Goal: Information Seeking & Learning: Compare options

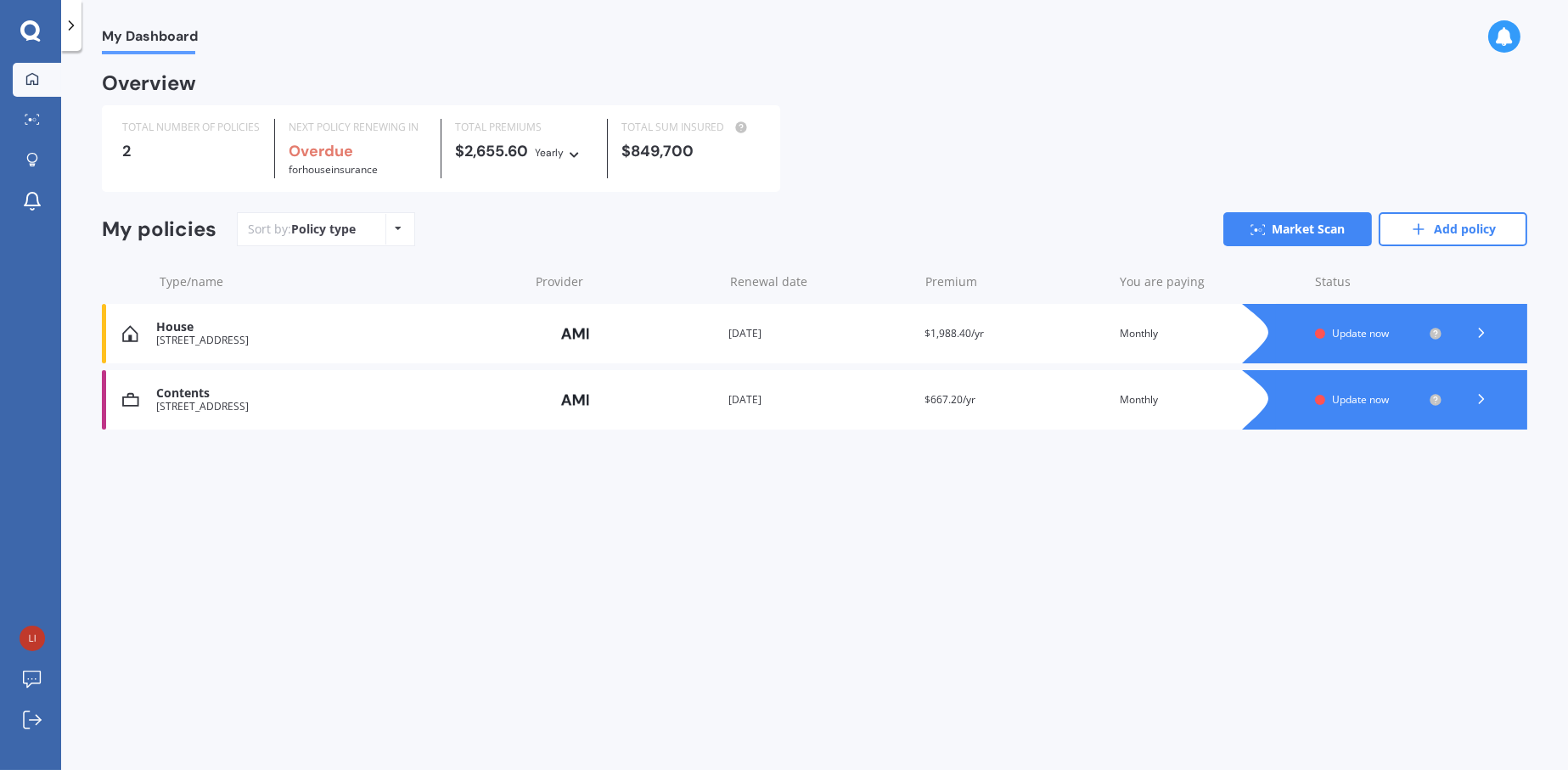
click at [402, 232] on div "Policy type Alphabetical Date added Renewing next" at bounding box center [398, 229] width 26 height 30
click at [1358, 336] on span "Update now" at bounding box center [1360, 333] width 57 height 15
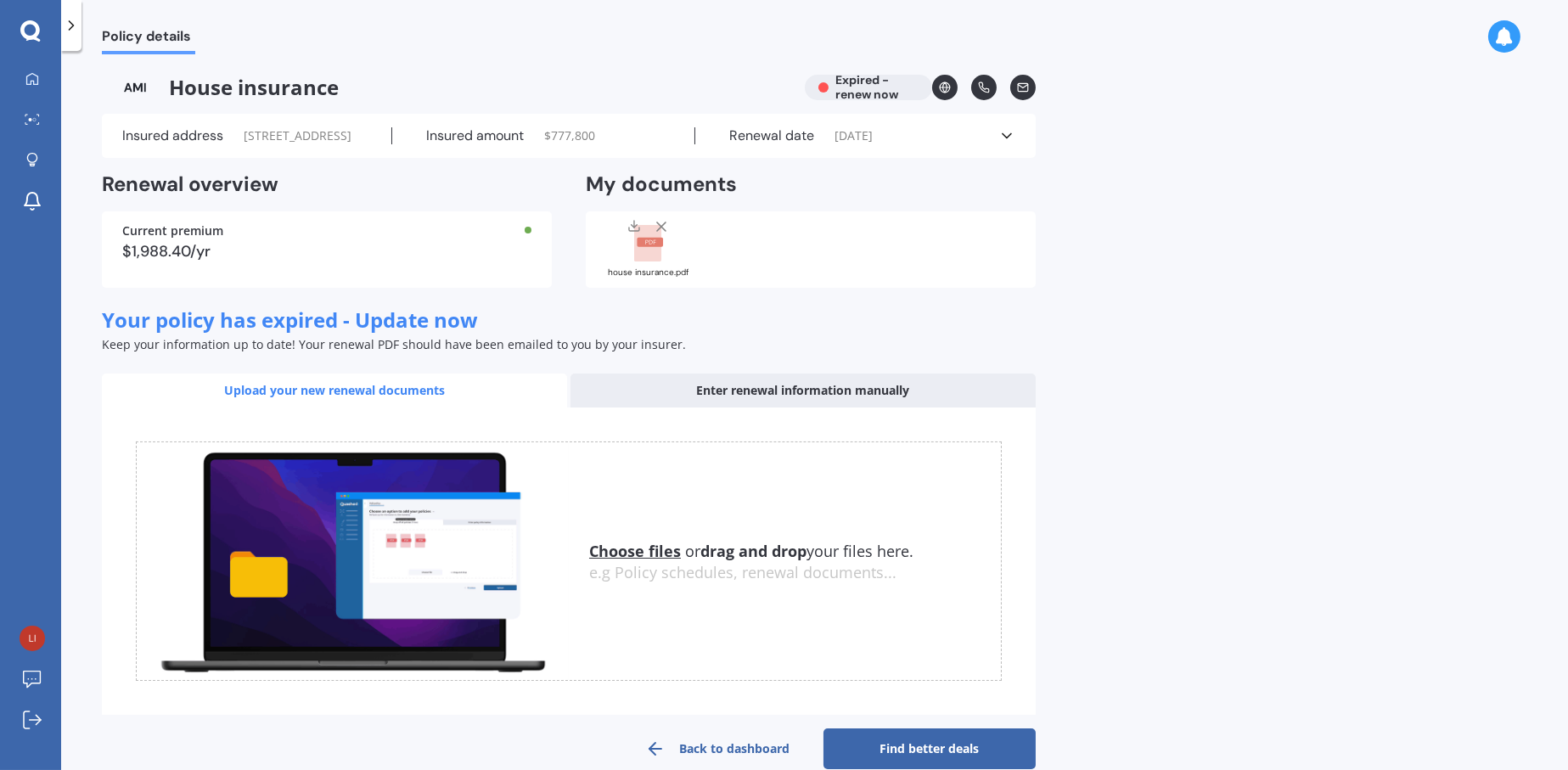
click at [649, 561] on u "Choose files" at bounding box center [634, 550] width 91 height 21
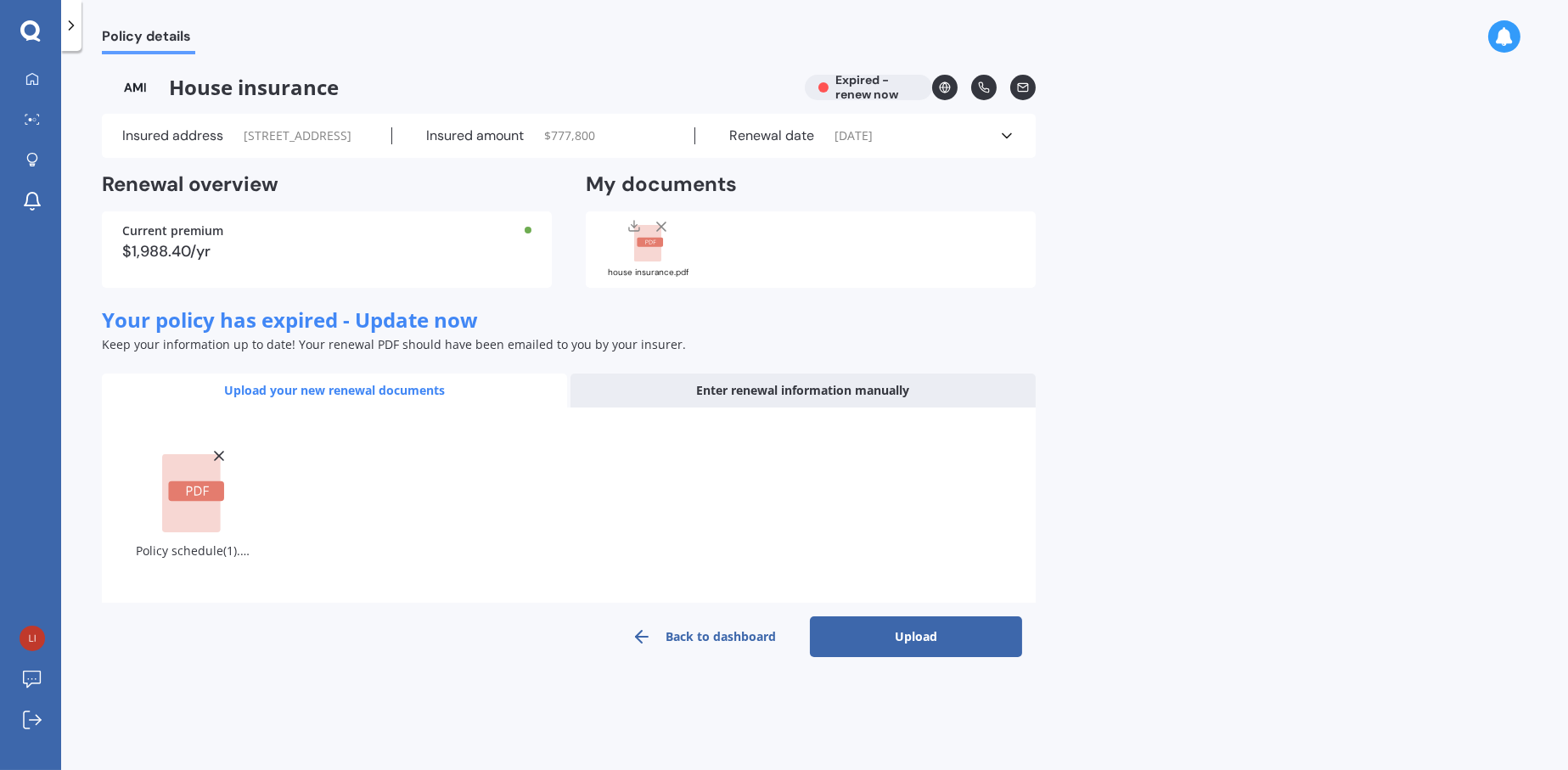
click at [913, 649] on button "Upload" at bounding box center [916, 637] width 212 height 41
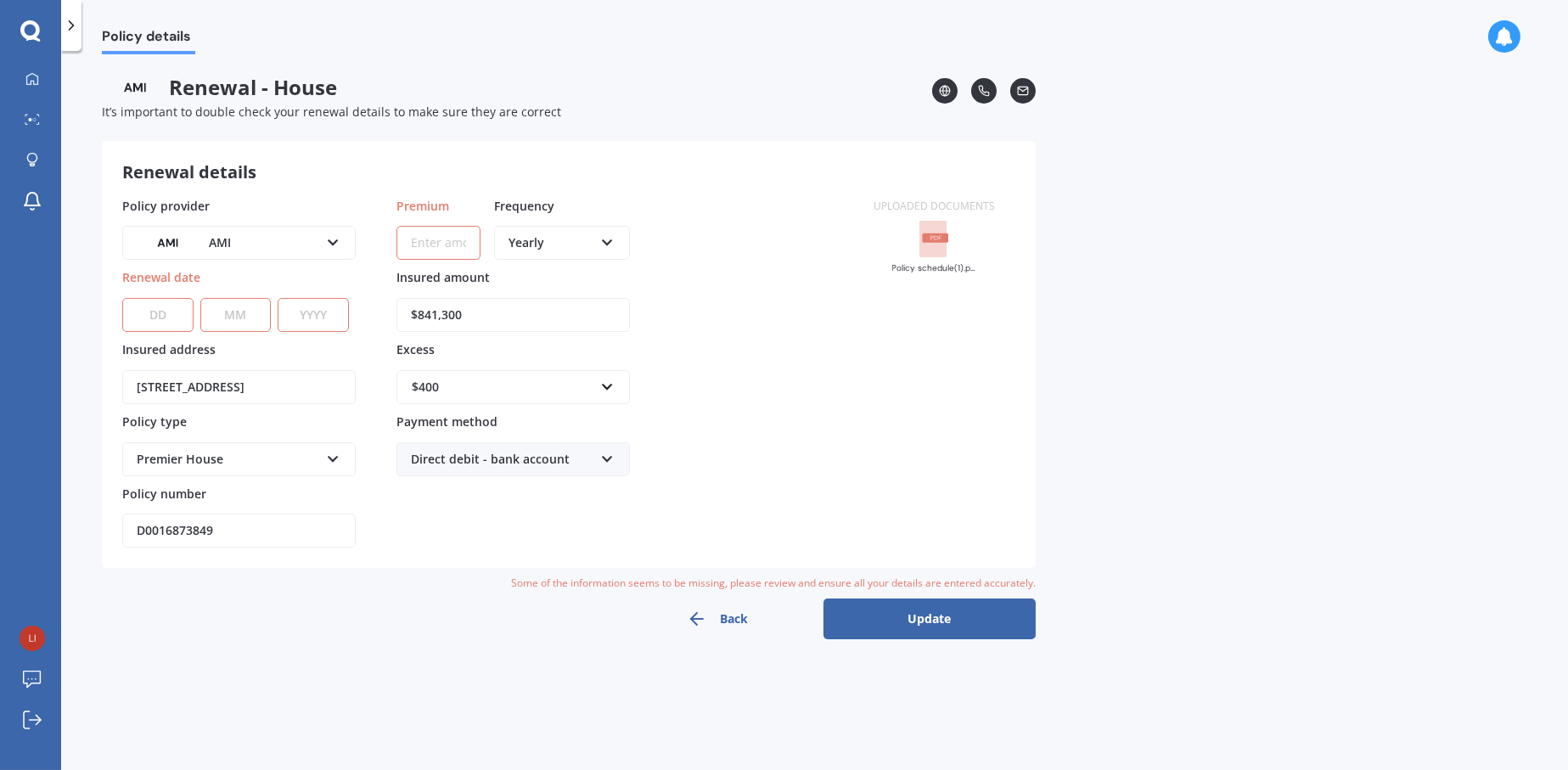
click at [155, 315] on select "DD 01 02 03 04 05 06 07 08 09 10 11 12 13 14 15 16 17 18 19 20 21 22 23 24 25 2…" at bounding box center [158, 315] width 72 height 34
click at [437, 247] on input "Premium" at bounding box center [438, 242] width 84 height 34
type input "$235.65"
click at [607, 245] on icon at bounding box center [607, 239] width 15 height 12
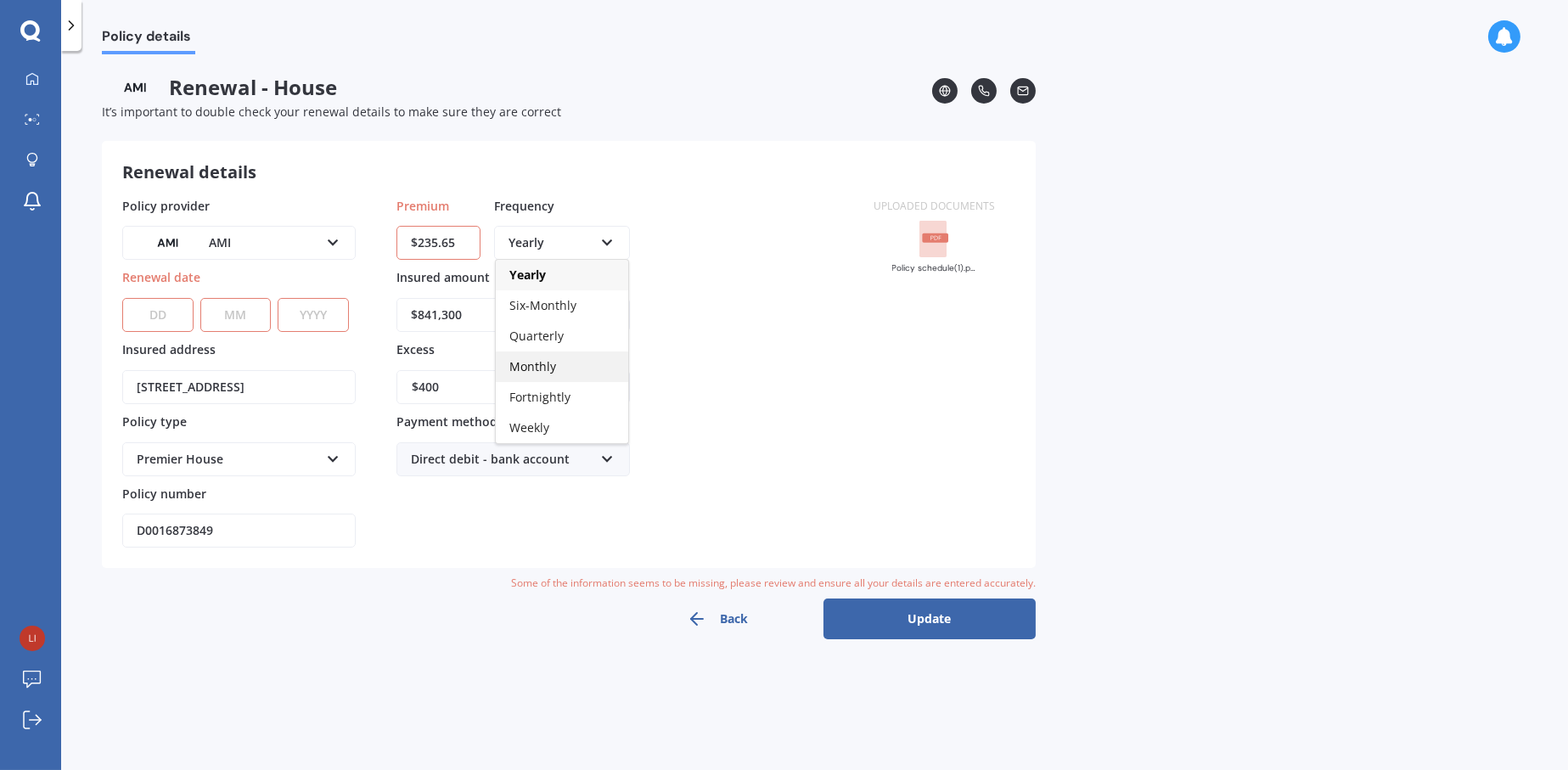
click at [543, 372] on span "Monthly" at bounding box center [532, 366] width 47 height 16
click at [150, 316] on select "DD 01 02 03 04 05 06 07 08 09 10 11 12 13 14 15 16 17 18 19 20 21 22 23 24 25 2…" at bounding box center [158, 315] width 72 height 34
select select "02"
click at [123, 298] on select "DD 01 02 03 04 05 06 07 08 09 10 11 12 13 14 15 16 17 18 19 20 21 22 23 24 25 2…" at bounding box center [158, 315] width 72 height 34
click at [161, 390] on input "[STREET_ADDRESS]" at bounding box center [239, 386] width 233 height 34
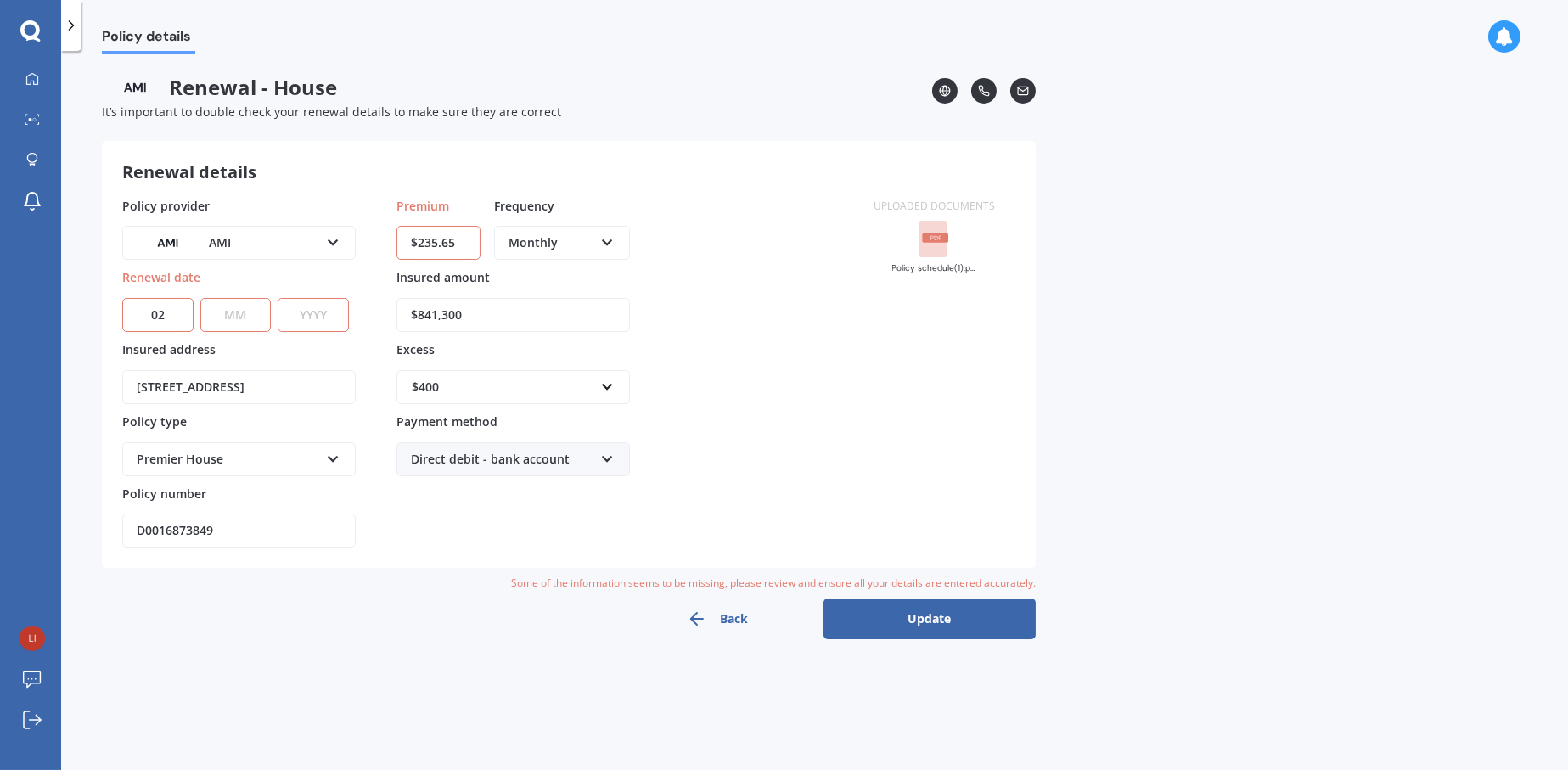
click at [225, 314] on select "MM 01 02 03 04 05 06 07 08 09 10 11 12" at bounding box center [235, 315] width 72 height 34
select select "09"
click at [200, 298] on select "MM 01 02 03 04 05 06 07 08 09 10 11 12" at bounding box center [235, 315] width 72 height 34
click at [313, 308] on select "YYYY 2027 2026 2025 2024 2023 2022 2021 2020 2019 2018 2017 2016 2015 2014 2013…" at bounding box center [313, 315] width 72 height 34
select select "2025"
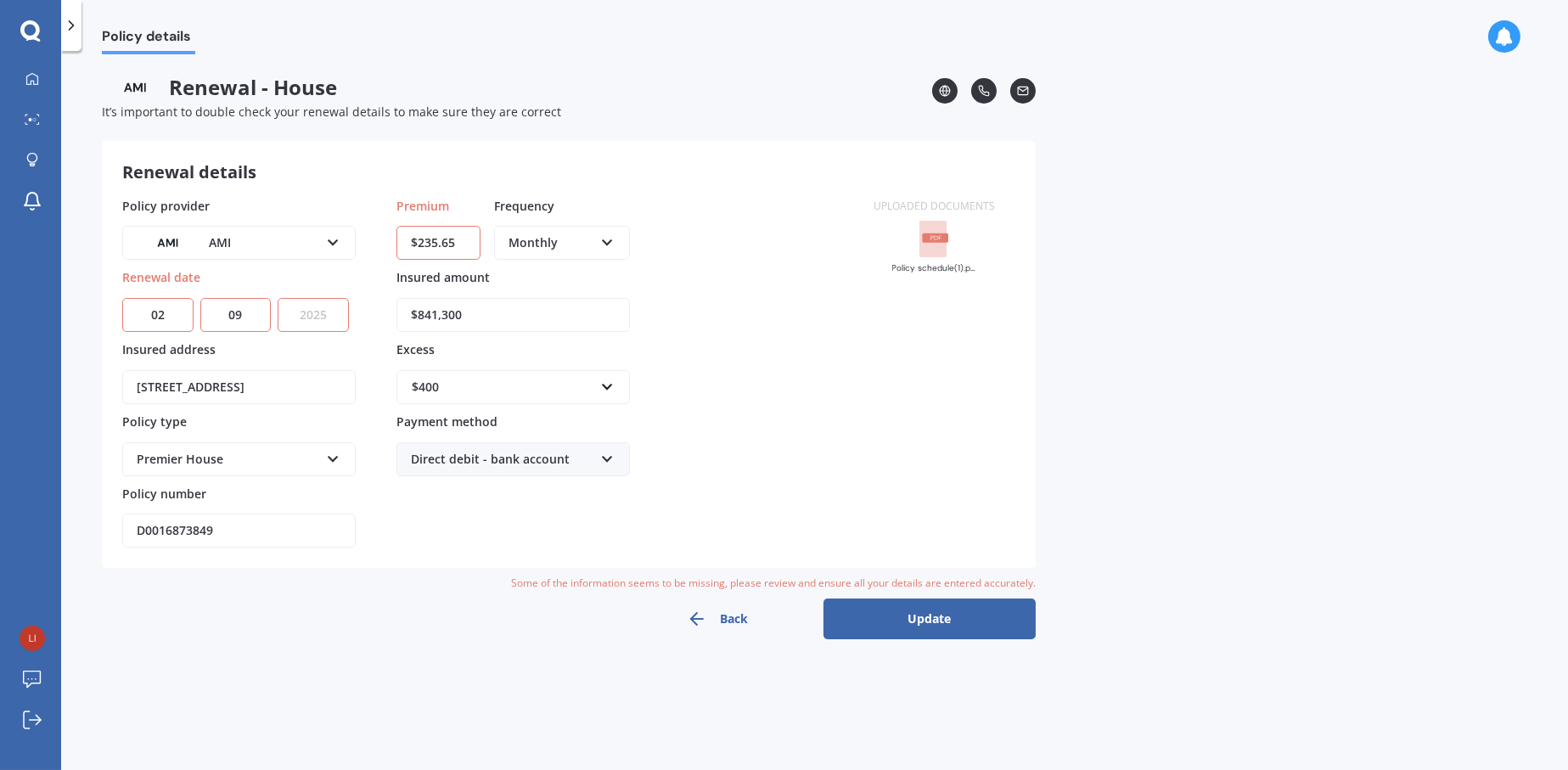
click at [278, 298] on select "YYYY 2027 2026 2025 2024 2023 2022 2021 2020 2019 2018 2017 2016 2015 2014 2013…" at bounding box center [313, 315] width 72 height 34
click at [742, 469] on div "Policy provider AMI AA AMI AMP ANZ ASB Ando BNZ Co-Operative Bank FMG Initio Ki…" at bounding box center [487, 373] width 731 height 351
click at [934, 617] on button "Update" at bounding box center [930, 619] width 212 height 41
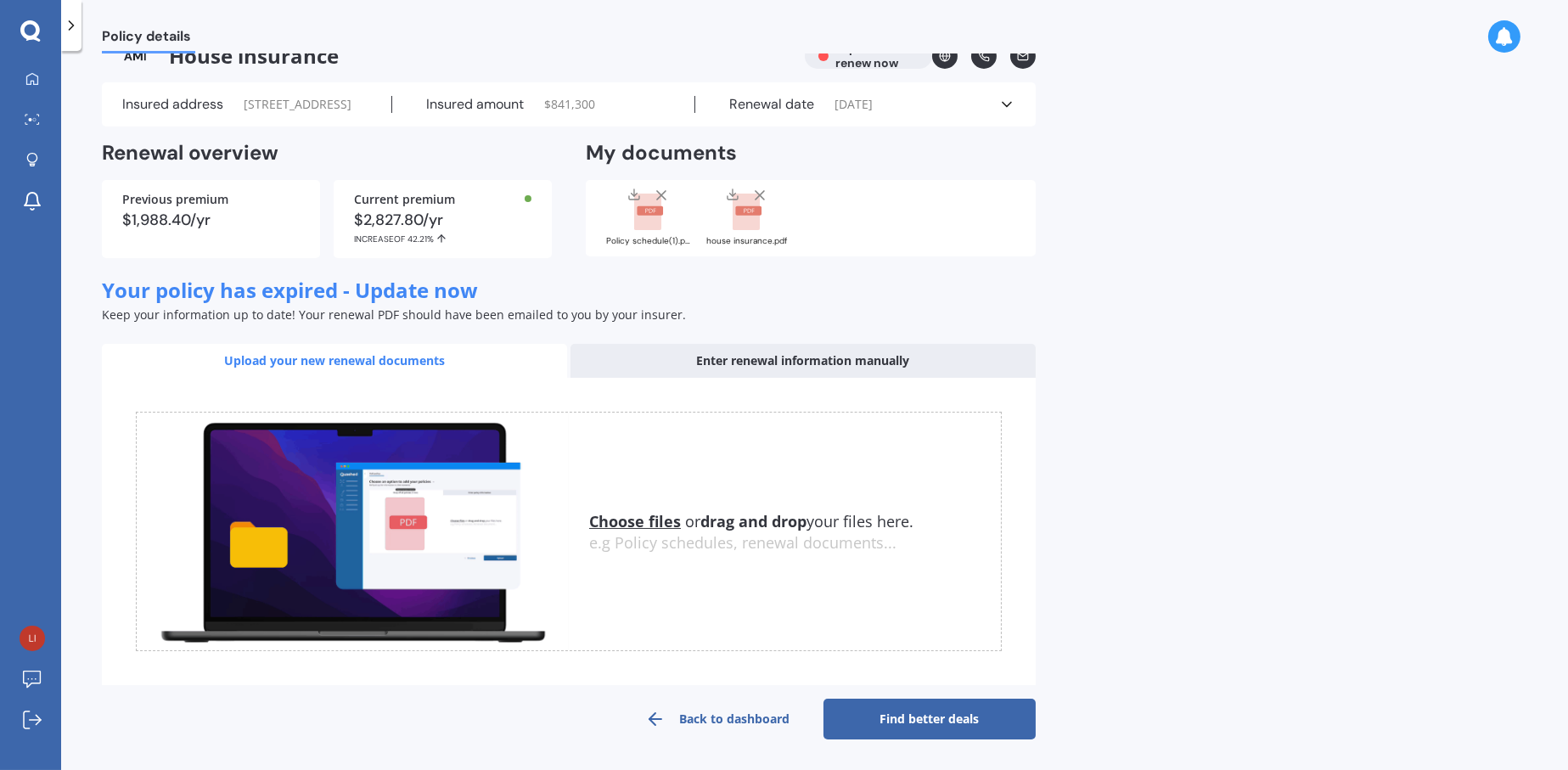
scroll to position [47, 0]
click at [926, 723] on link "Find better deals" at bounding box center [930, 719] width 212 height 41
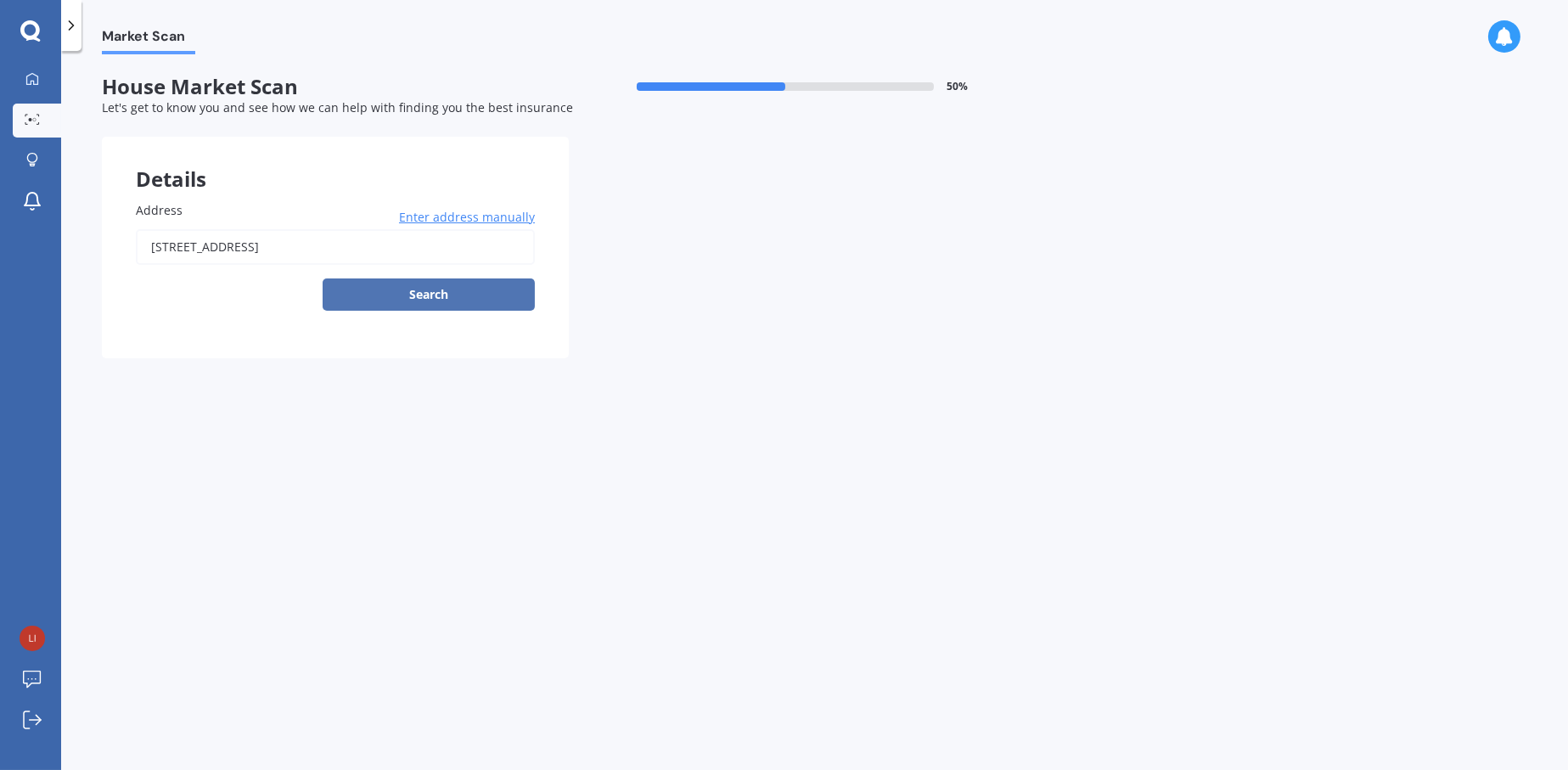
click at [446, 301] on button "Search" at bounding box center [429, 294] width 212 height 32
click at [446, 301] on div "[STREET_ADDRESS][PERSON_NAME] Enter address manually Search" at bounding box center [335, 270] width 399 height 81
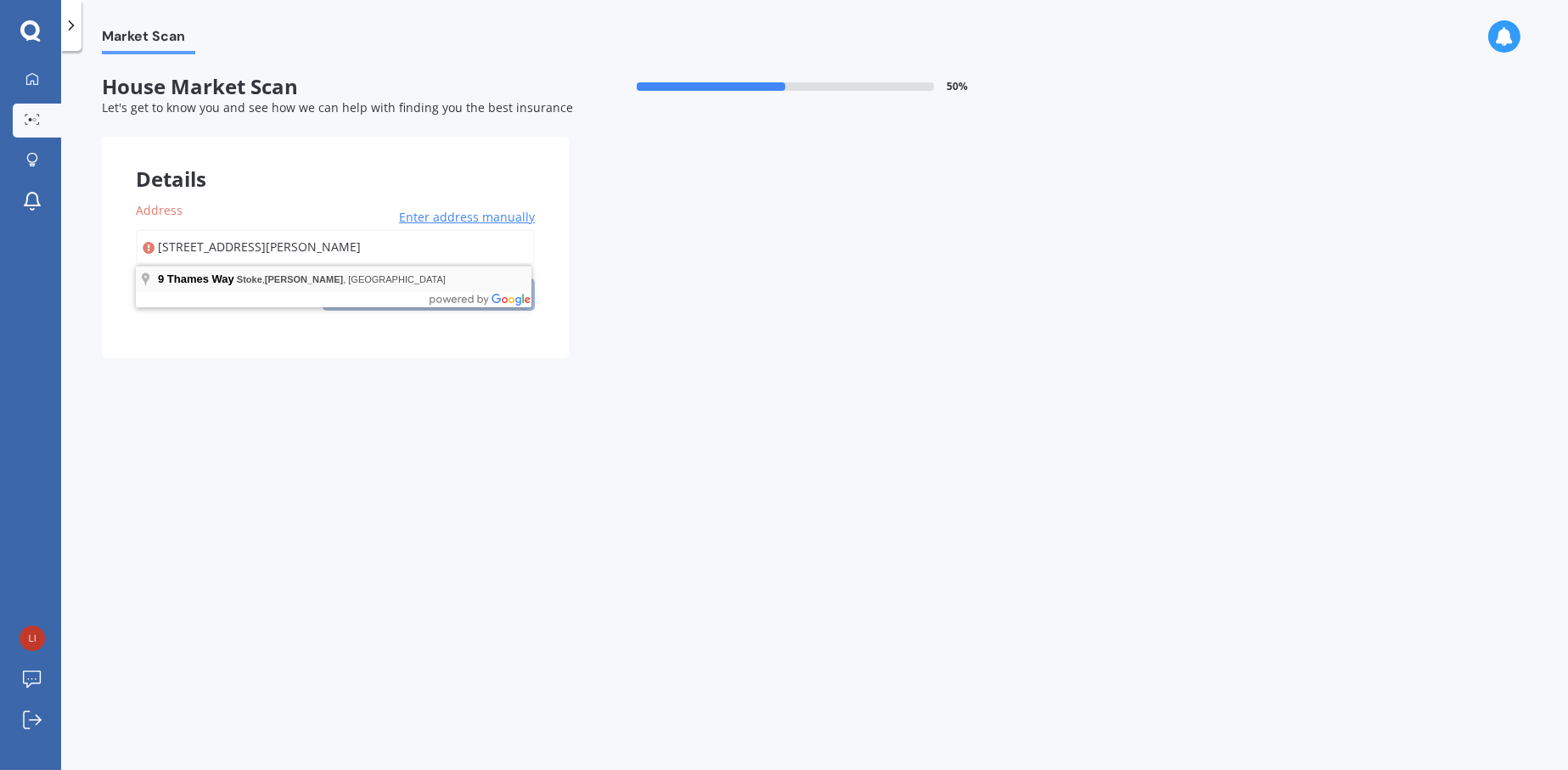
type input "[STREET_ADDRESS][PERSON_NAME]"
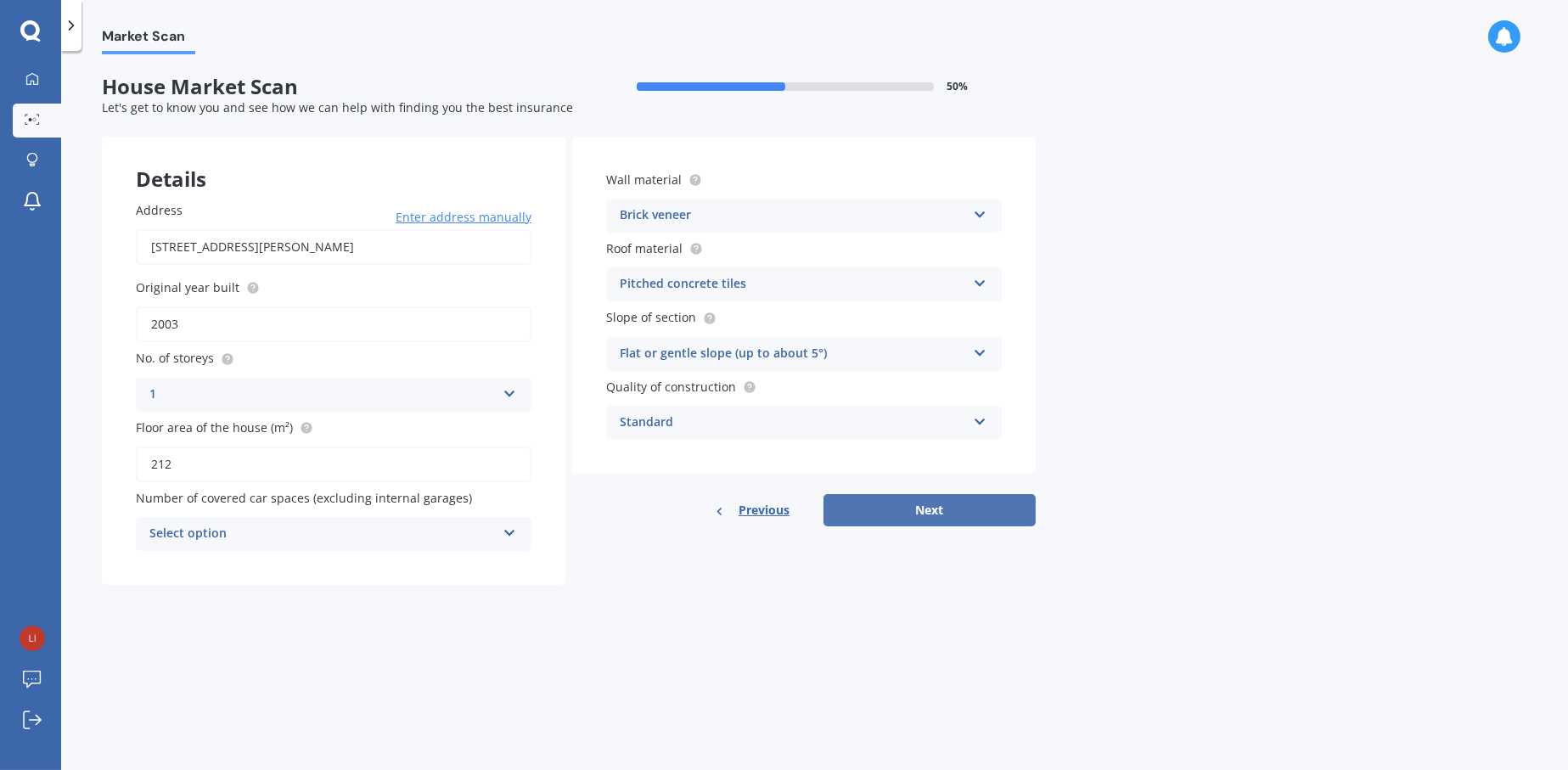
click at [924, 507] on button "Next" at bounding box center [930, 510] width 212 height 32
click at [924, 507] on div "Previous Next" at bounding box center [803, 510] width 464 height 32
click at [503, 537] on icon at bounding box center [509, 531] width 15 height 12
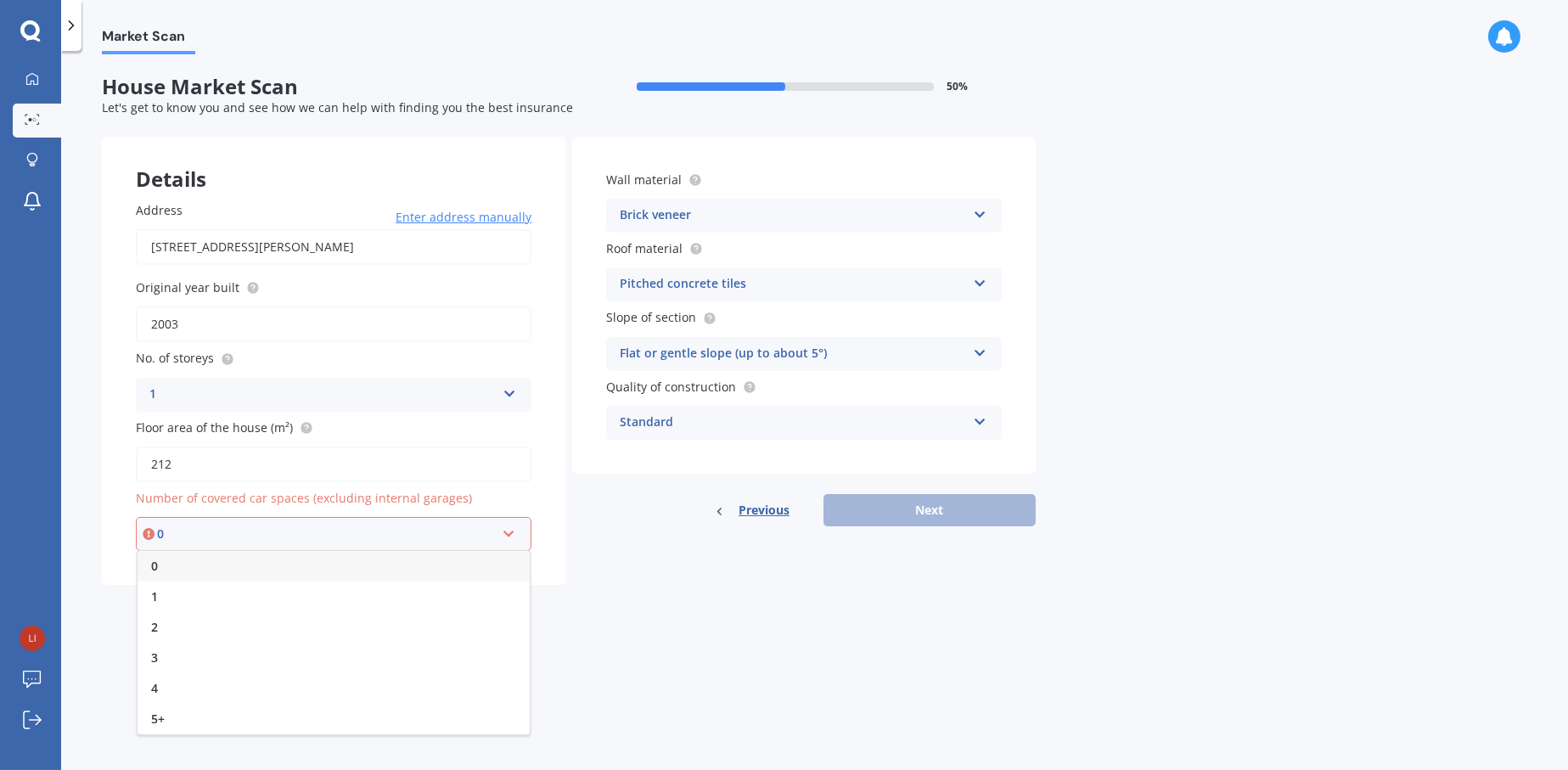
click at [503, 537] on icon at bounding box center [509, 531] width 15 height 12
click at [225, 563] on div "0" at bounding box center [333, 566] width 392 height 30
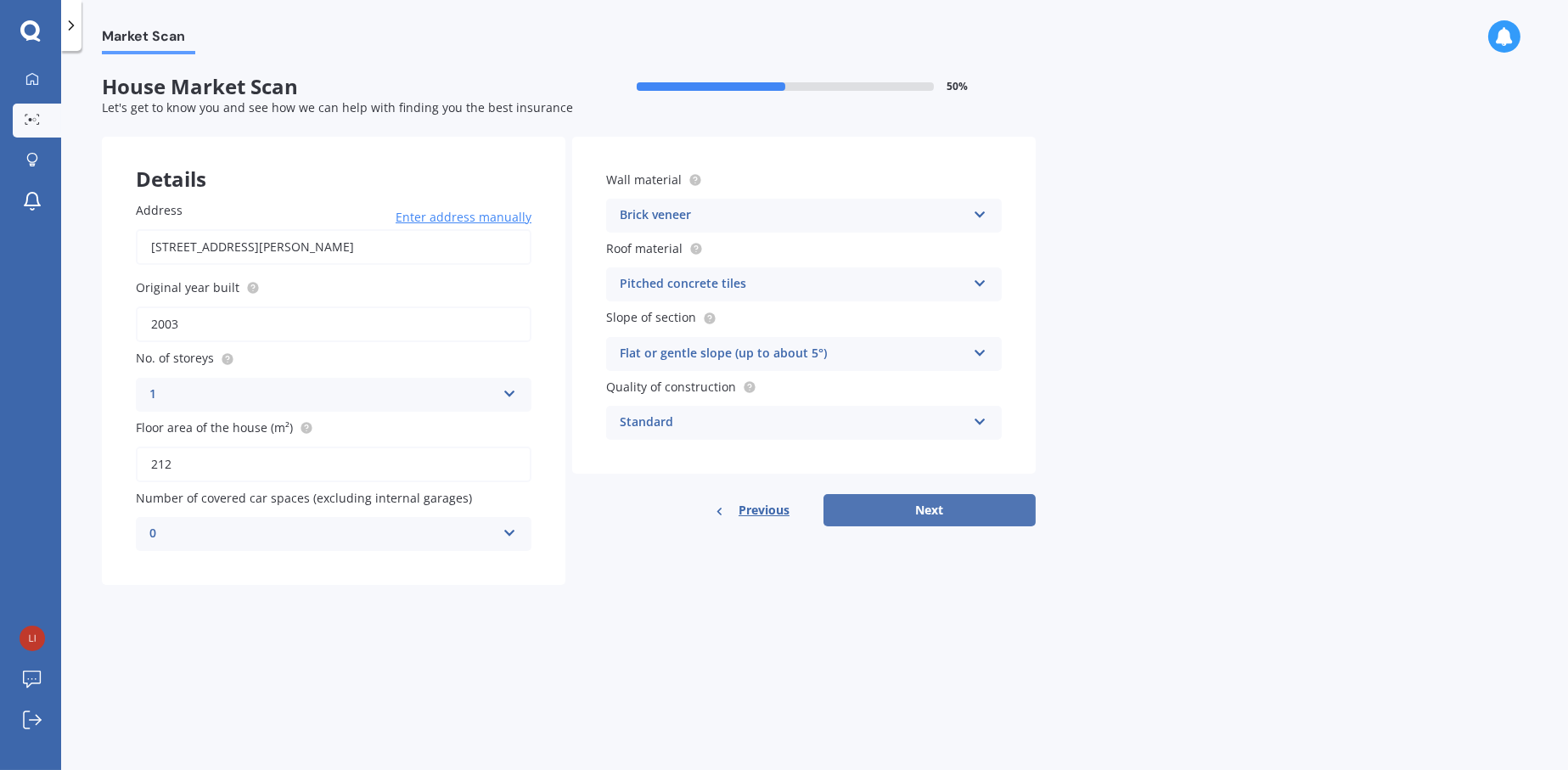
click at [940, 513] on button "Next" at bounding box center [930, 510] width 212 height 32
select select "19"
select select "08"
select select "1983"
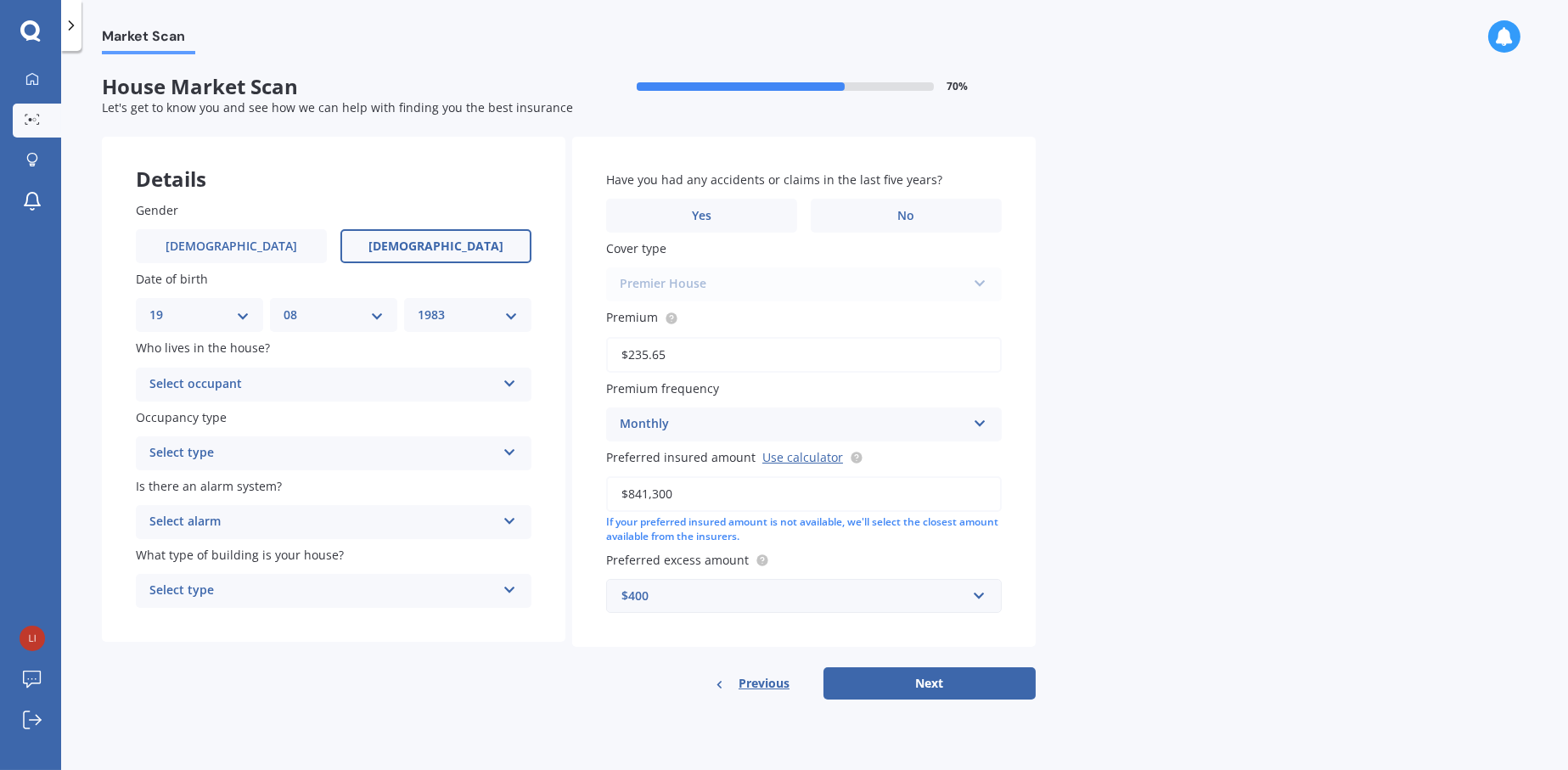
click at [507, 386] on icon at bounding box center [509, 381] width 15 height 12
click at [252, 416] on div "Owner" at bounding box center [333, 417] width 394 height 30
click at [453, 460] on div "Select type" at bounding box center [322, 453] width 346 height 21
click at [218, 489] on div "Permanent" at bounding box center [333, 486] width 394 height 30
click at [323, 518] on div "Select alarm" at bounding box center [322, 522] width 346 height 21
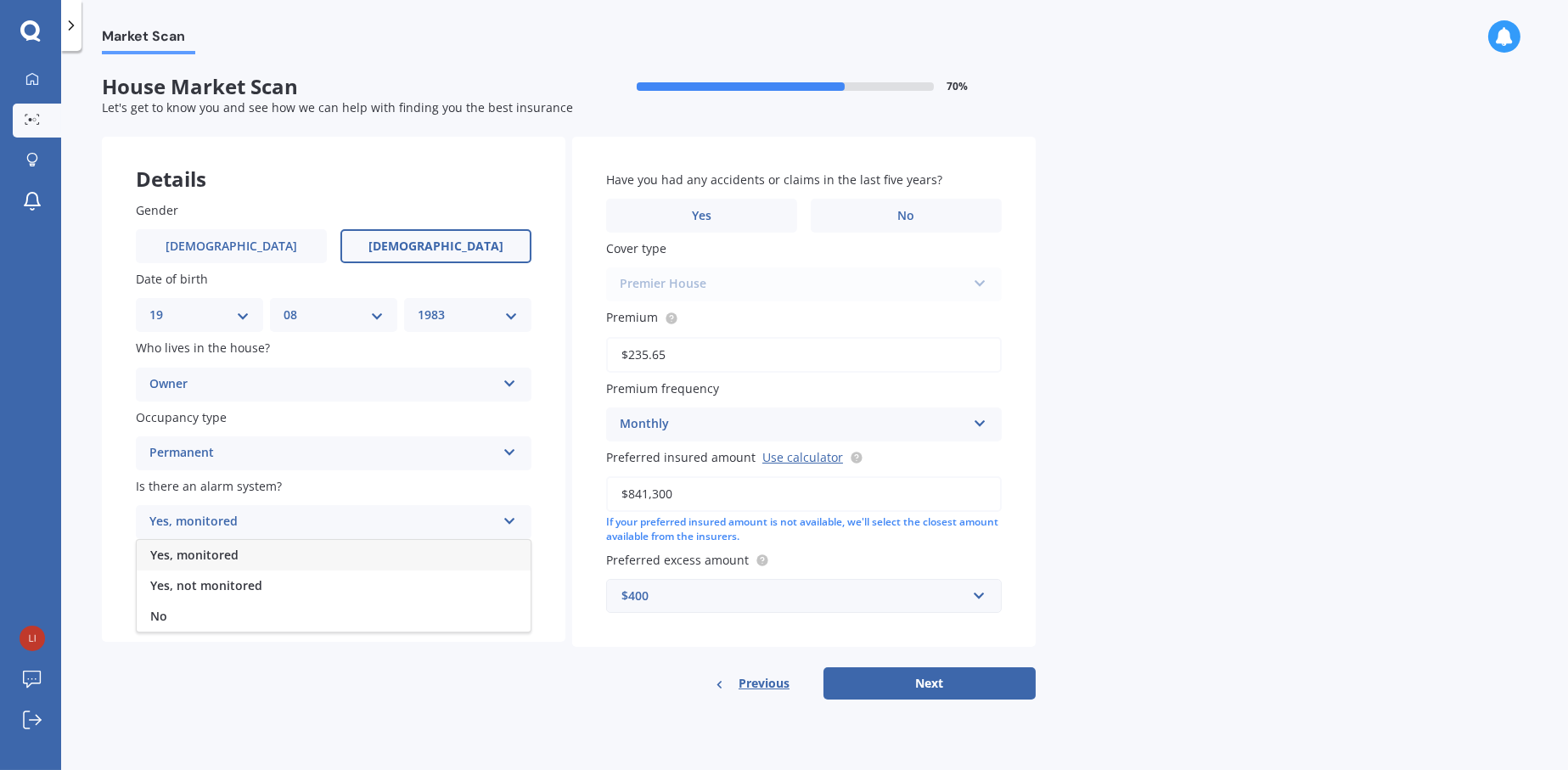
click at [218, 561] on span "Yes, monitored" at bounding box center [194, 554] width 88 height 16
click at [218, 561] on span "What type of building is your house?" at bounding box center [240, 554] width 208 height 16
click at [259, 597] on div "Select type" at bounding box center [322, 590] width 346 height 21
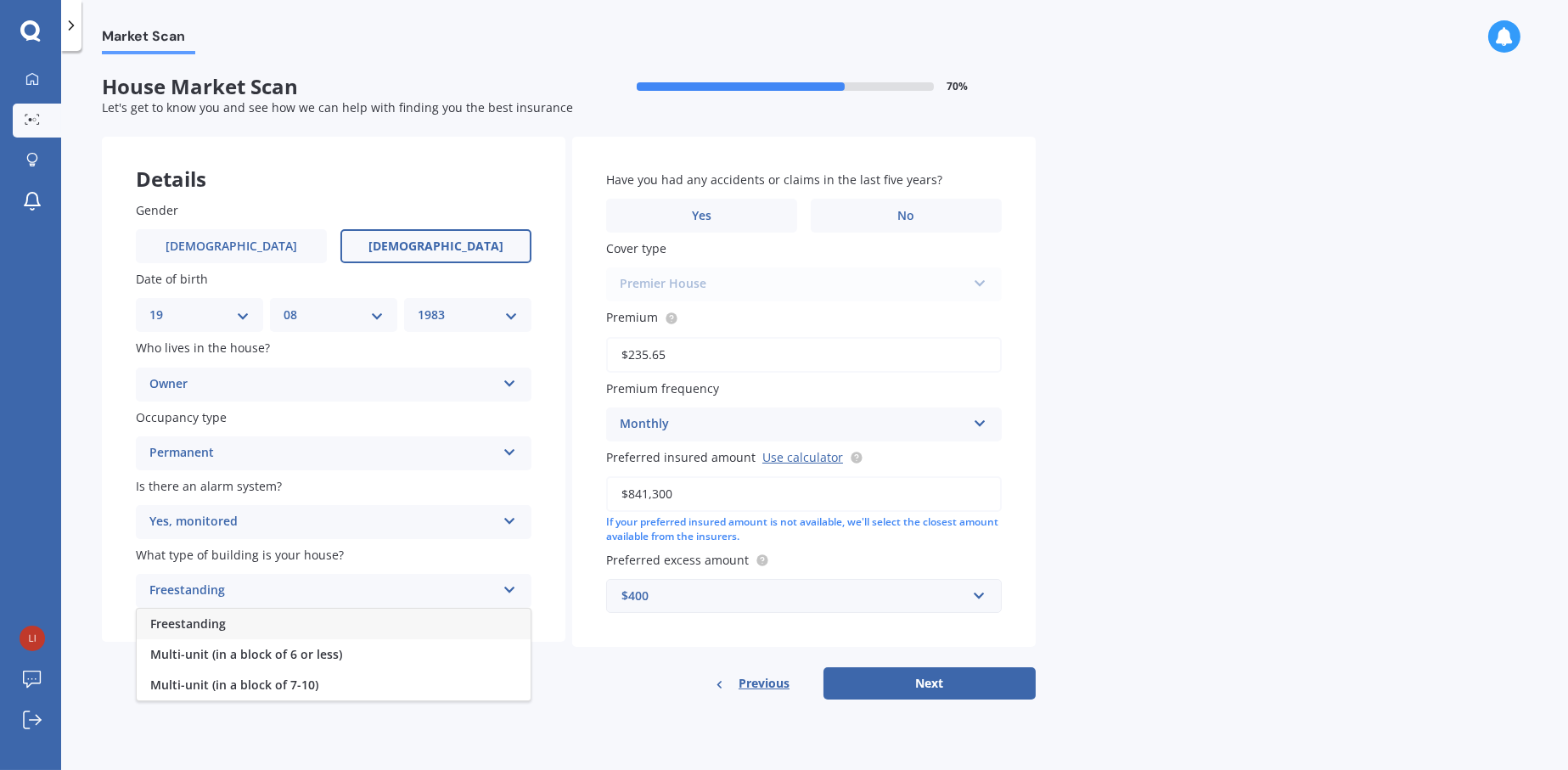
click at [227, 622] on div "Freestanding" at bounding box center [333, 624] width 394 height 30
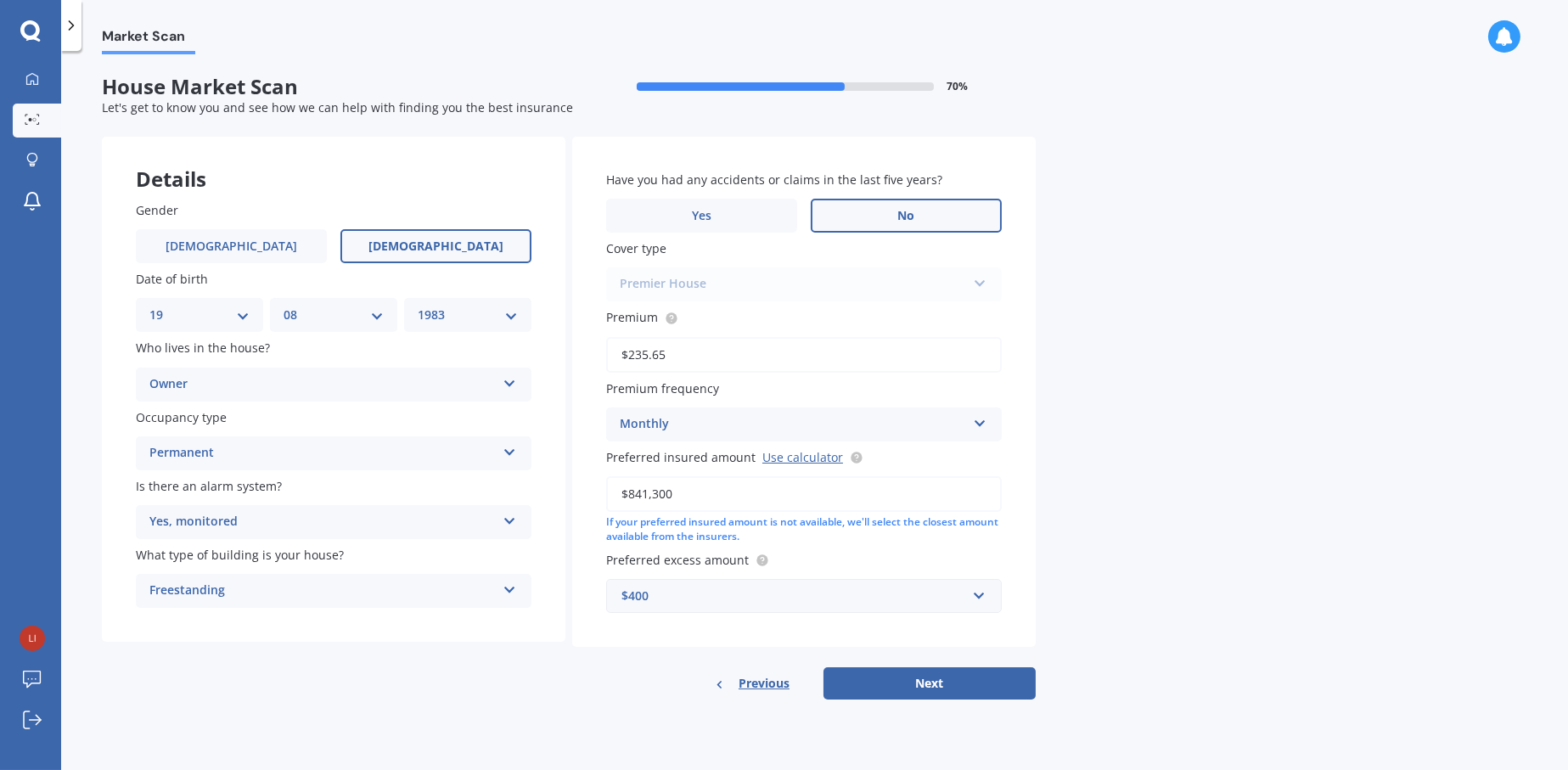
click at [882, 213] on label "No" at bounding box center [906, 216] width 191 height 34
click at [0, 0] on input "No" at bounding box center [0, 0] width 0 height 0
click at [944, 681] on button "Next" at bounding box center [930, 683] width 212 height 32
select select "19"
select select "08"
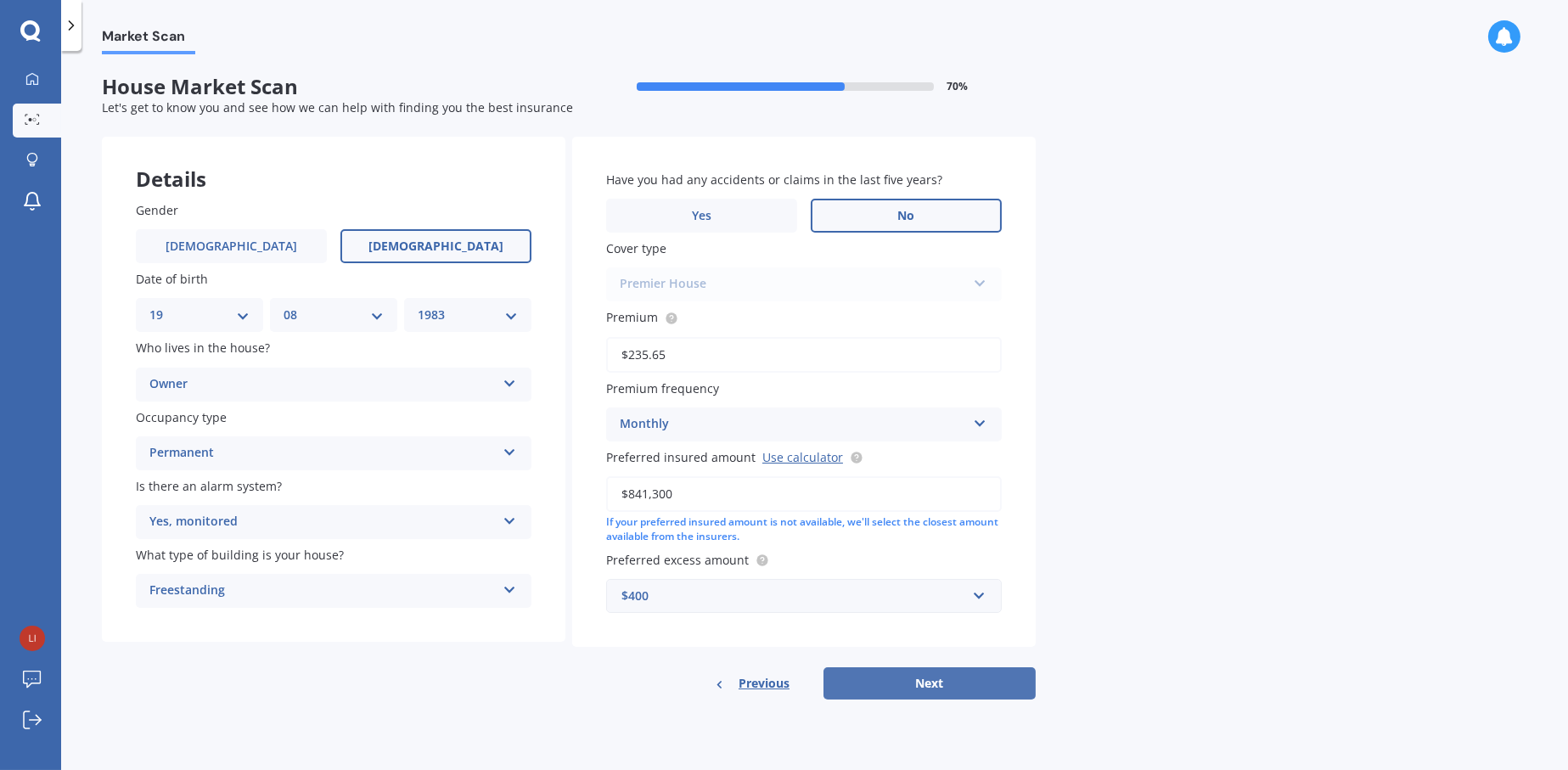
select select "1983"
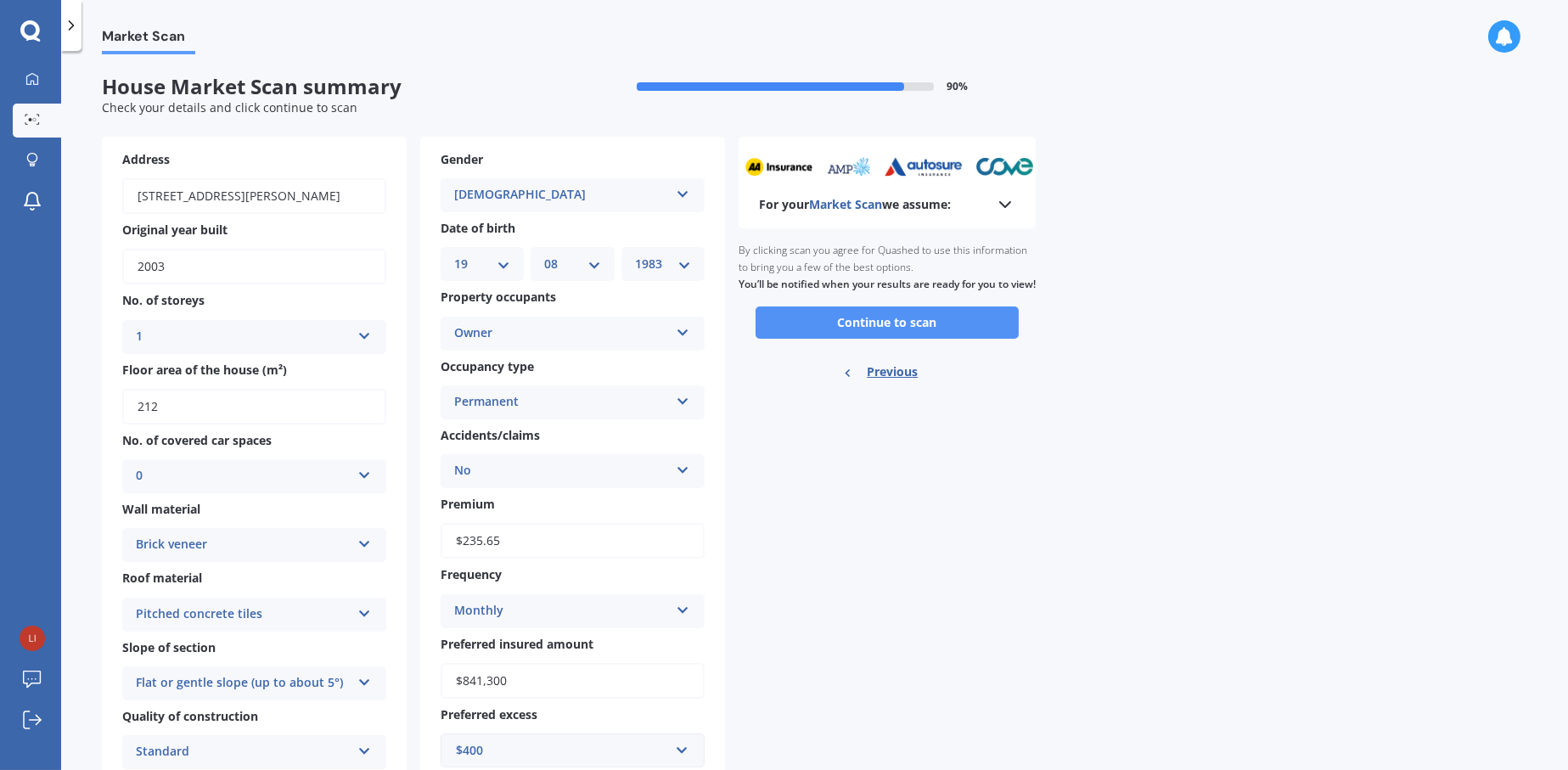
click at [910, 338] on button "Continue to scan" at bounding box center [886, 323] width 263 height 32
click at [910, 338] on div "Ready to go By clicking scan you agree for Quashed to use this information to b…" at bounding box center [886, 313] width 297 height 170
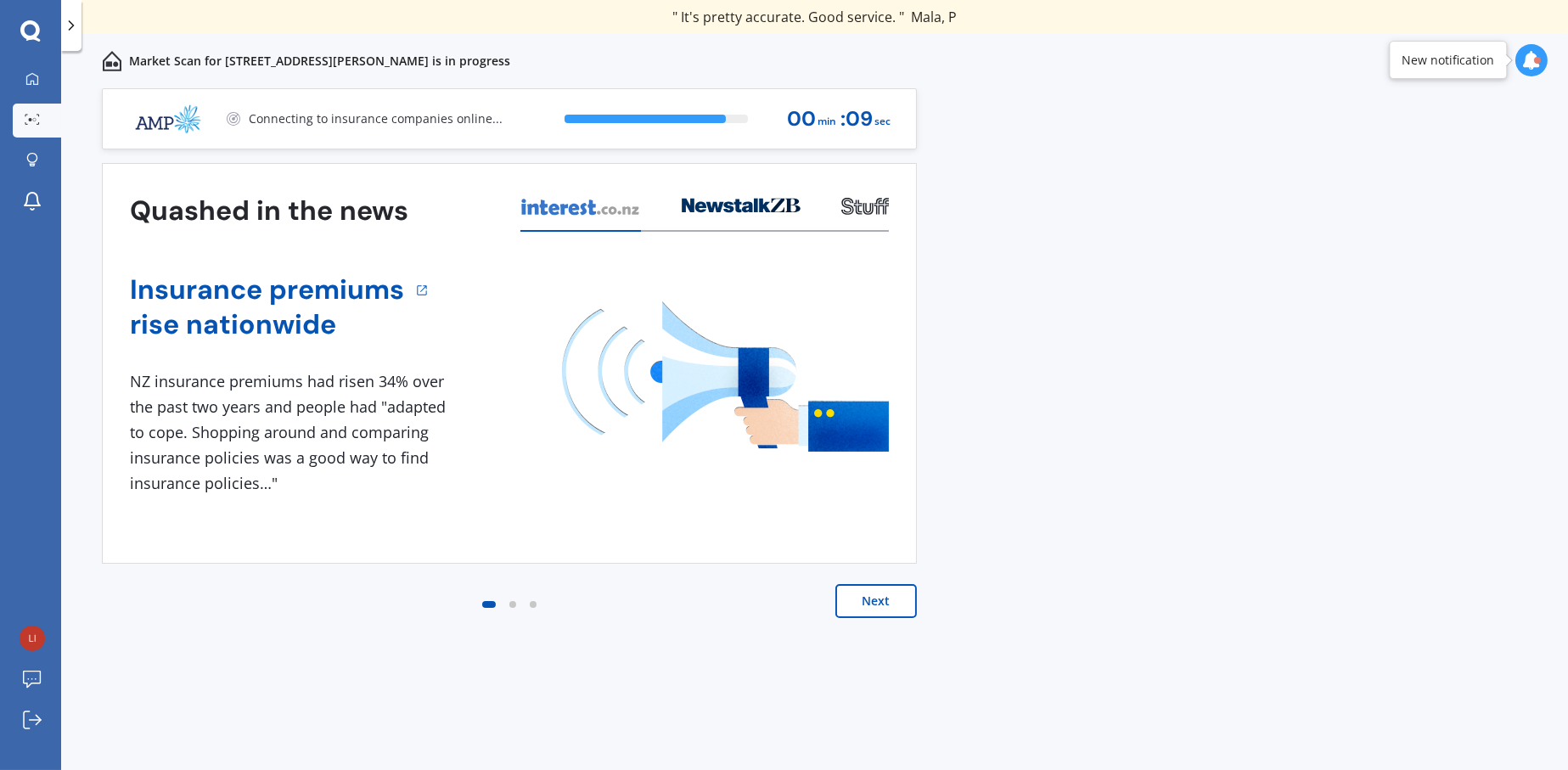
click at [883, 603] on button "Next" at bounding box center [876, 601] width 81 height 34
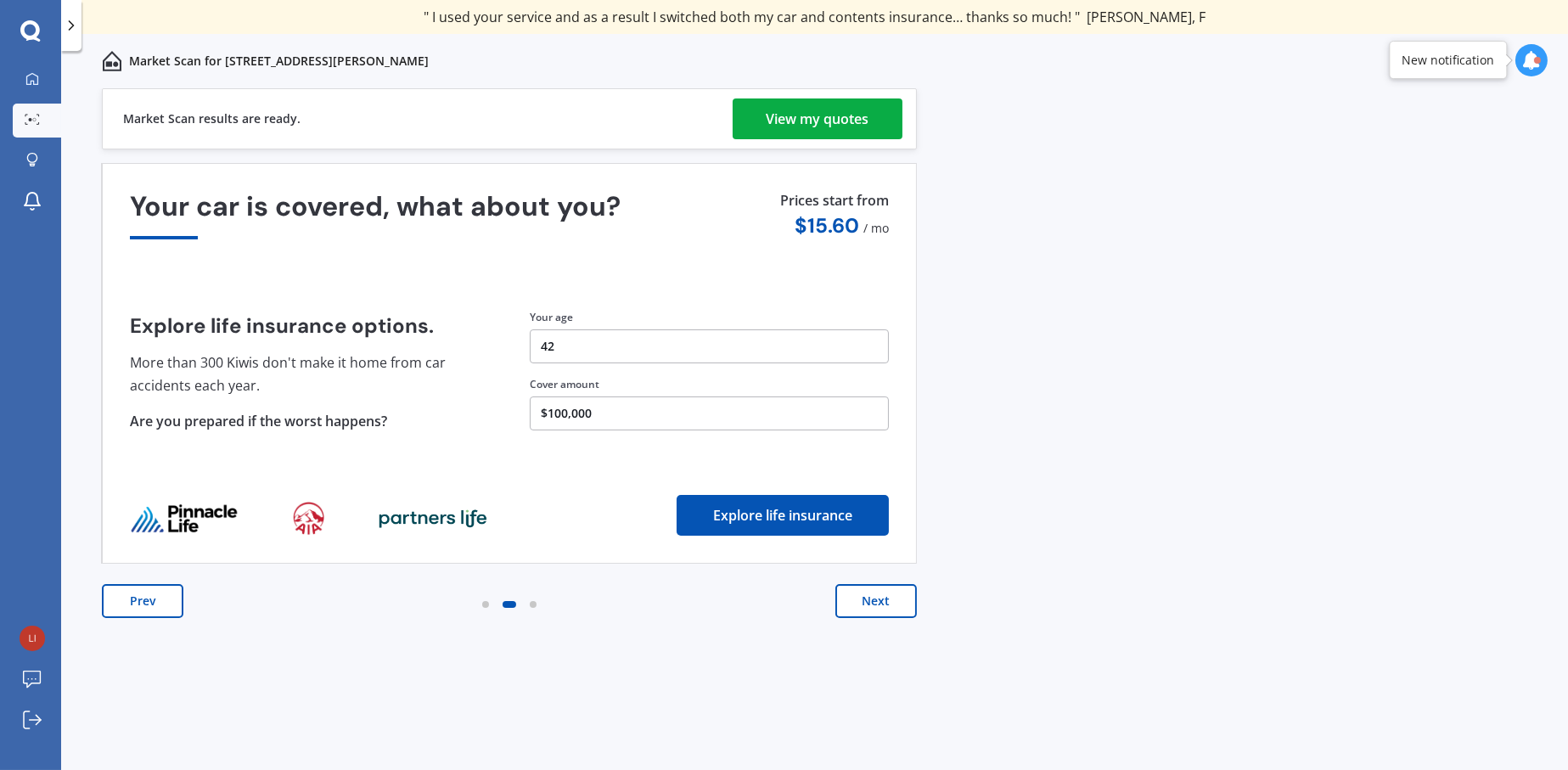
click at [871, 603] on button "Next" at bounding box center [876, 601] width 81 height 34
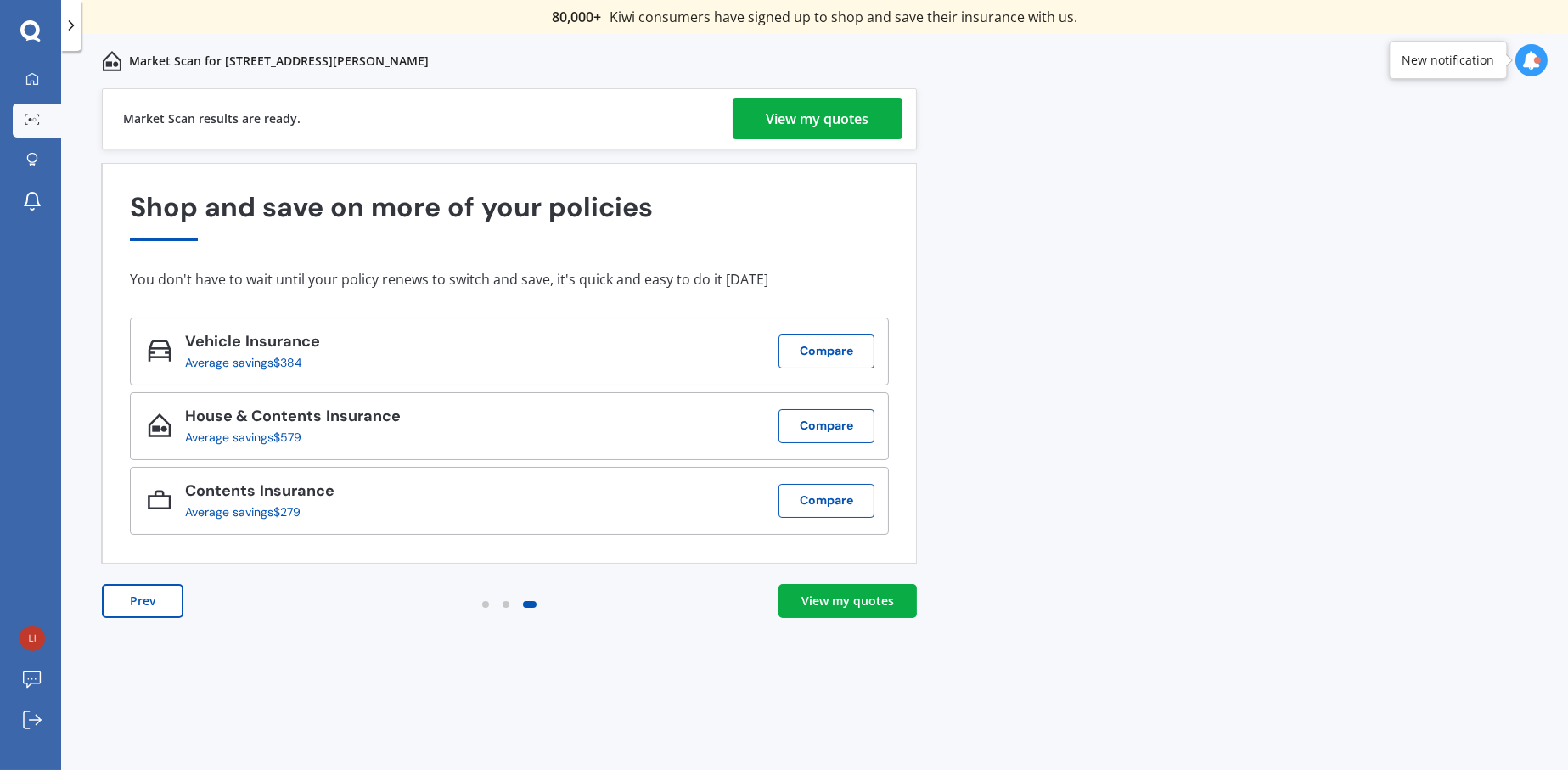
click at [850, 597] on div "View my quotes" at bounding box center [847, 600] width 92 height 17
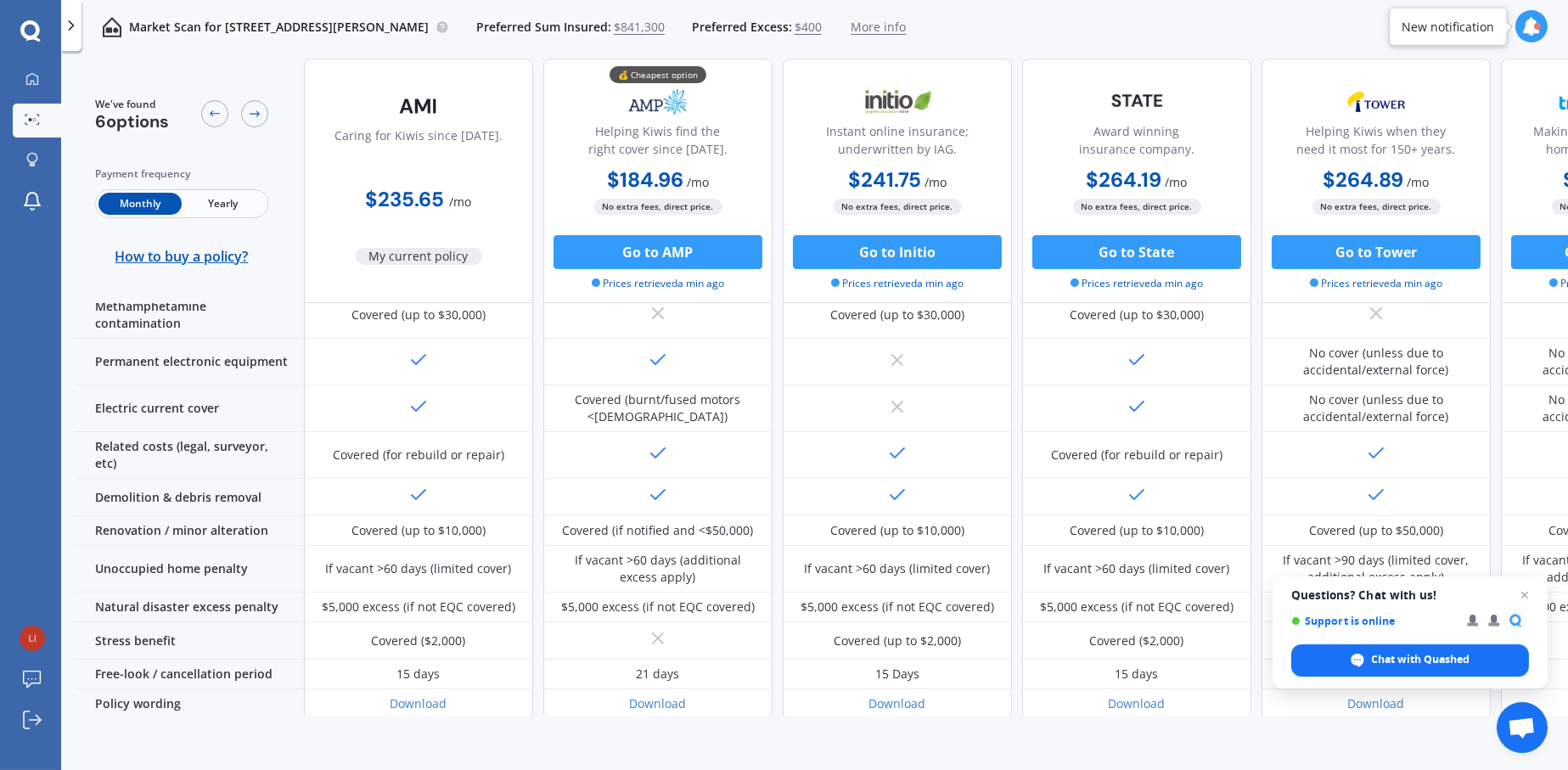
scroll to position [647, 0]
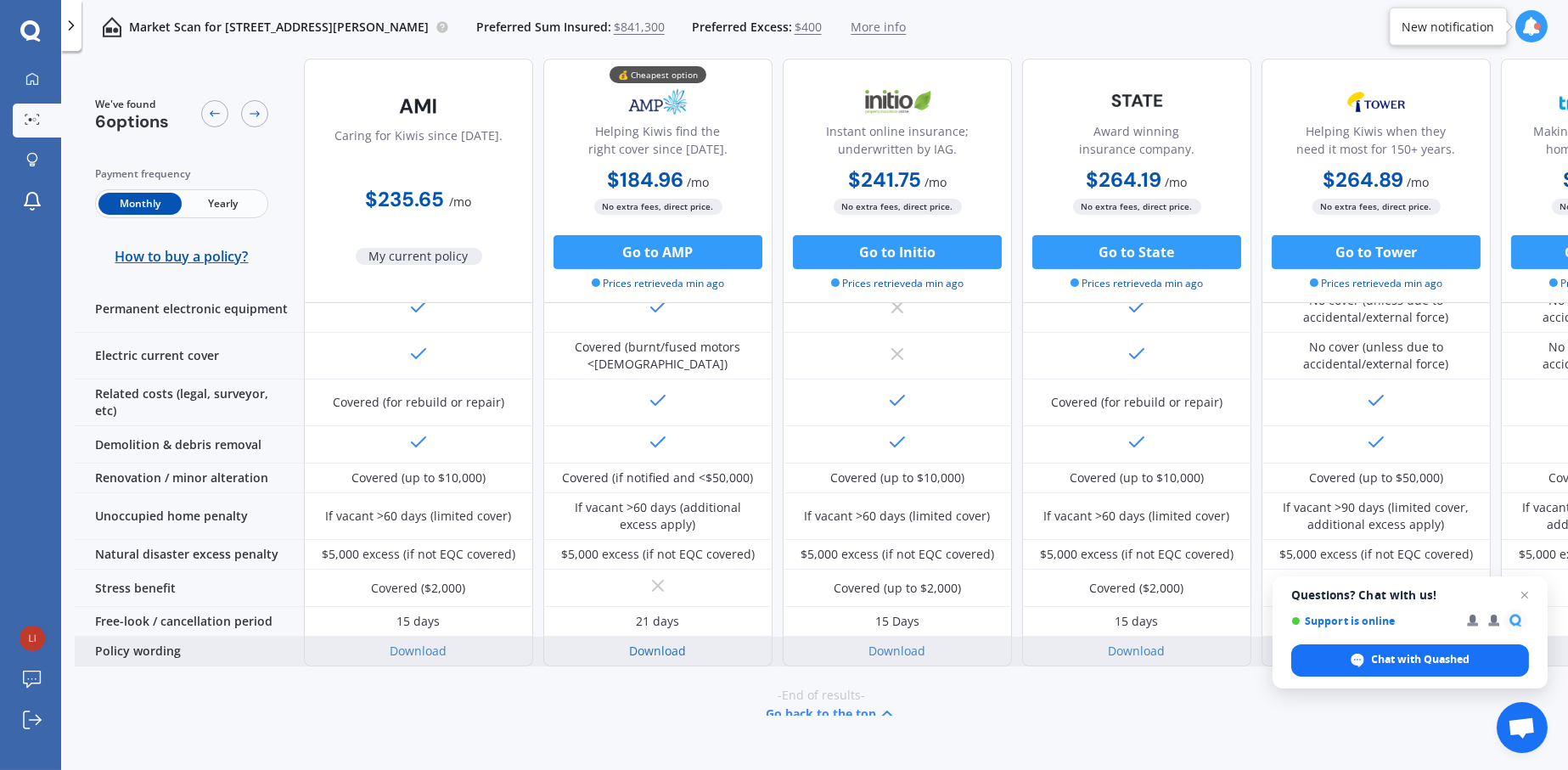
click at [673, 642] on link "Download" at bounding box center [658, 650] width 57 height 16
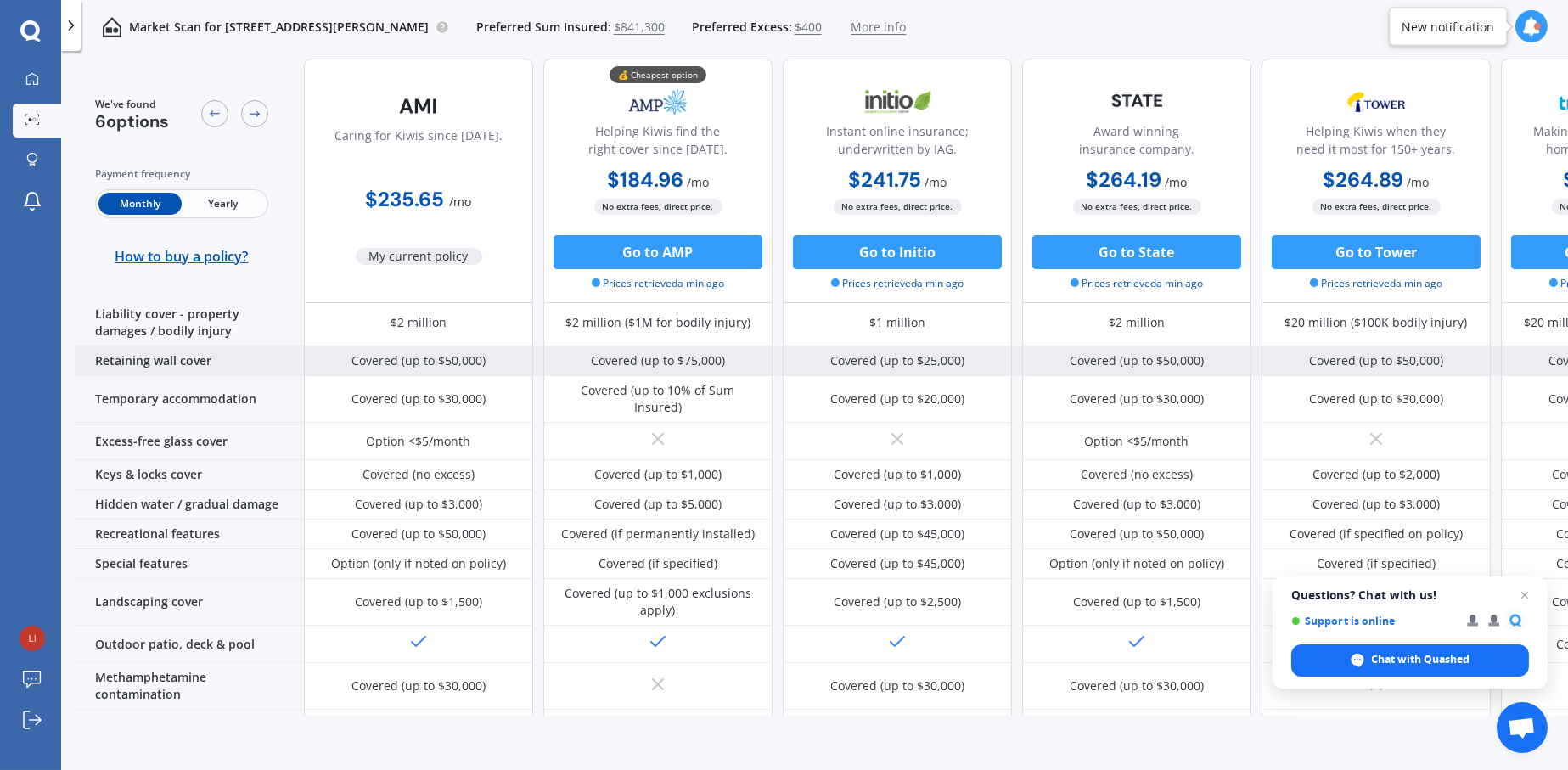
scroll to position [137, 0]
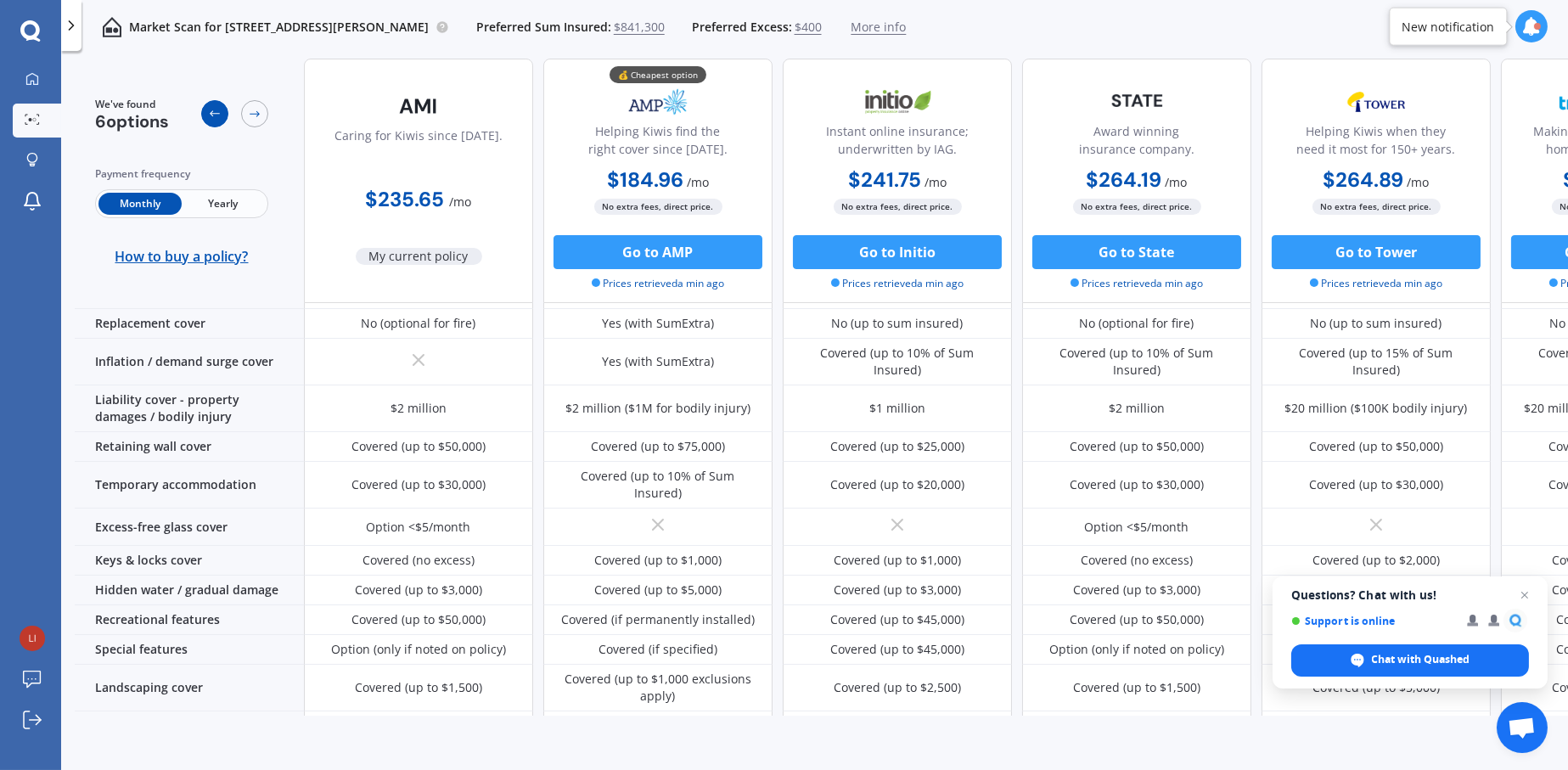
click at [212, 113] on icon at bounding box center [215, 114] width 14 height 14
click at [243, 118] on div at bounding box center [255, 114] width 27 height 27
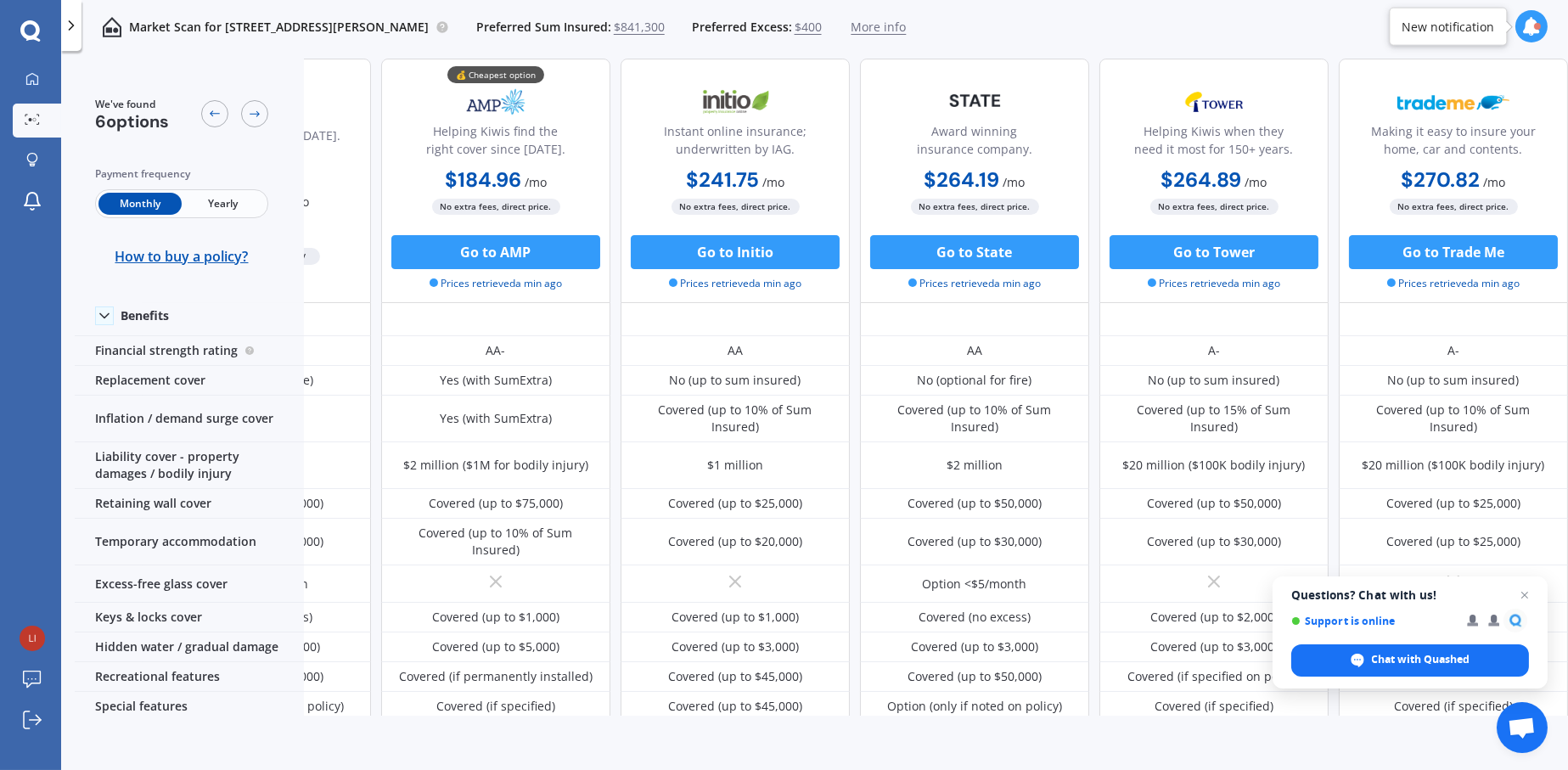
scroll to position [0, 170]
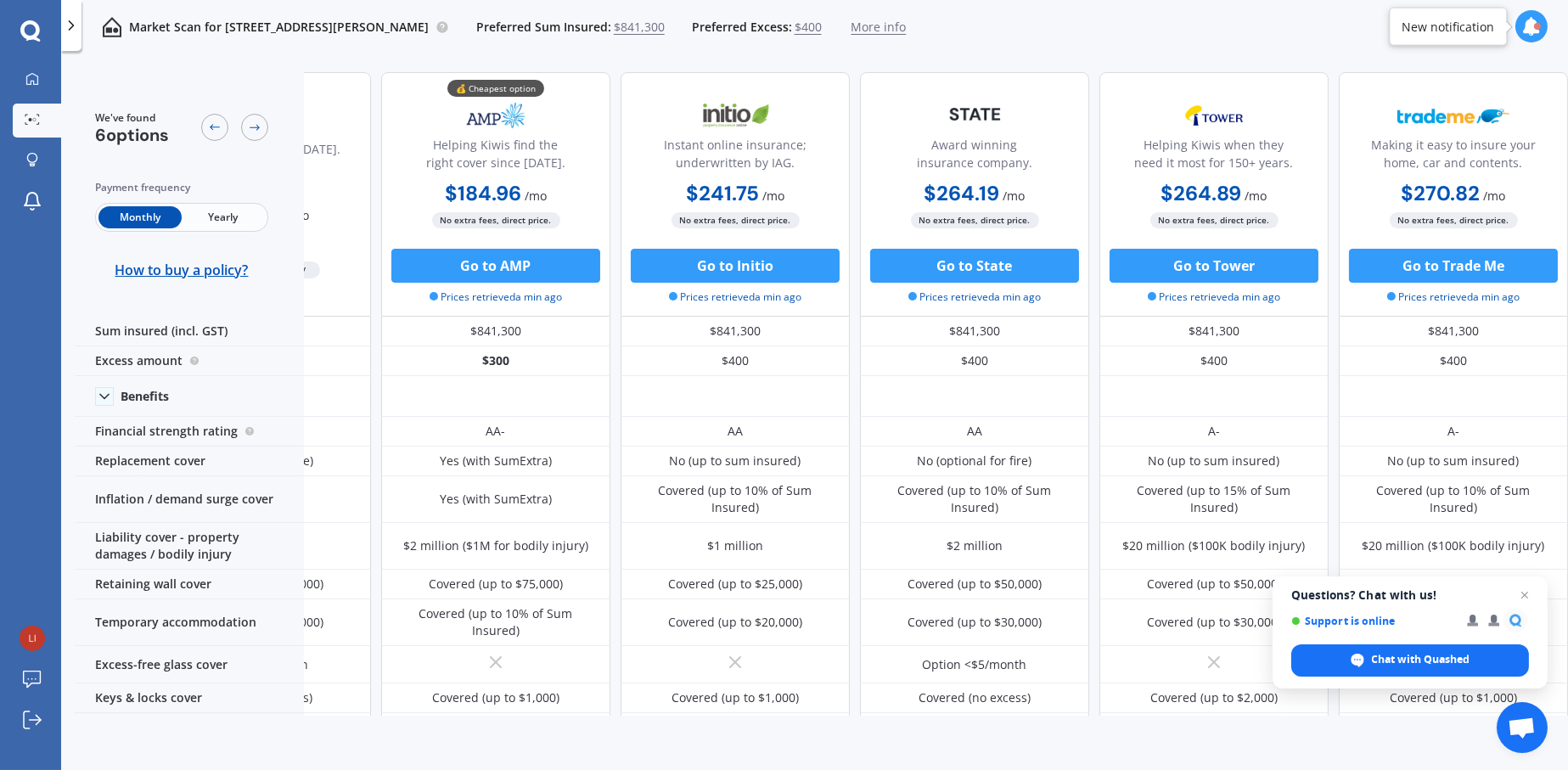
click at [68, 33] on icon at bounding box center [71, 25] width 17 height 17
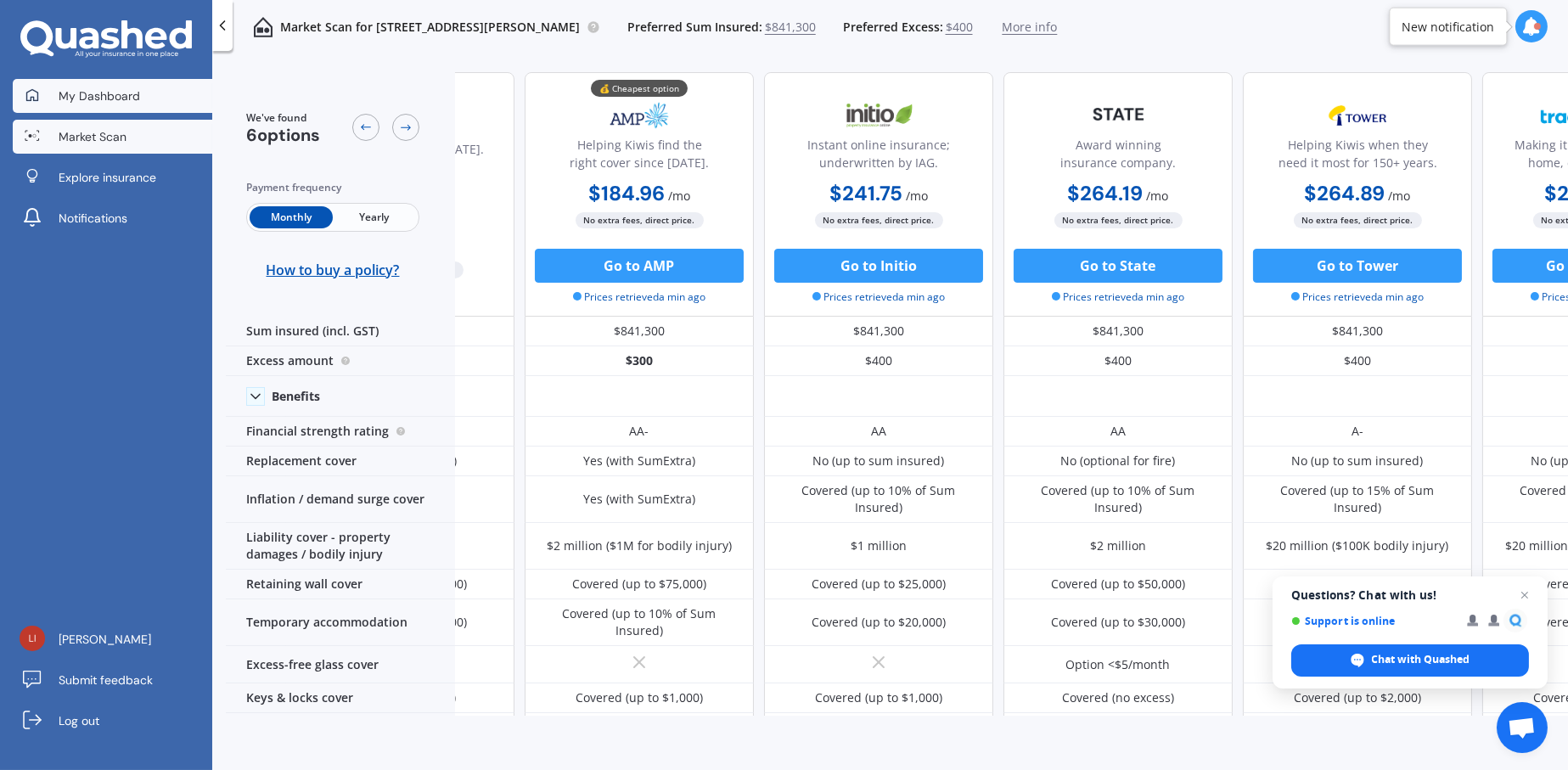
click at [107, 98] on span "My Dashboard" at bounding box center [99, 95] width 81 height 17
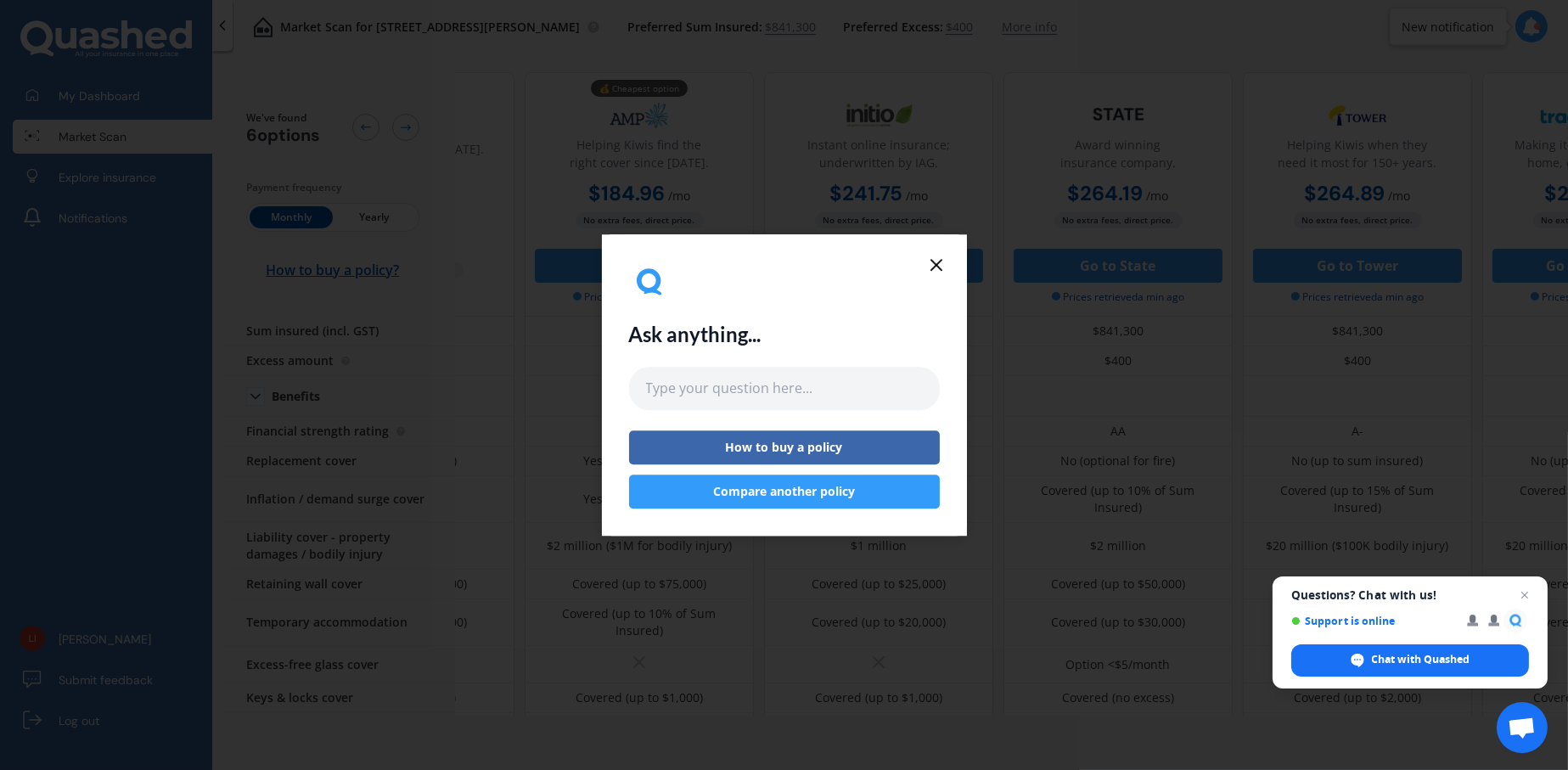
click at [785, 495] on button "Compare another policy" at bounding box center [784, 491] width 311 height 34
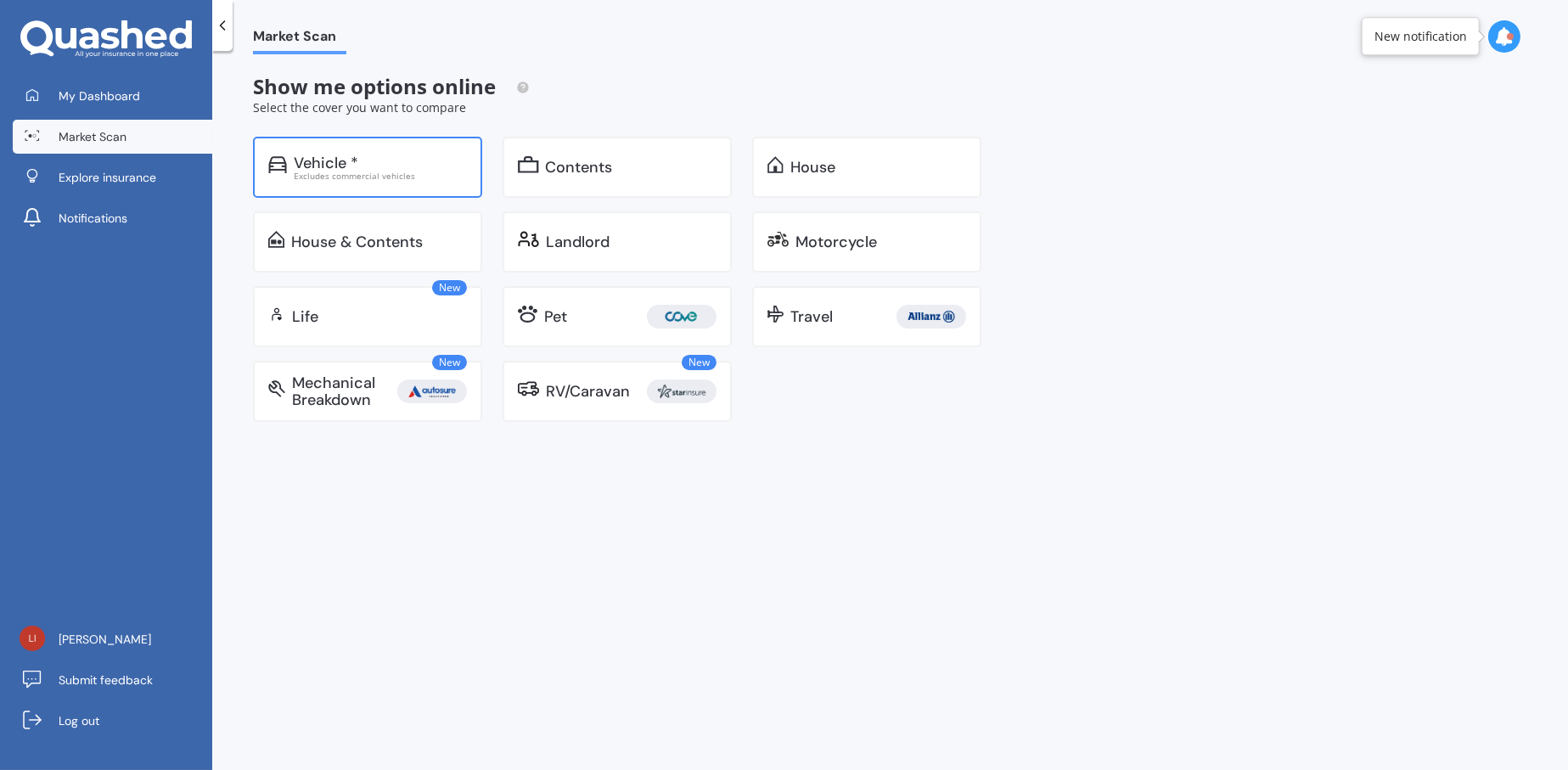
click at [392, 162] on div "Vehicle *" at bounding box center [380, 163] width 174 height 17
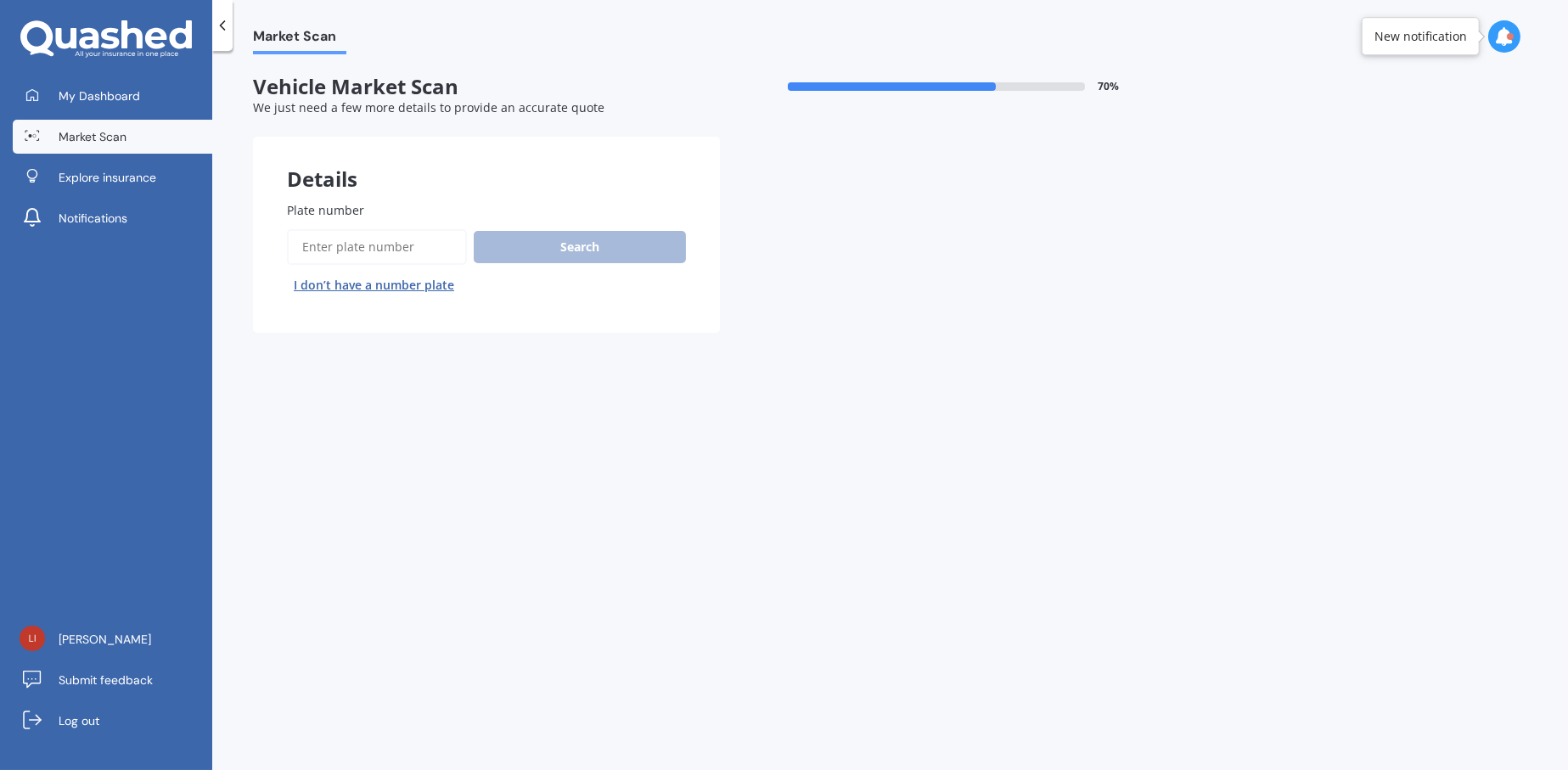
click at [362, 252] on input "Plate number" at bounding box center [378, 247] width 180 height 35
type input "o"
type input "prc239"
click at [562, 256] on button "Search" at bounding box center [580, 246] width 212 height 32
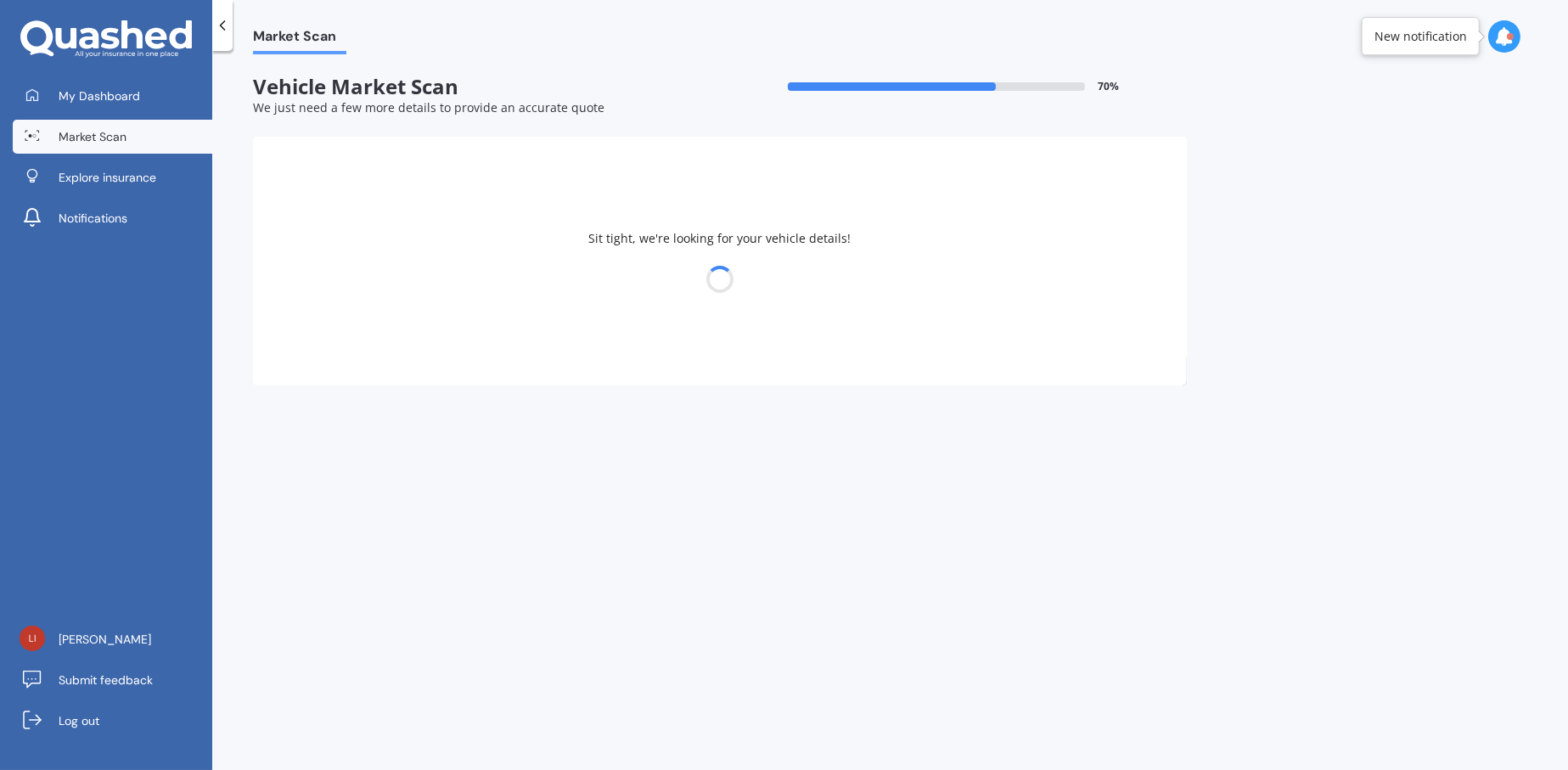
select select "TOYOTA"
select select "LANDCRUISER"
select select "19"
select select "08"
select select "1983"
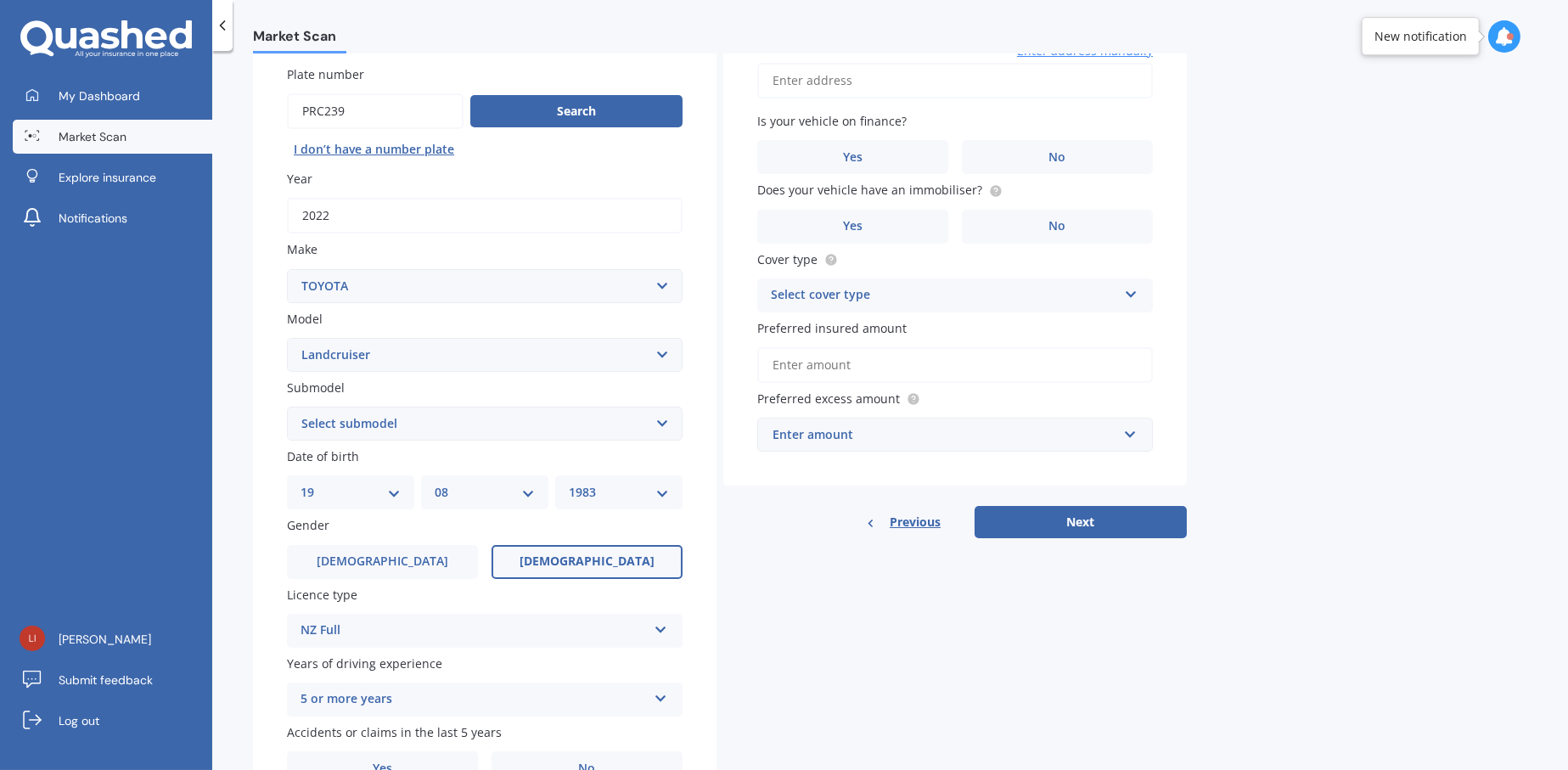
scroll to position [231, 0]
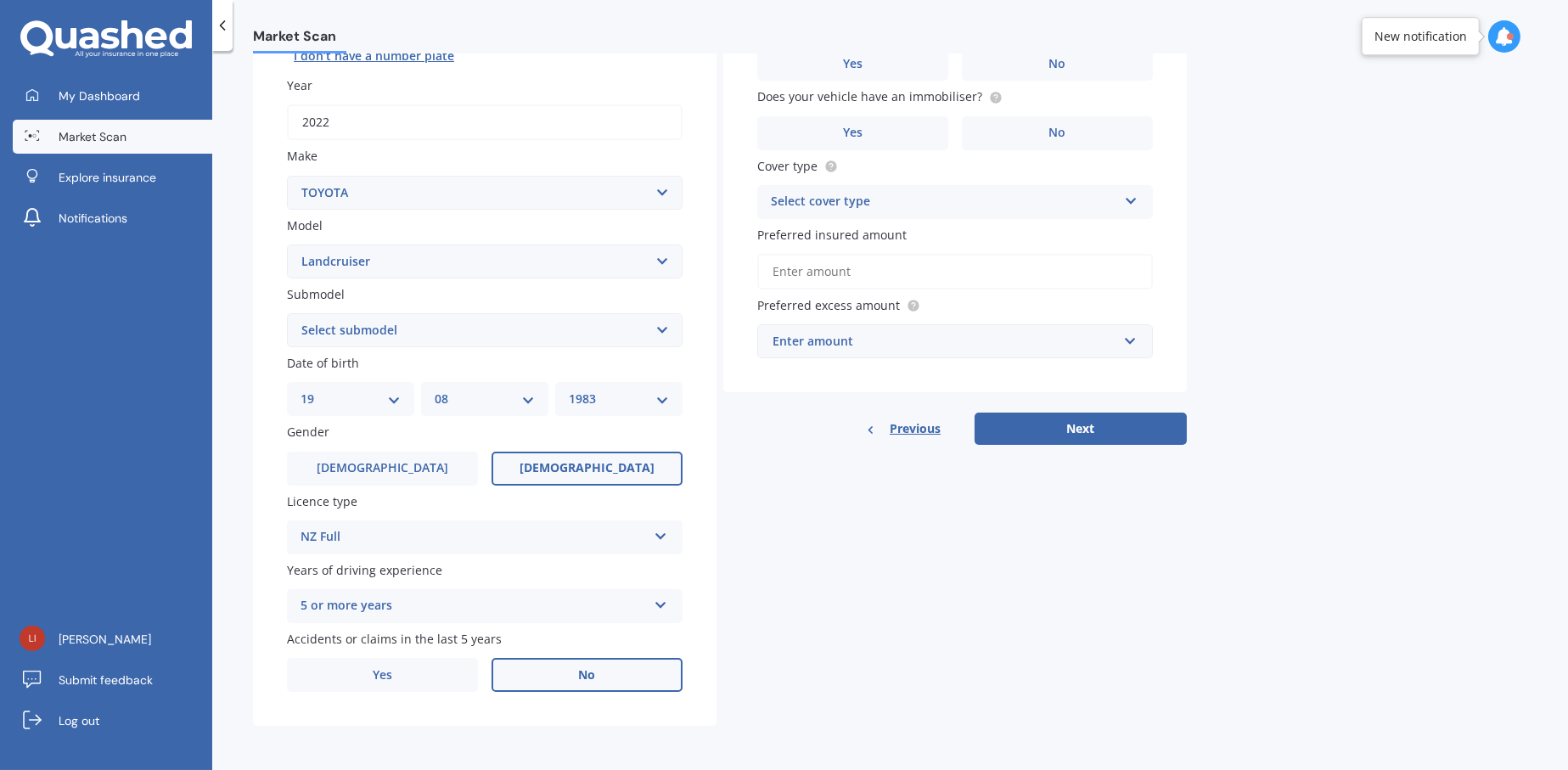
click at [584, 669] on span "No" at bounding box center [586, 675] width 17 height 15
click at [0, 0] on input "No" at bounding box center [0, 0] width 0 height 0
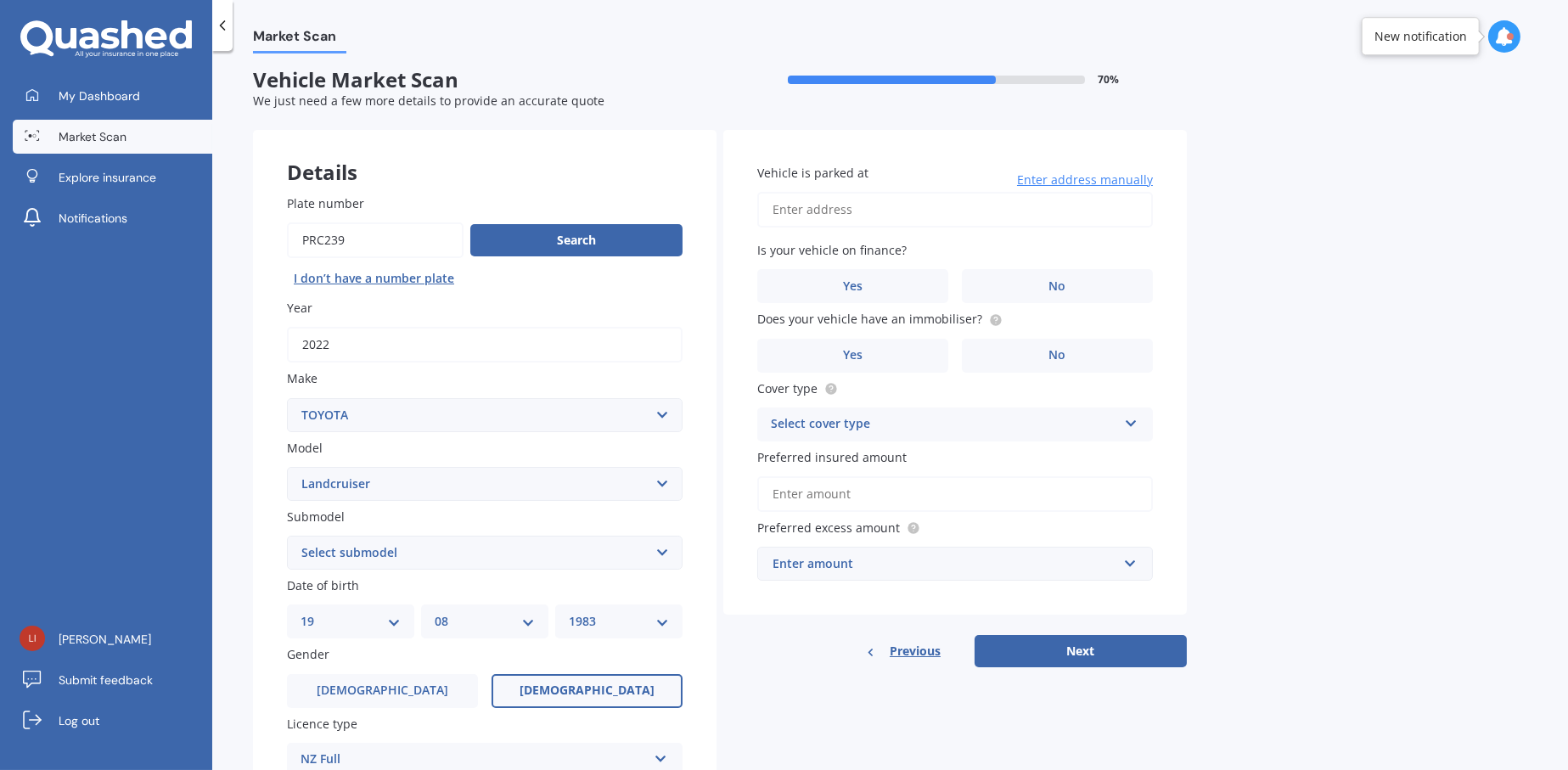
scroll to position [0, 0]
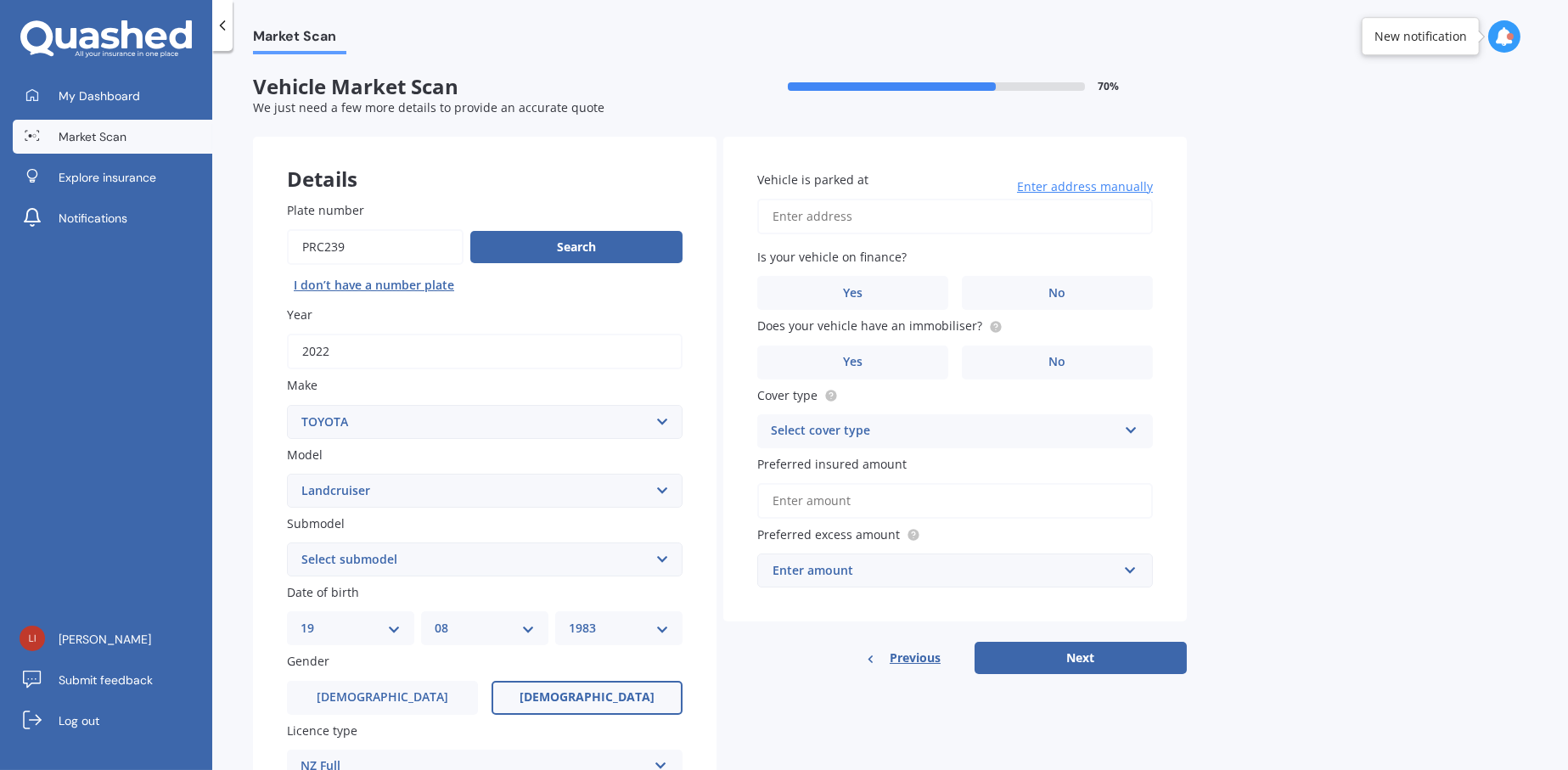
click at [903, 216] on input "Vehicle is parked at" at bounding box center [954, 217] width 395 height 35
drag, startPoint x: 1040, startPoint y: 213, endPoint x: 687, endPoint y: 186, distance: 354.0
click at [687, 186] on div "Details Plate number Search I don’t have a number plate Year [DATE] Make Select…" at bounding box center [720, 545] width 934 height 819
type input "[STREET_ADDRESS][PERSON_NAME]"
click at [1055, 280] on label "No" at bounding box center [1057, 292] width 191 height 34
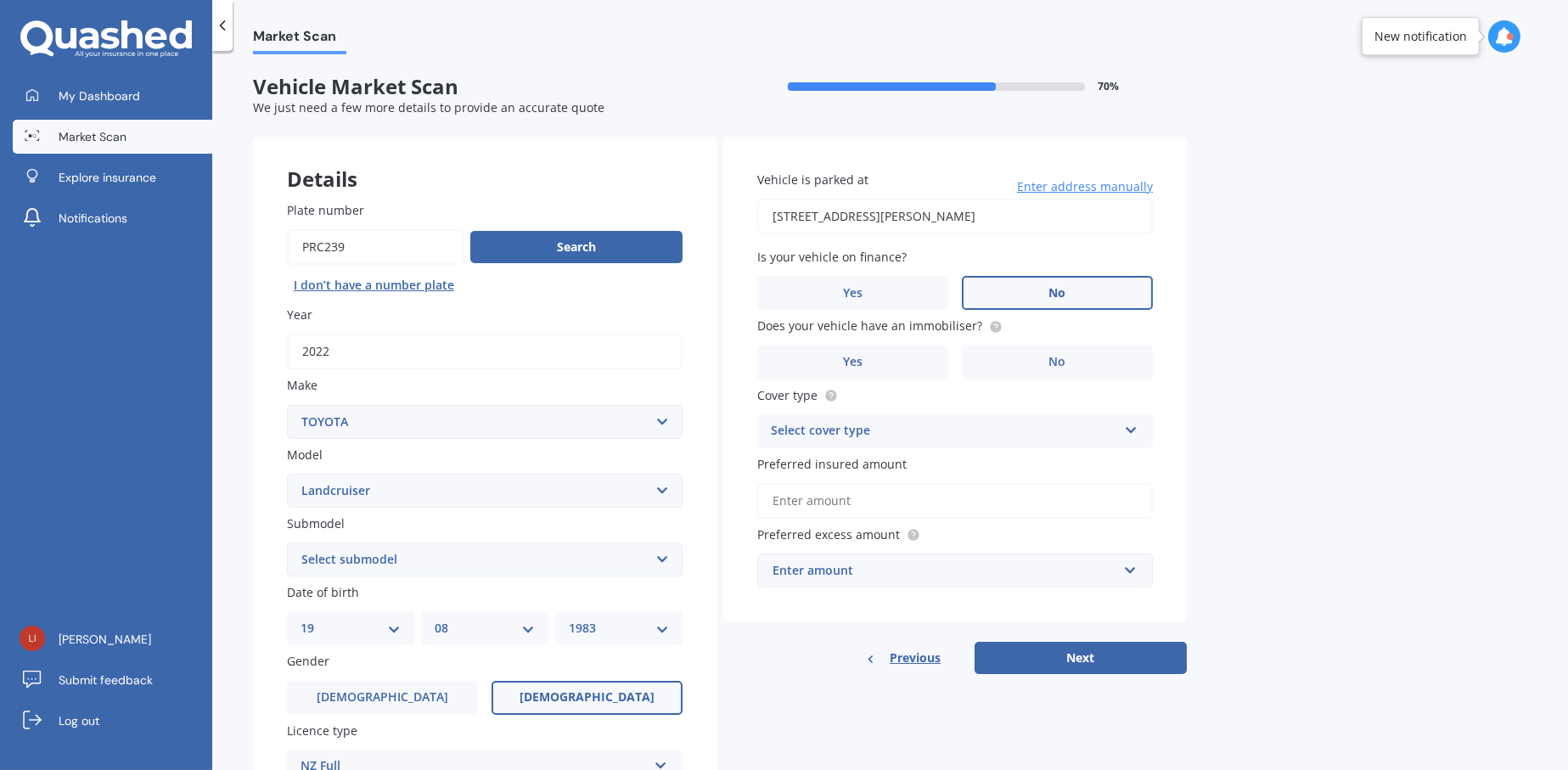
click at [0, 0] on input "No" at bounding box center [0, 0] width 0 height 0
click at [1037, 359] on label "No" at bounding box center [1057, 362] width 191 height 34
click at [0, 0] on input "No" at bounding box center [0, 0] width 0 height 0
click at [1027, 434] on div "Select cover type" at bounding box center [943, 431] width 346 height 21
click at [846, 458] on span "Comprehensive" at bounding box center [817, 464] width 90 height 16
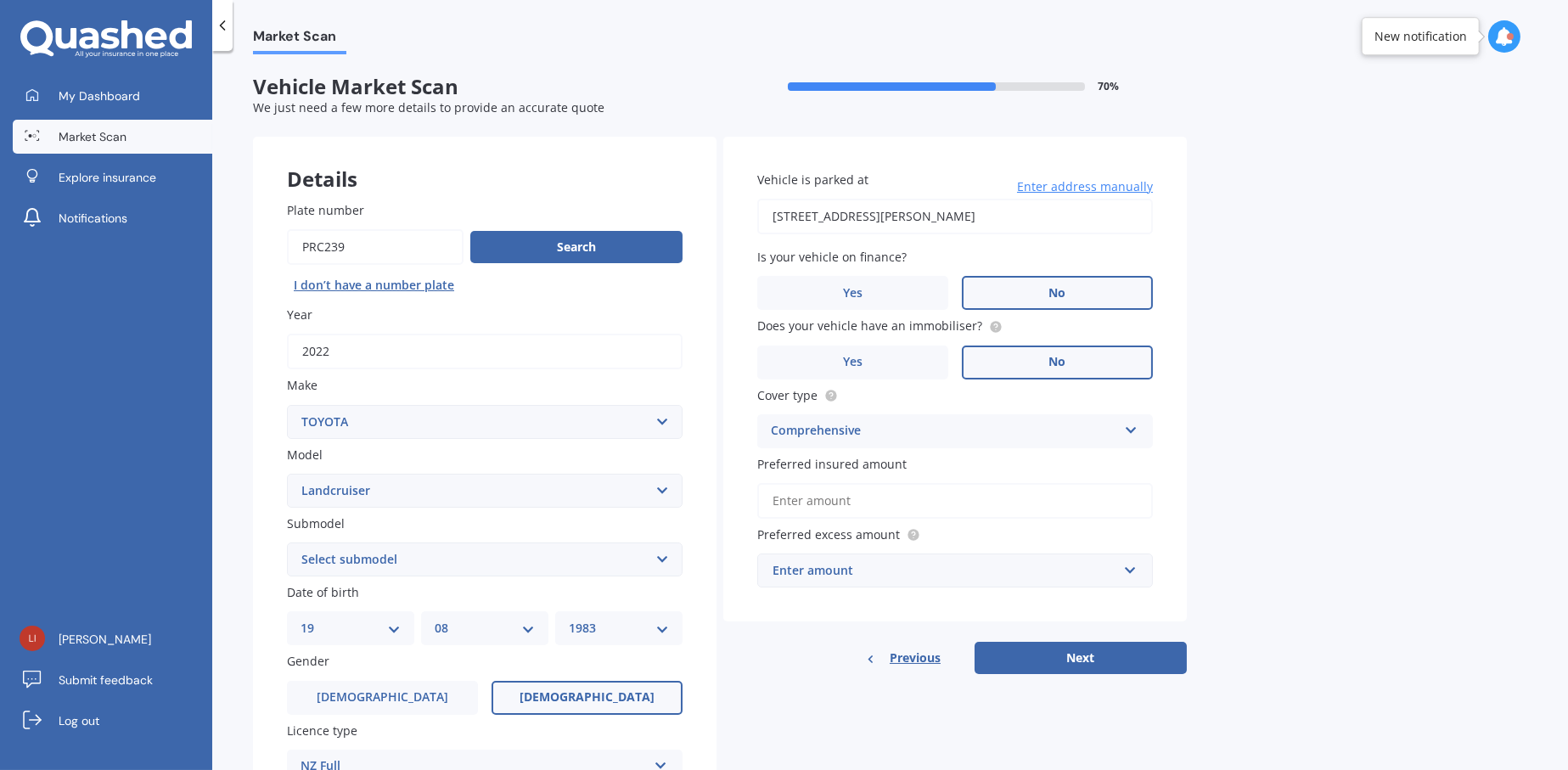
click at [837, 496] on input "Preferred insured amount" at bounding box center [954, 501] width 395 height 35
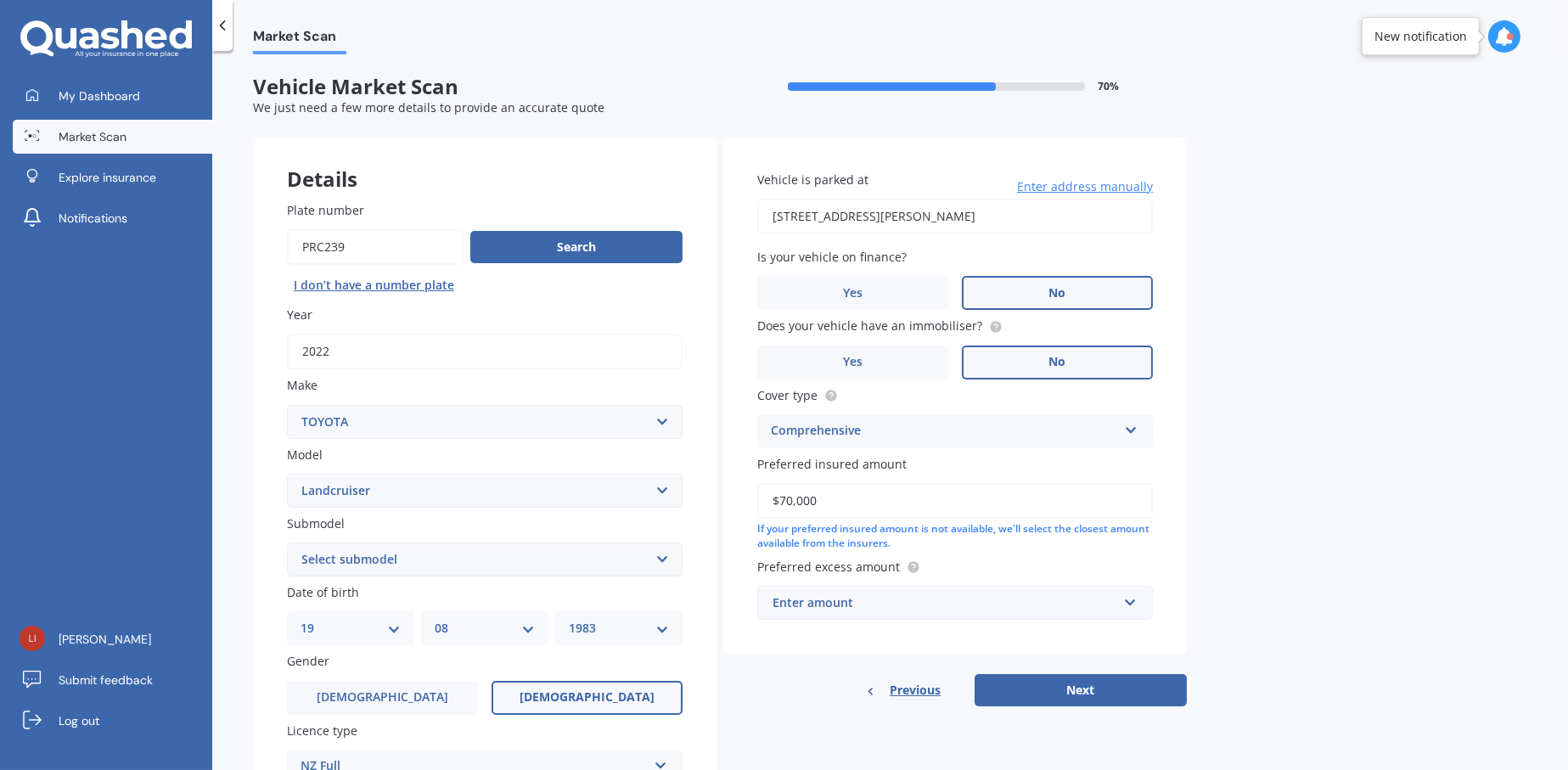
type input "$70,000"
click at [945, 601] on div "Enter amount" at bounding box center [944, 602] width 344 height 19
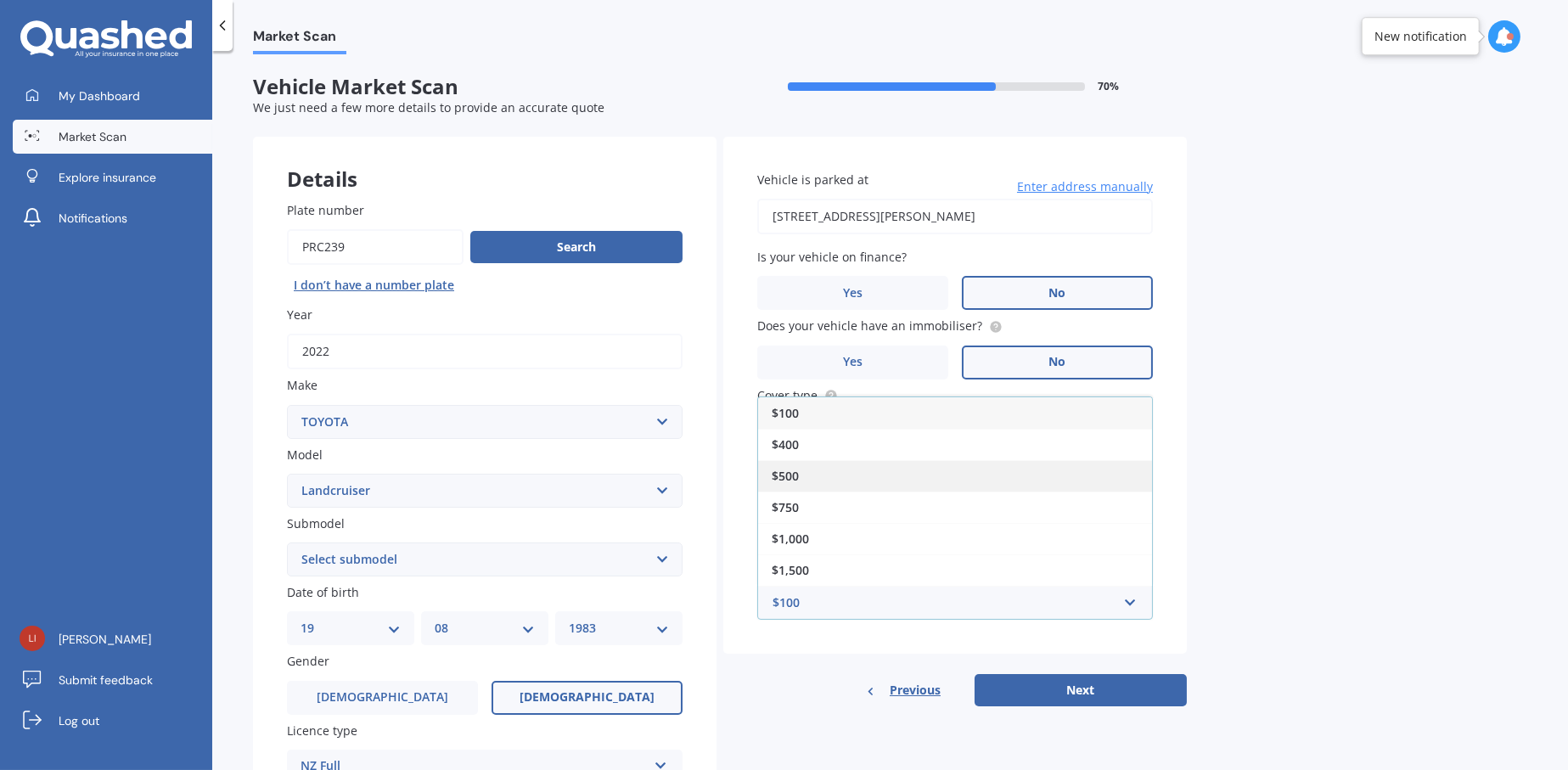
click at [830, 478] on div "$500" at bounding box center [955, 476] width 394 height 31
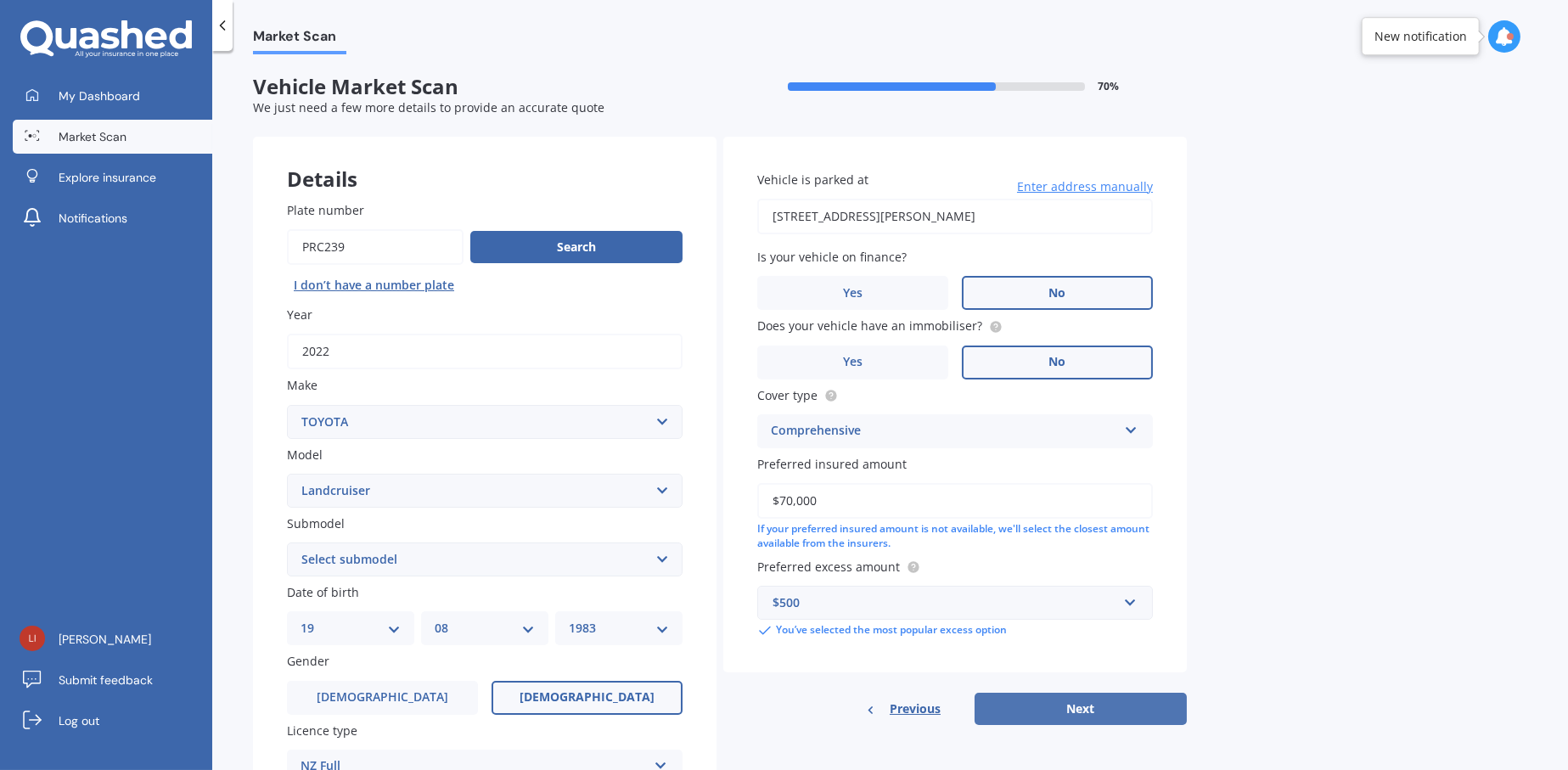
click at [1100, 696] on button "Next" at bounding box center [1081, 708] width 212 height 32
click at [637, 563] on select "Select submodel (All other) 4WD SWB Hard Top Diesel Diesel 4.2 4WD Diesel 4.5 4…" at bounding box center [484, 559] width 395 height 34
select select "WAGON VX TURBO"
click at [287, 543] on select "Select submodel (All other) 4WD SWB Hard Top Diesel Diesel 4.2 4WD Diesel 4.5 4…" at bounding box center [484, 559] width 395 height 34
click at [1087, 700] on button "Next" at bounding box center [1081, 708] width 212 height 32
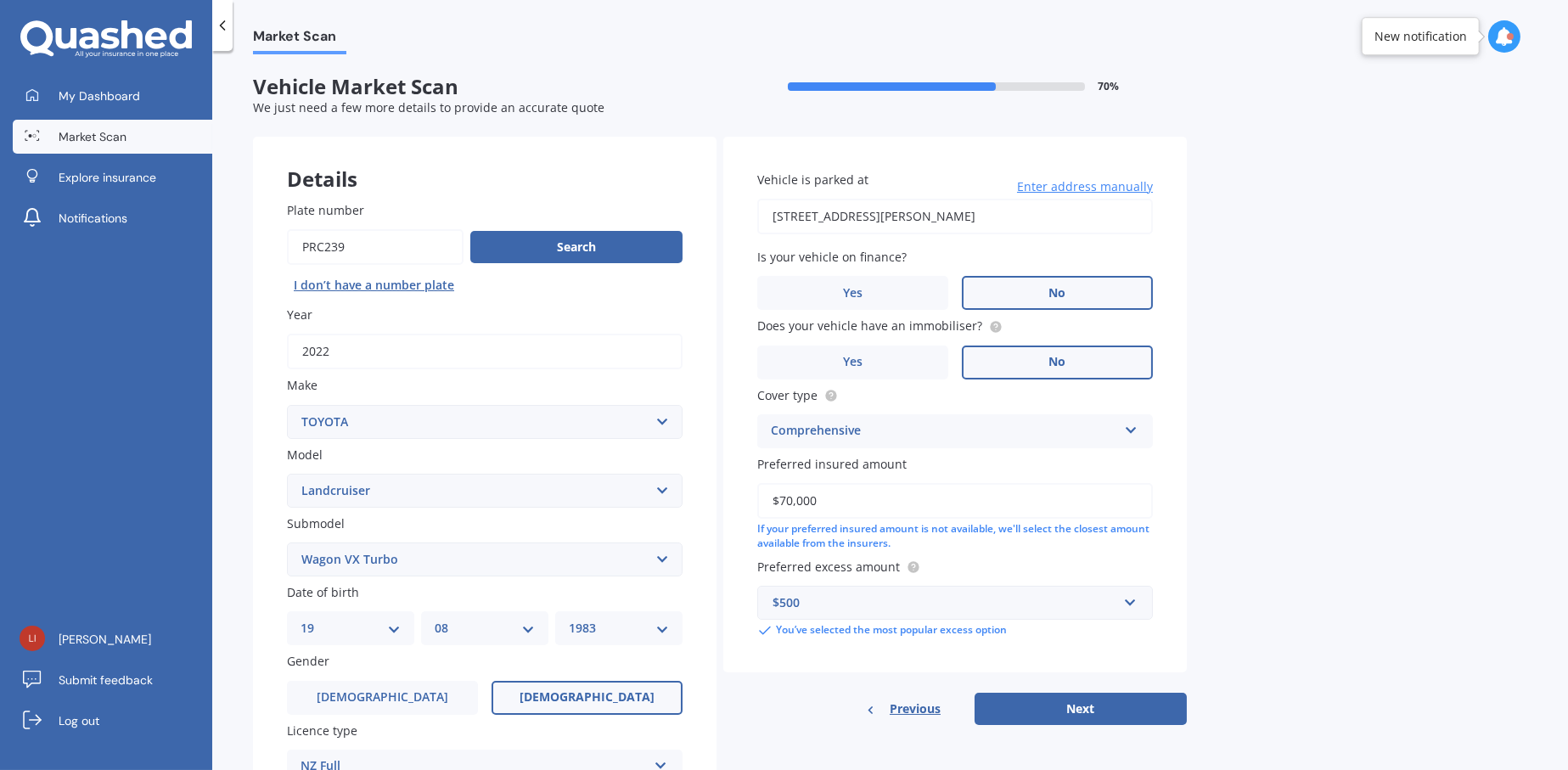
select select "19"
select select "08"
select select "1983"
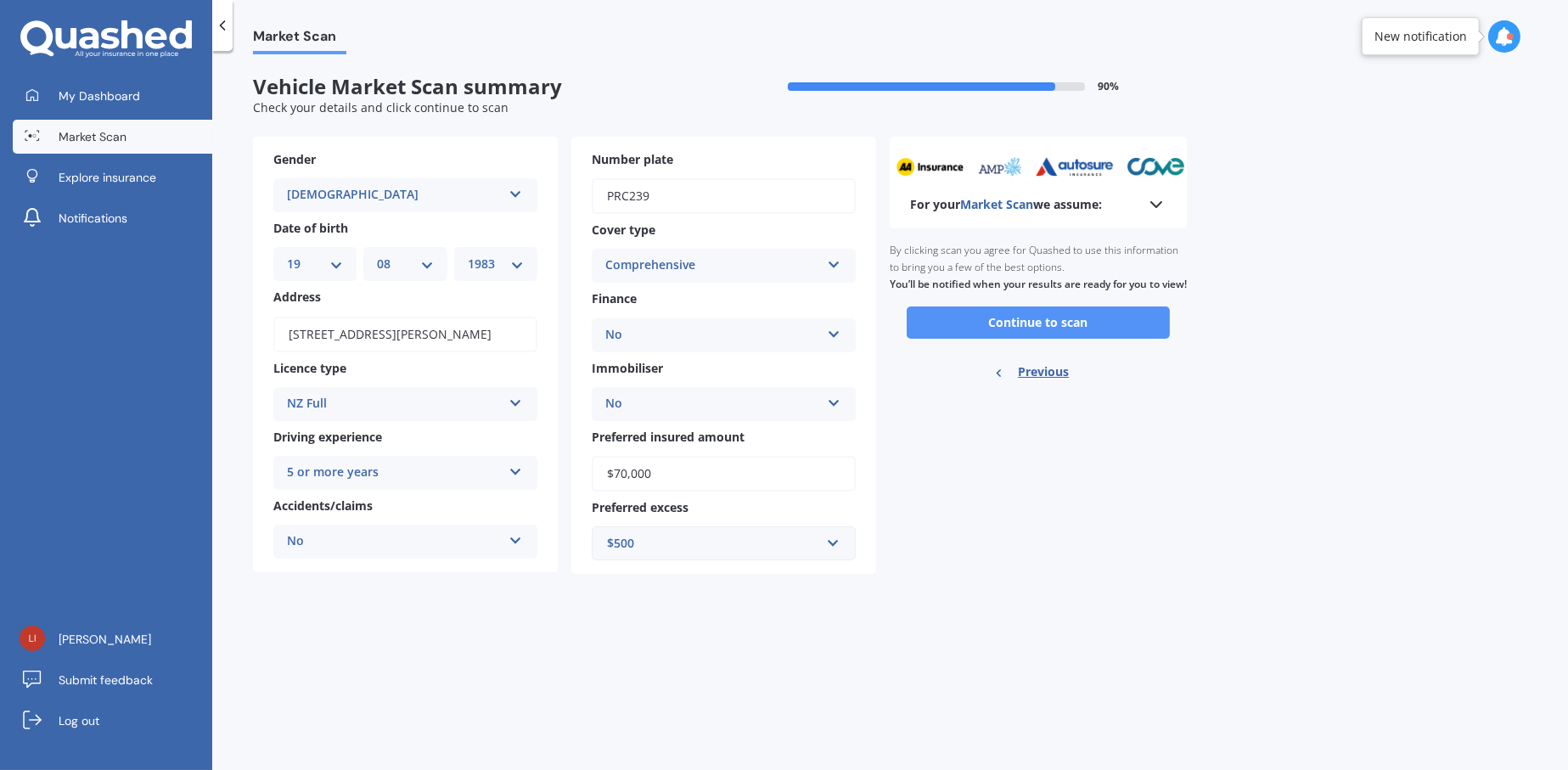
click at [1105, 334] on button "Continue to scan" at bounding box center [1038, 323] width 263 height 32
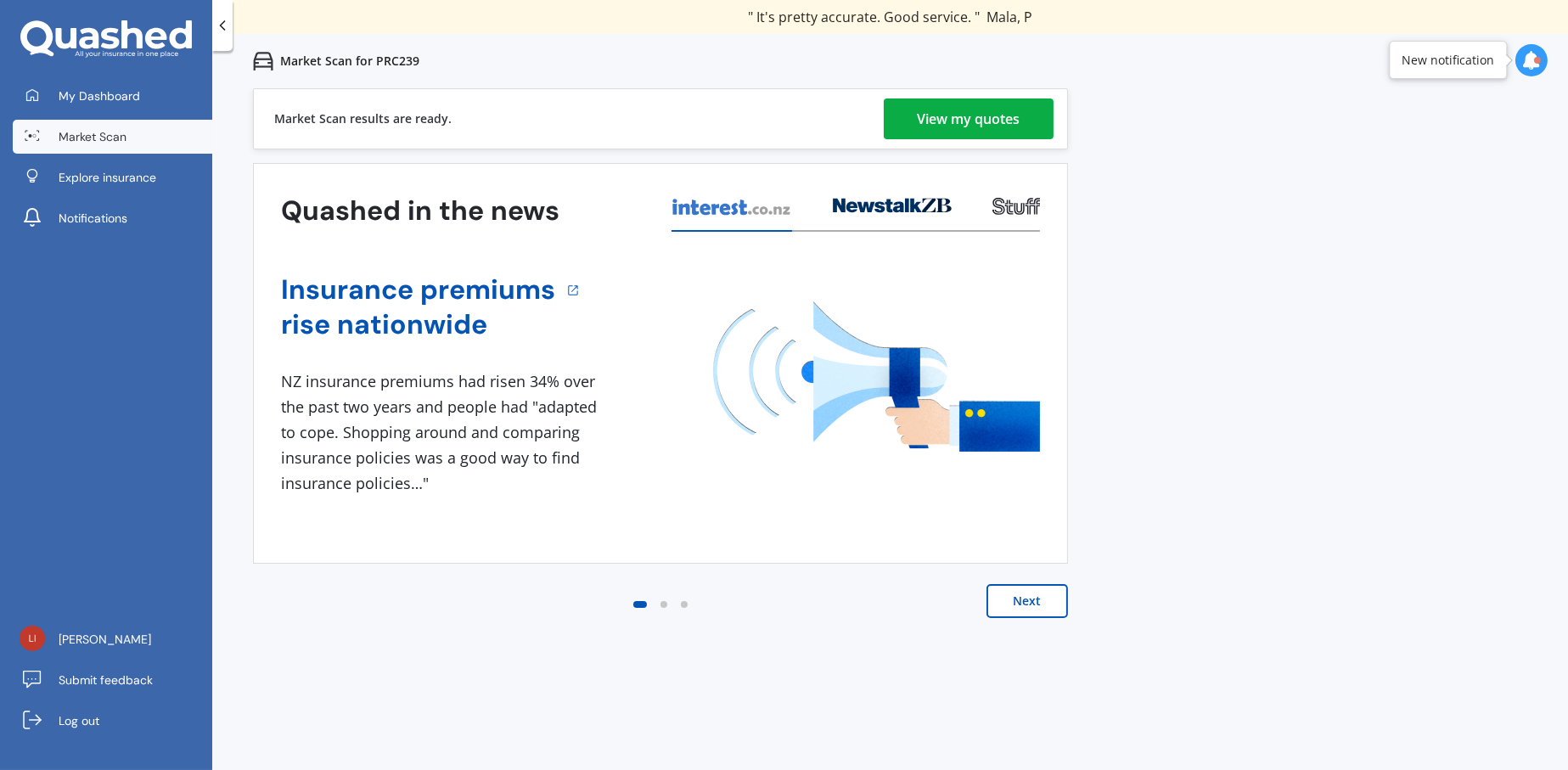
click at [995, 123] on div "View my quotes" at bounding box center [969, 119] width 103 height 41
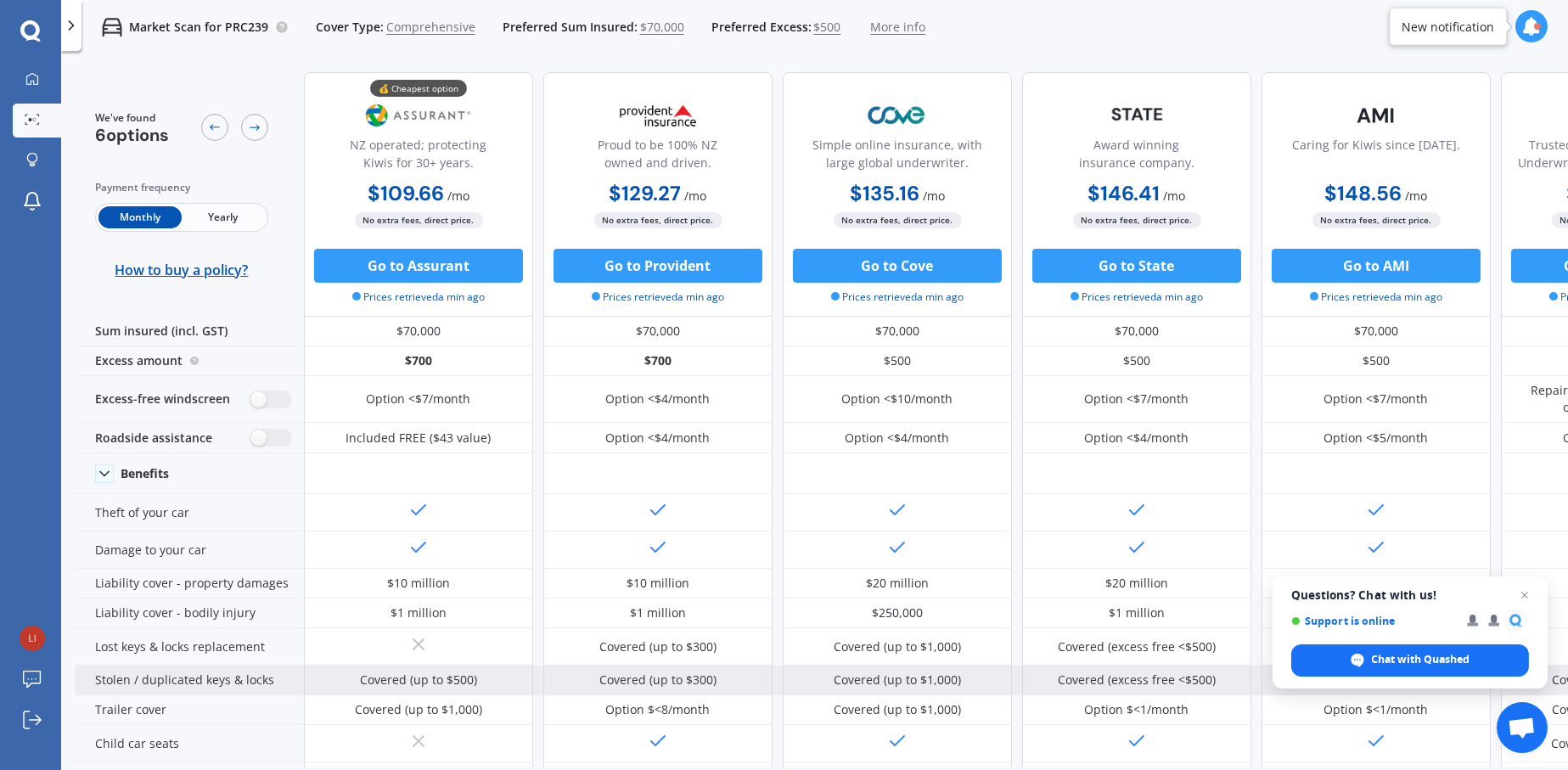
scroll to position [255, 0]
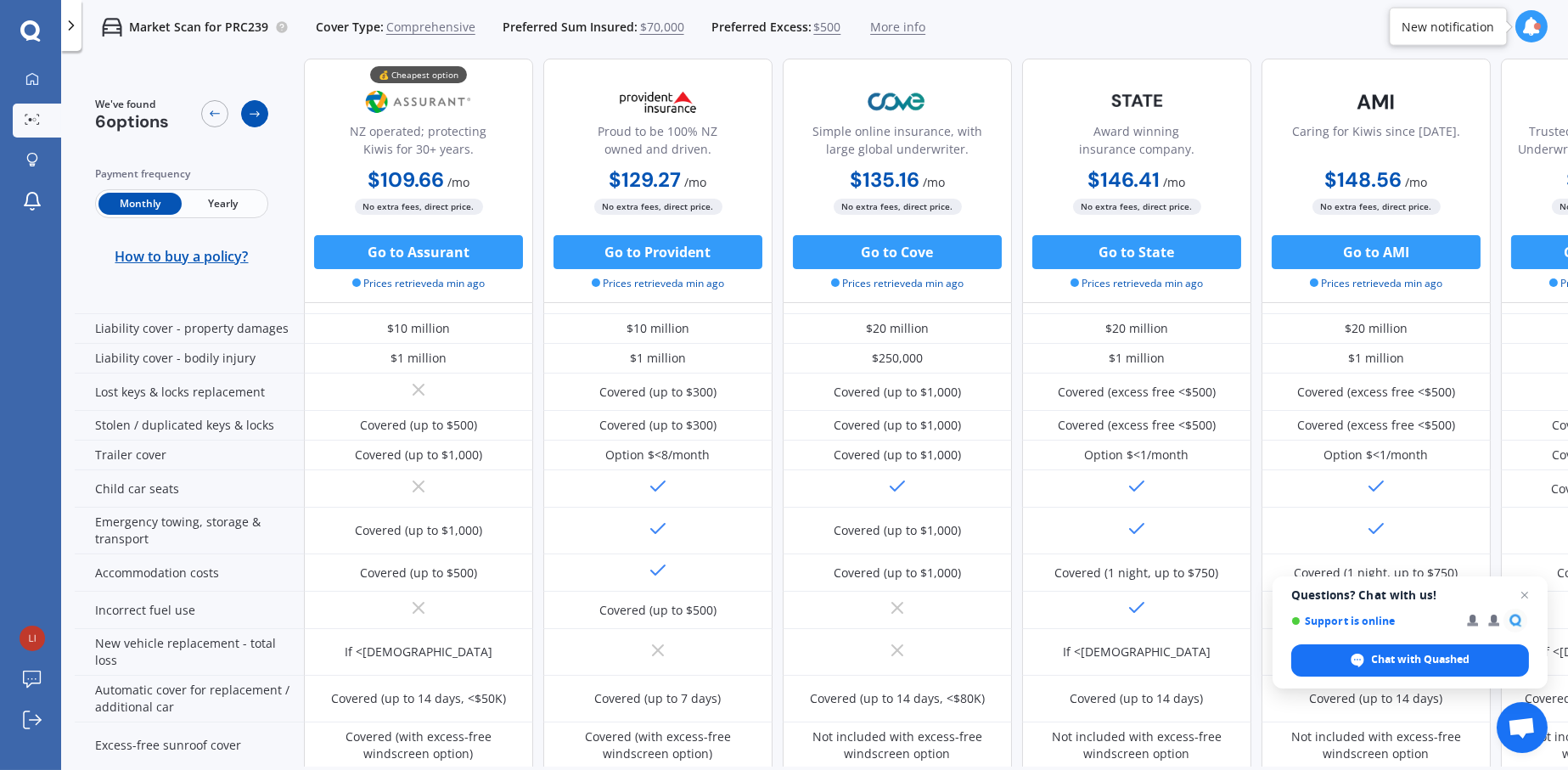
click at [257, 117] on icon at bounding box center [255, 114] width 14 height 14
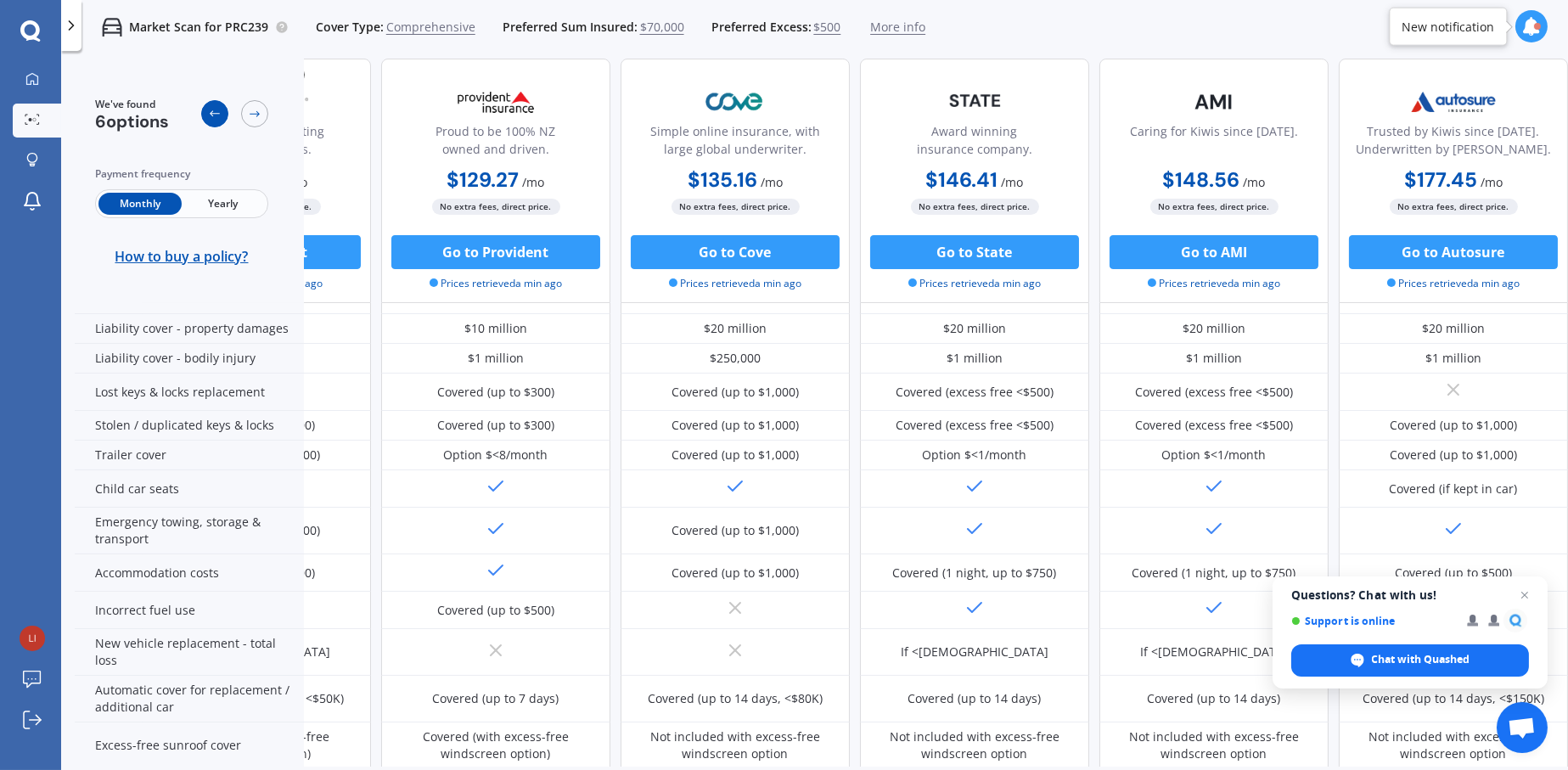
click at [217, 122] on div at bounding box center [215, 114] width 27 height 27
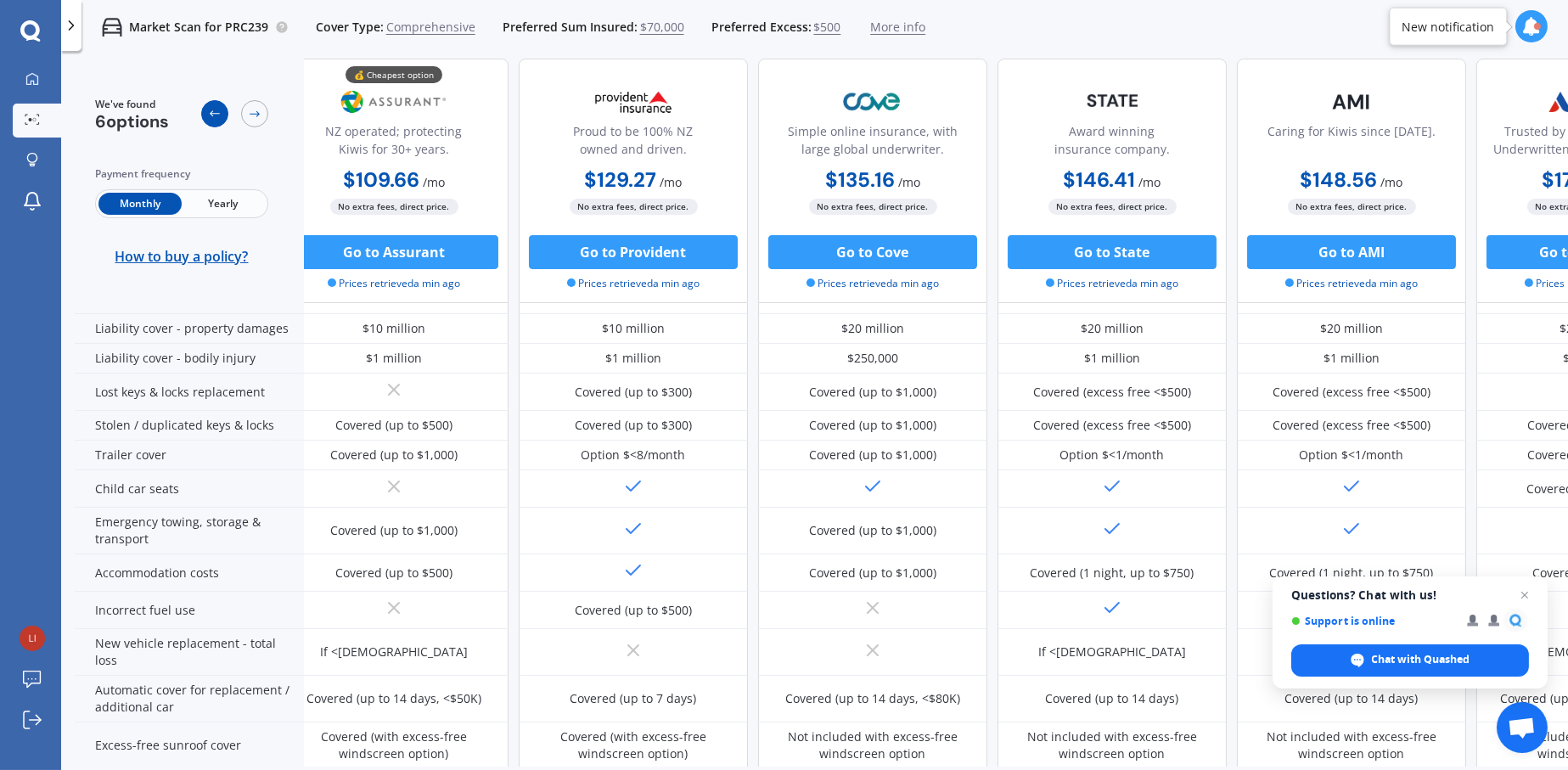
scroll to position [255, 0]
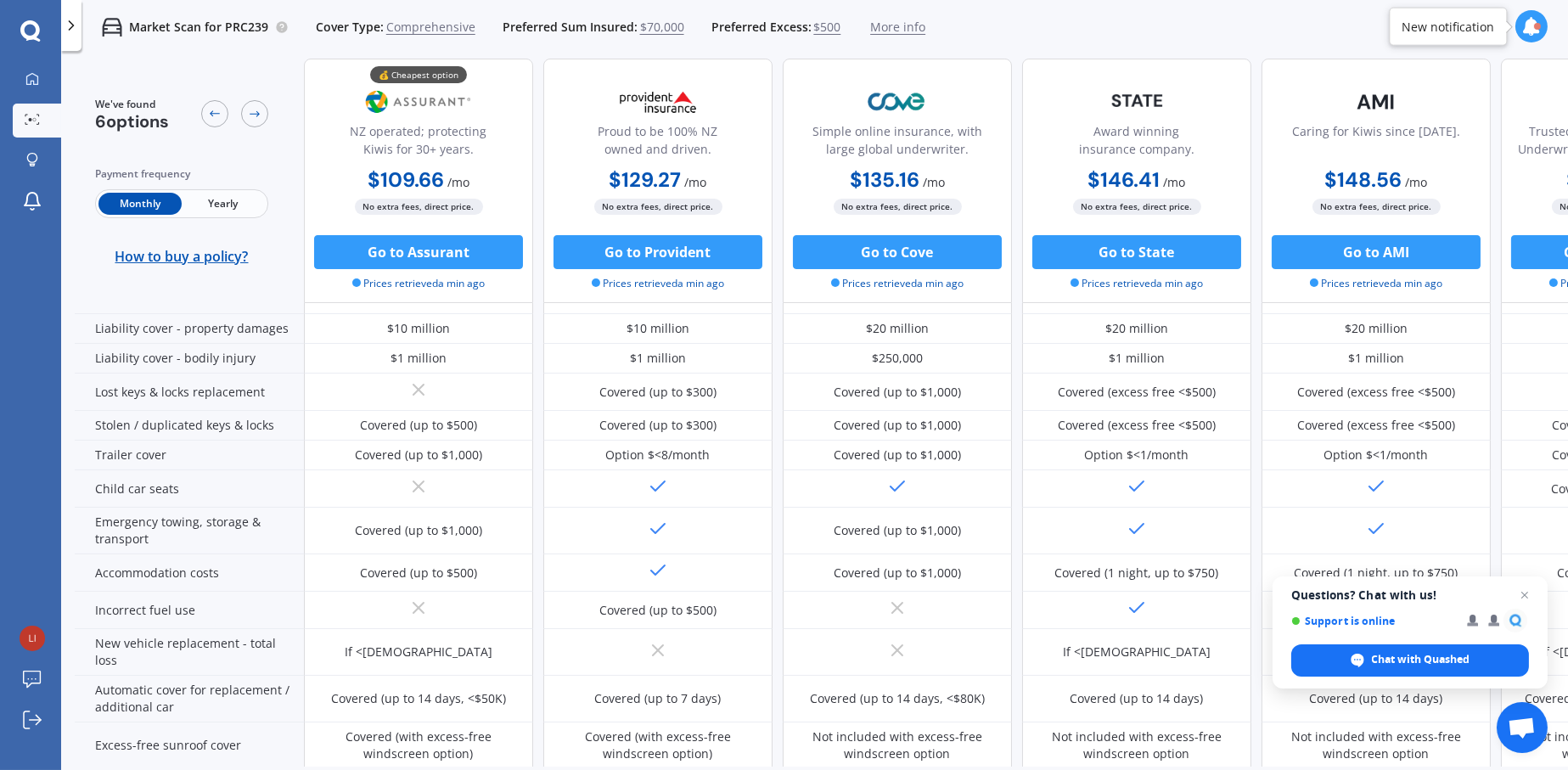
click at [69, 34] on div at bounding box center [71, 26] width 21 height 51
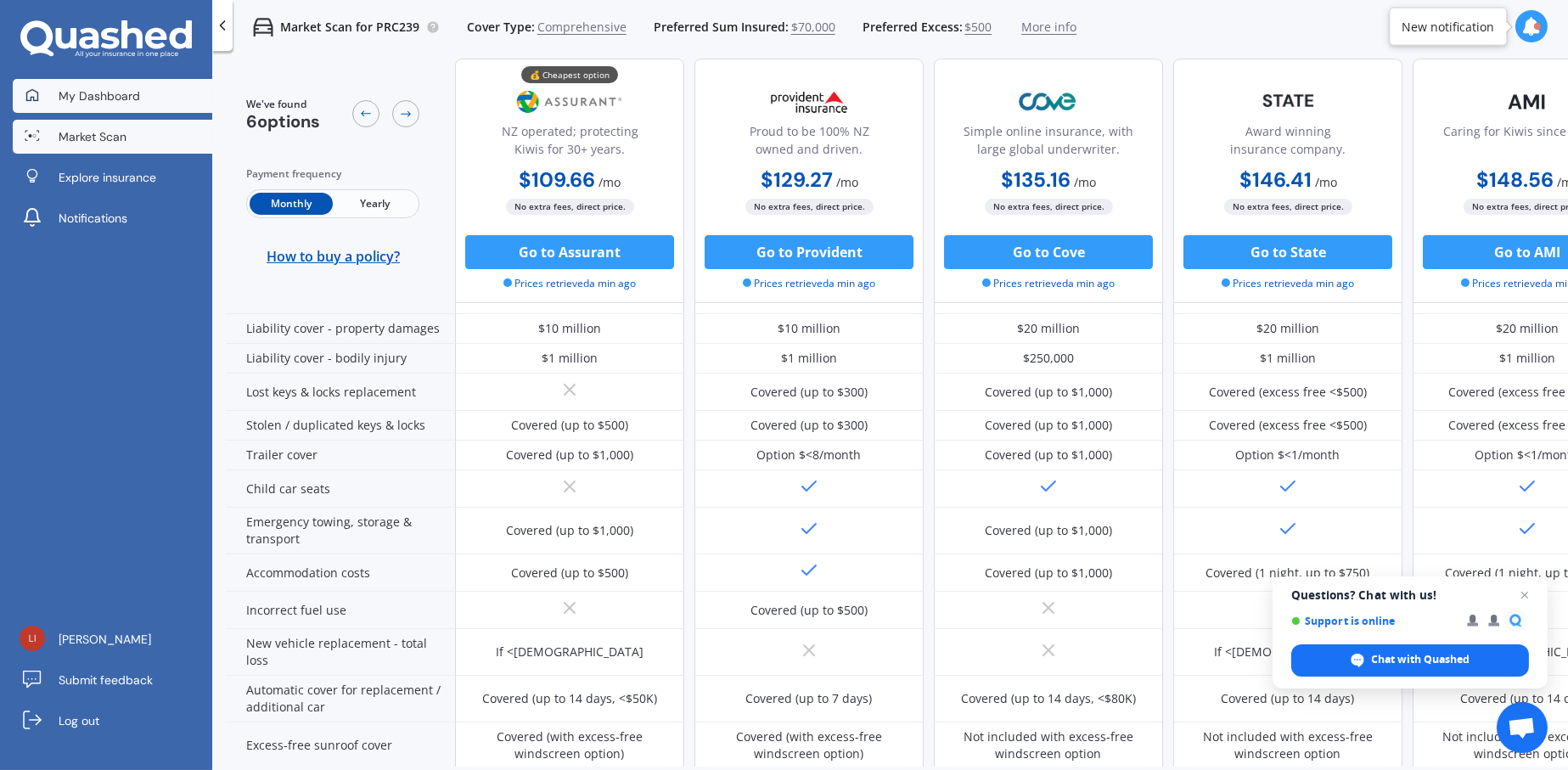
click at [124, 98] on span "My Dashboard" at bounding box center [99, 95] width 81 height 17
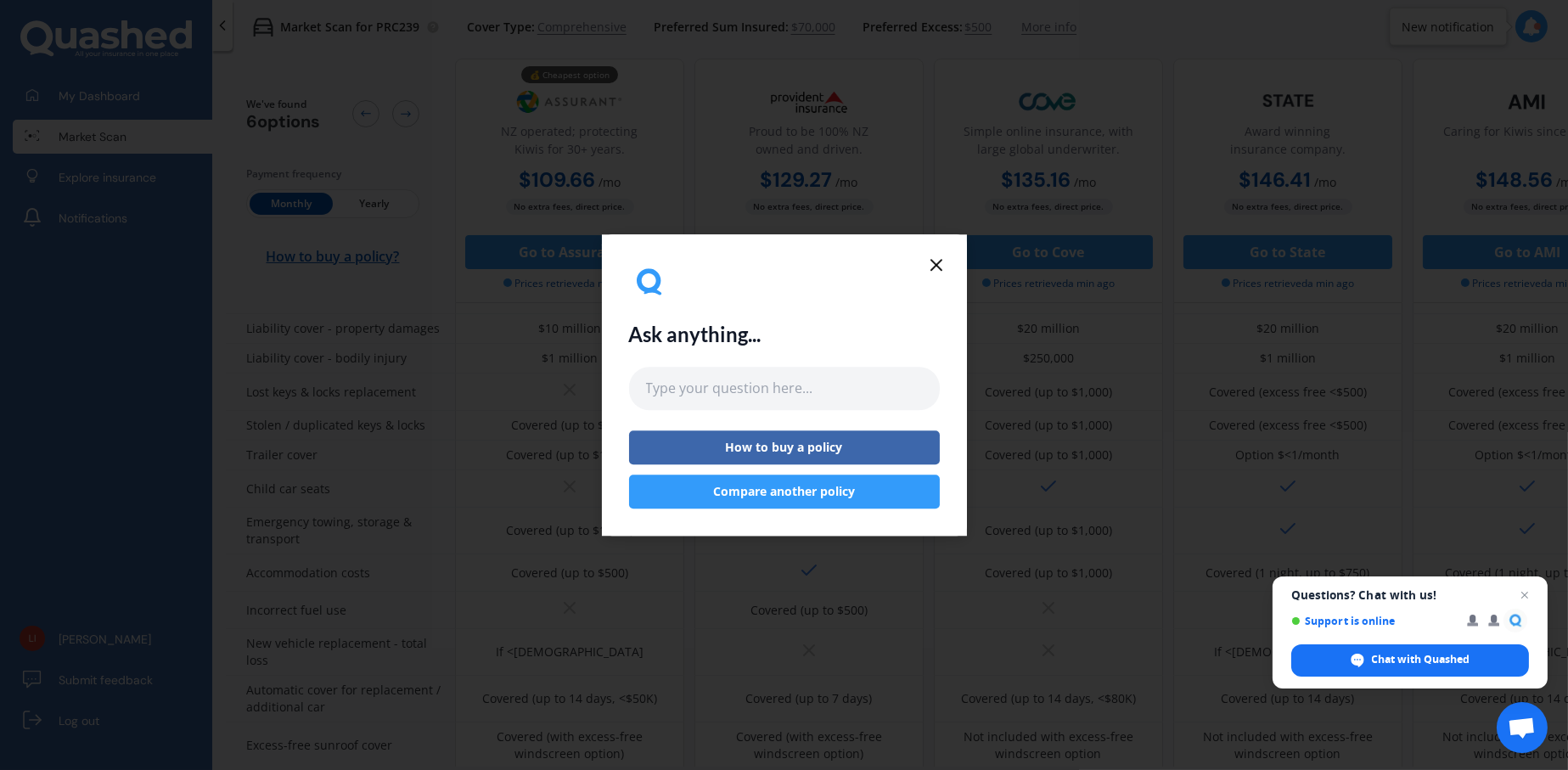
click at [751, 489] on button "Compare another policy" at bounding box center [784, 491] width 311 height 34
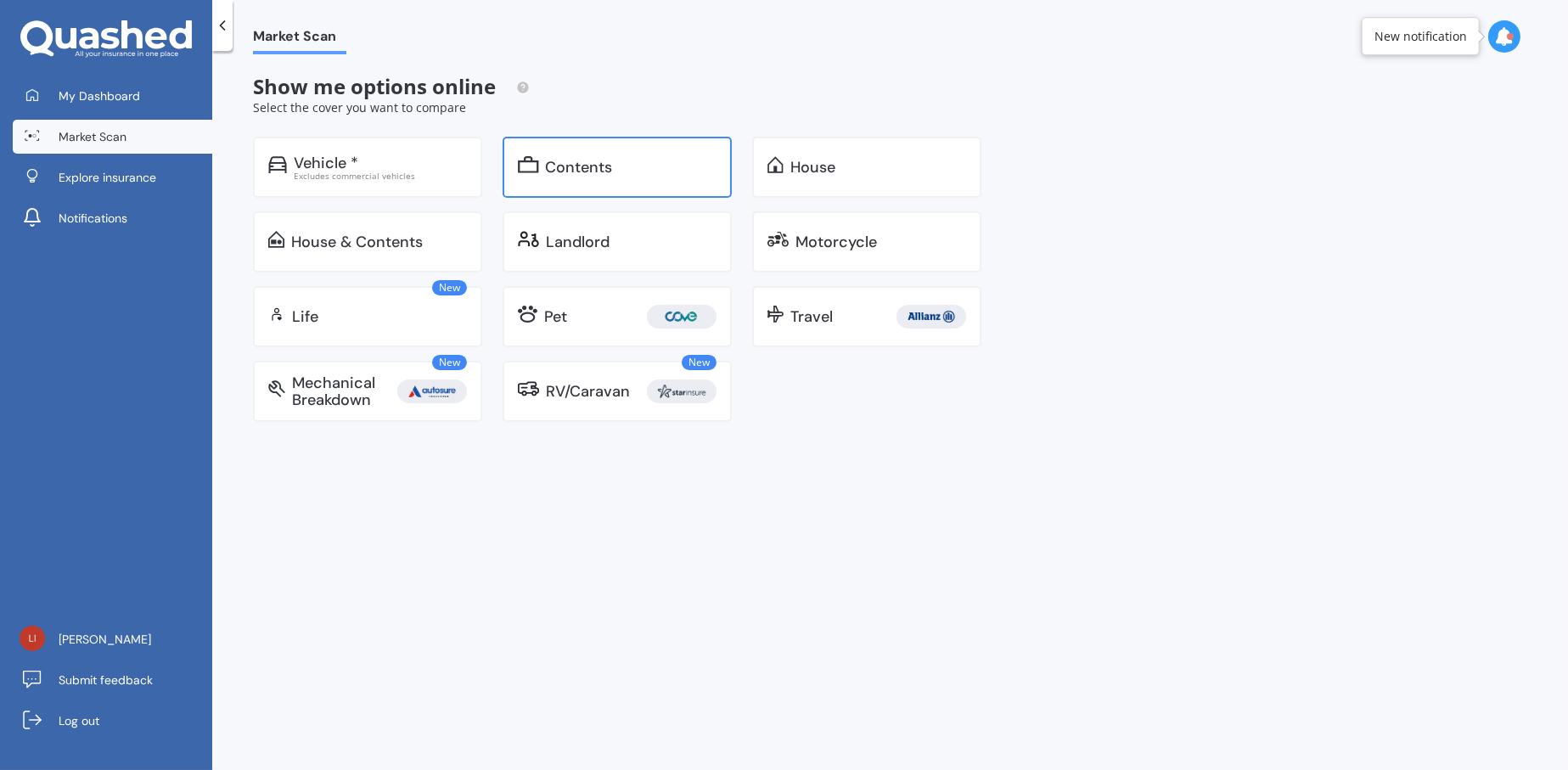
click at [608, 181] on div "Contents" at bounding box center [617, 167] width 229 height 61
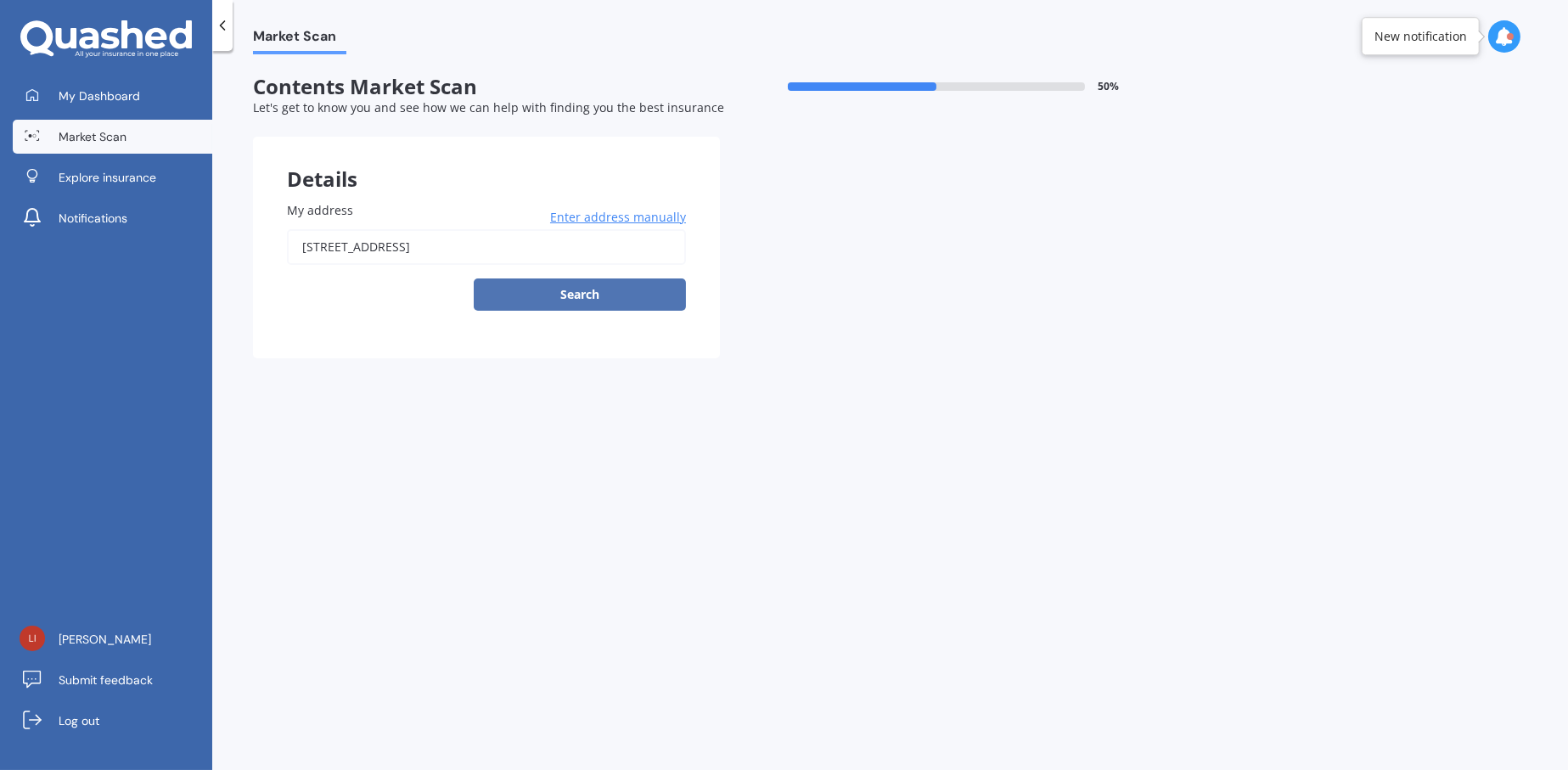
click at [614, 295] on button "Search" at bounding box center [580, 294] width 212 height 32
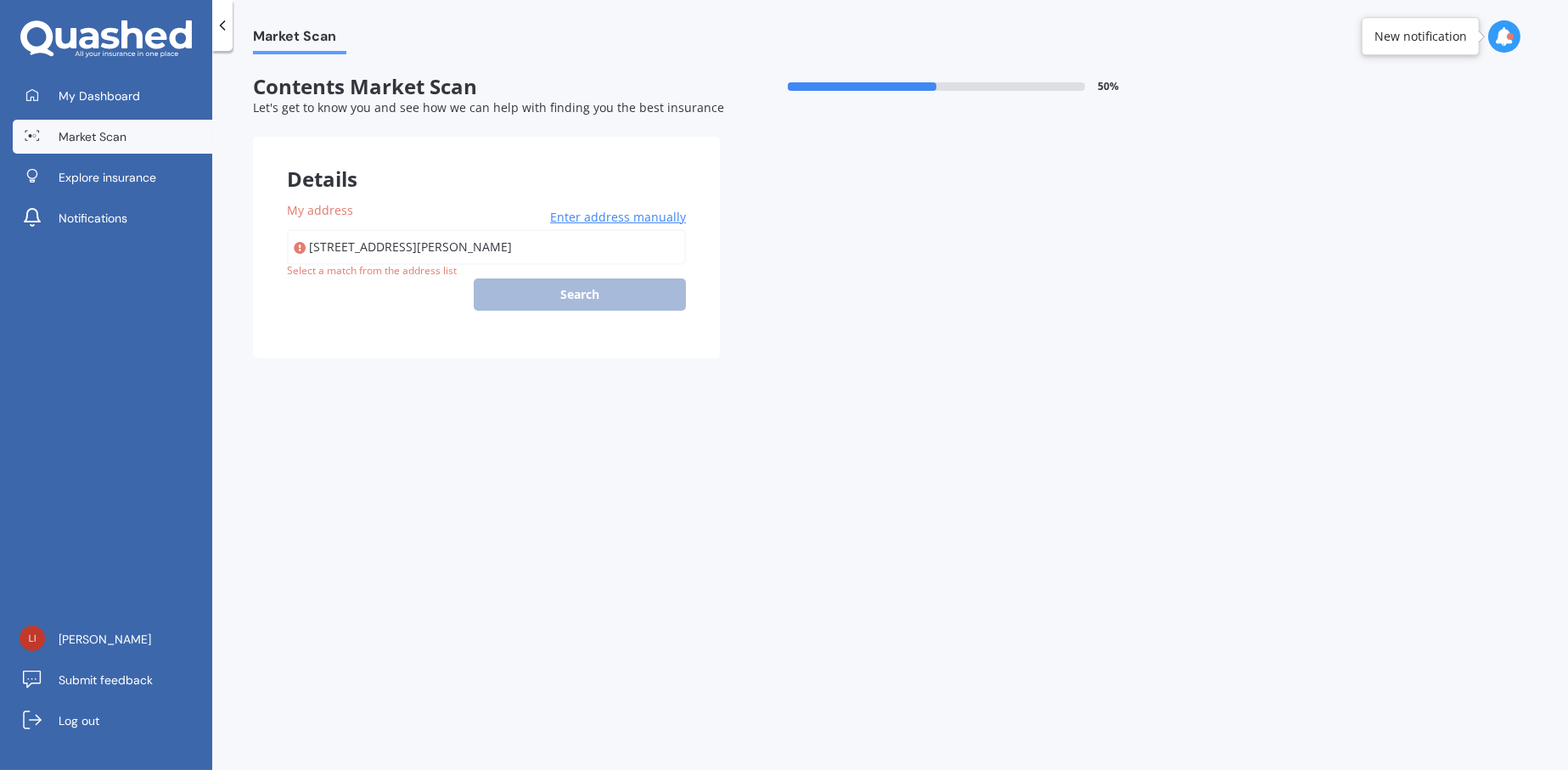
type input "[STREET_ADDRESS][PERSON_NAME]"
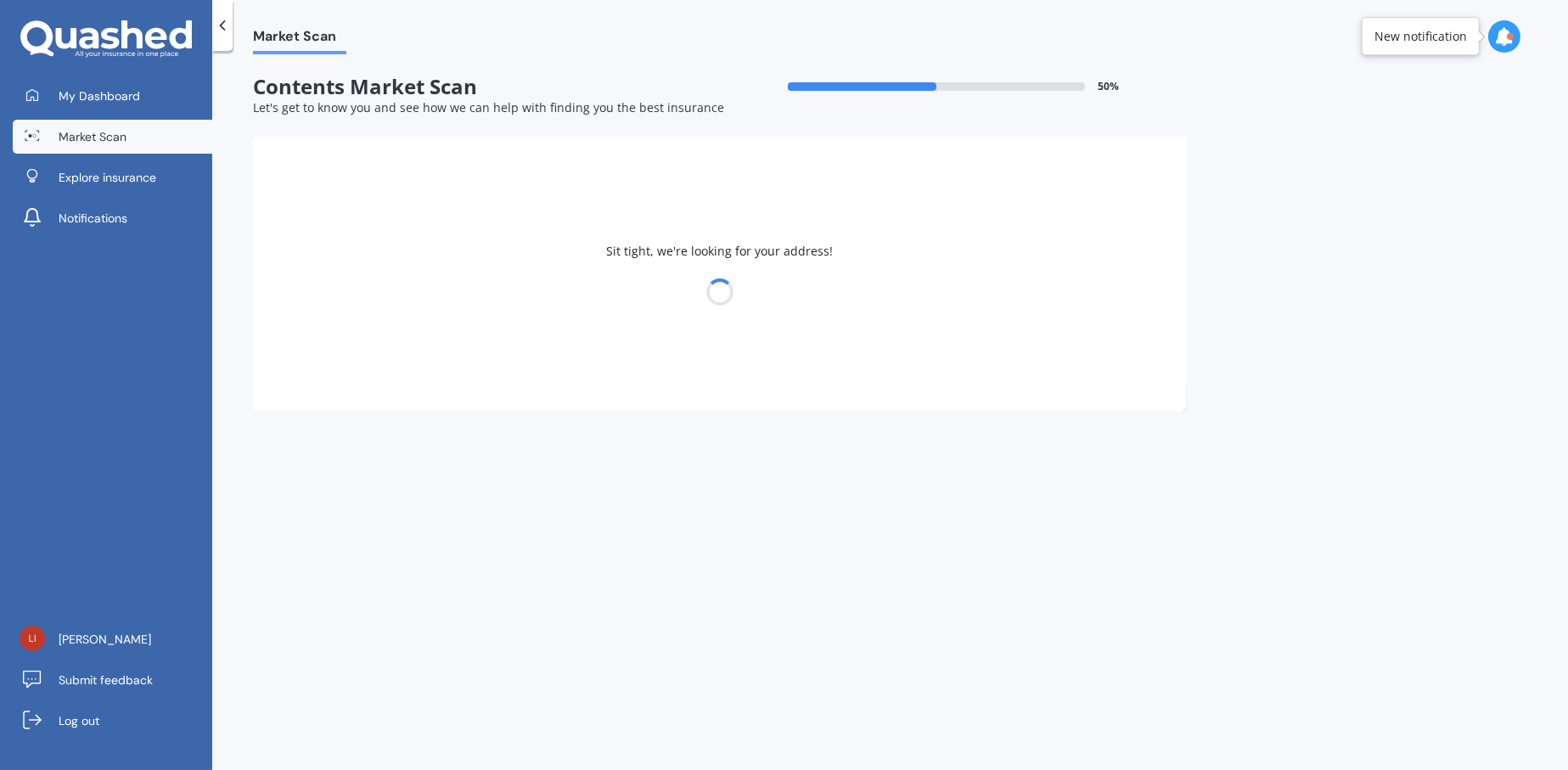
select select "19"
select select "08"
select select "1983"
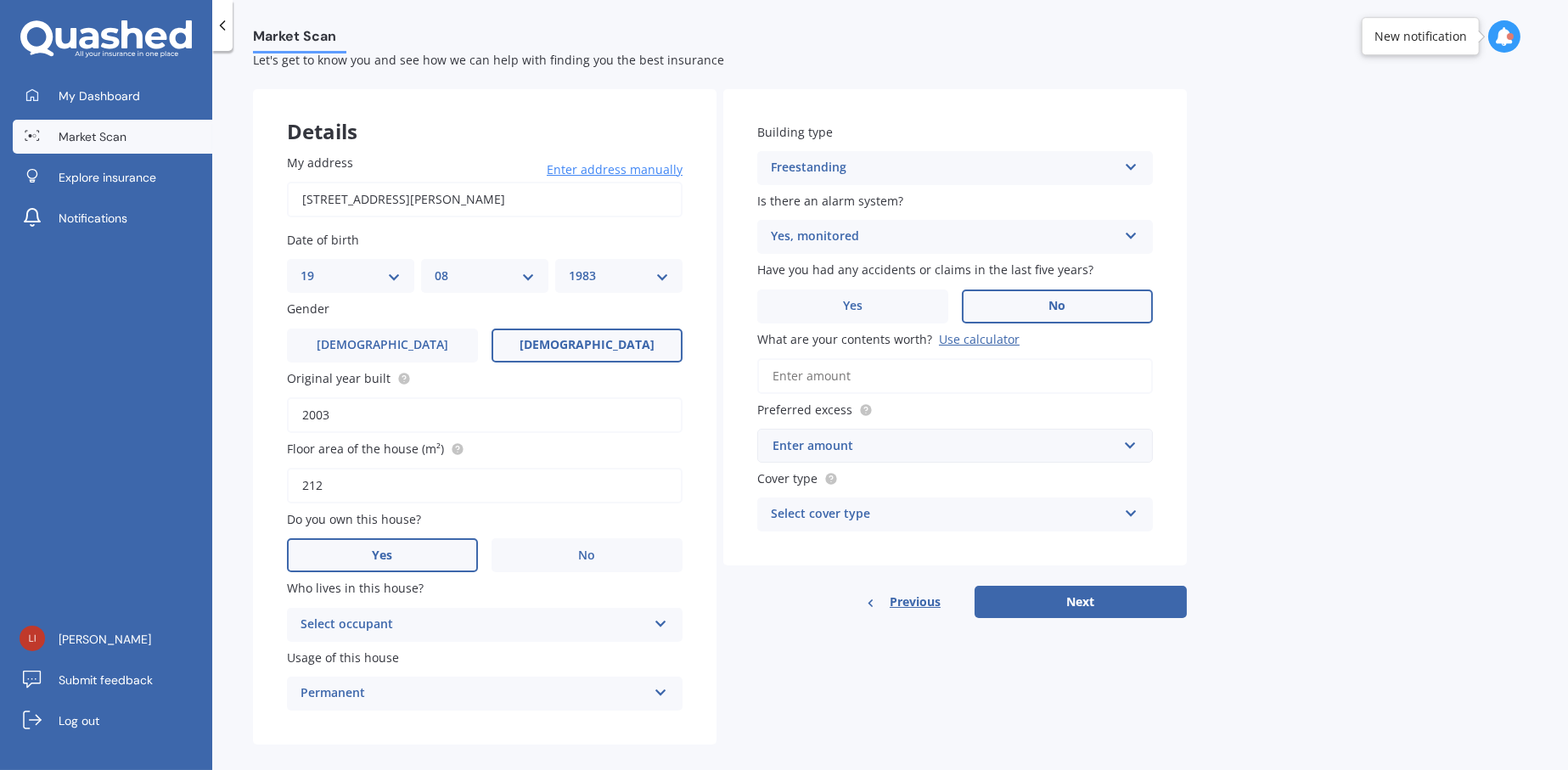
scroll to position [67, 0]
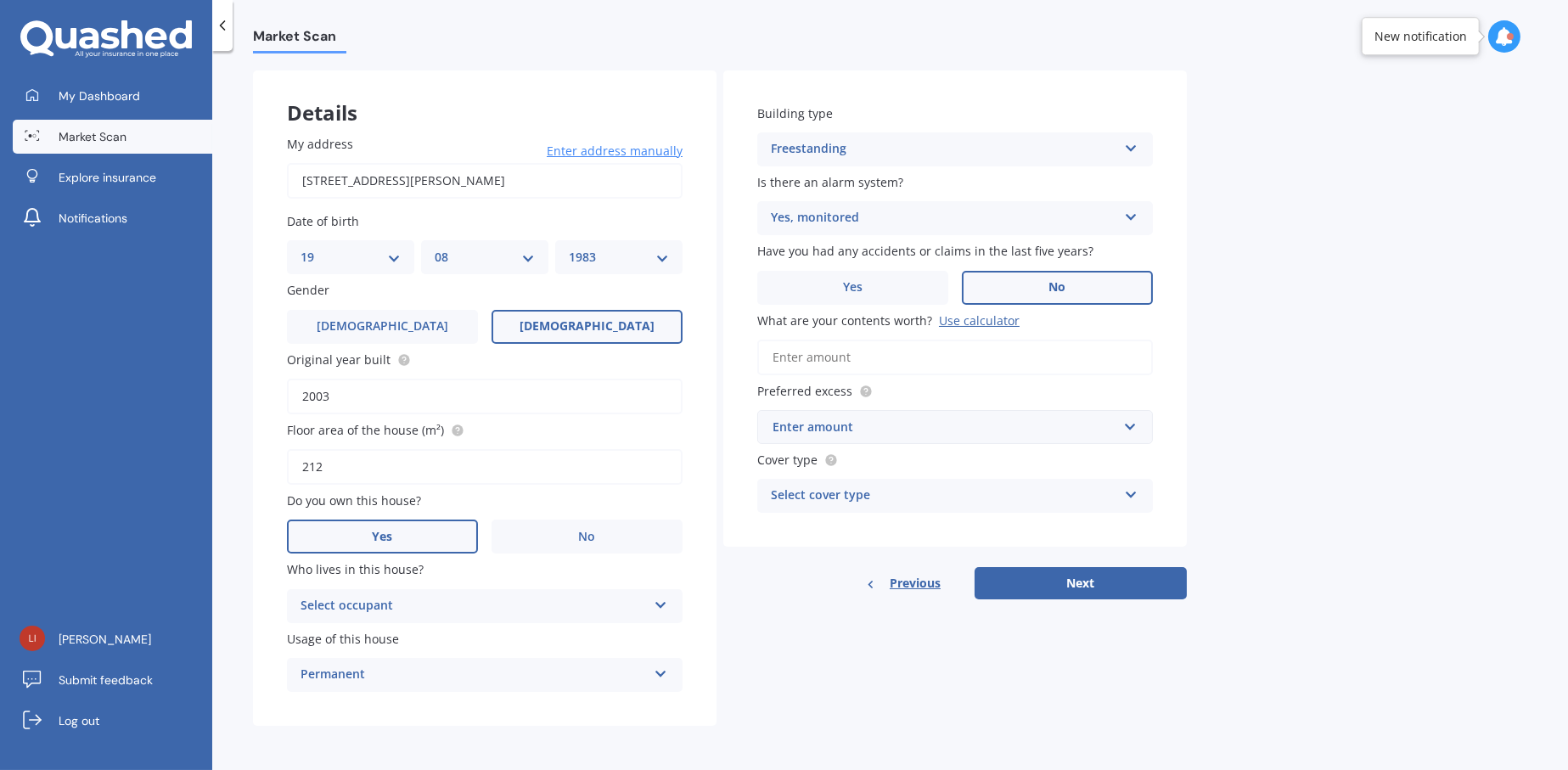
click at [642, 608] on div "Select occupant" at bounding box center [473, 606] width 346 height 21
click at [642, 608] on div "Owner" at bounding box center [473, 606] width 346 height 21
click at [665, 605] on icon at bounding box center [660, 603] width 15 height 12
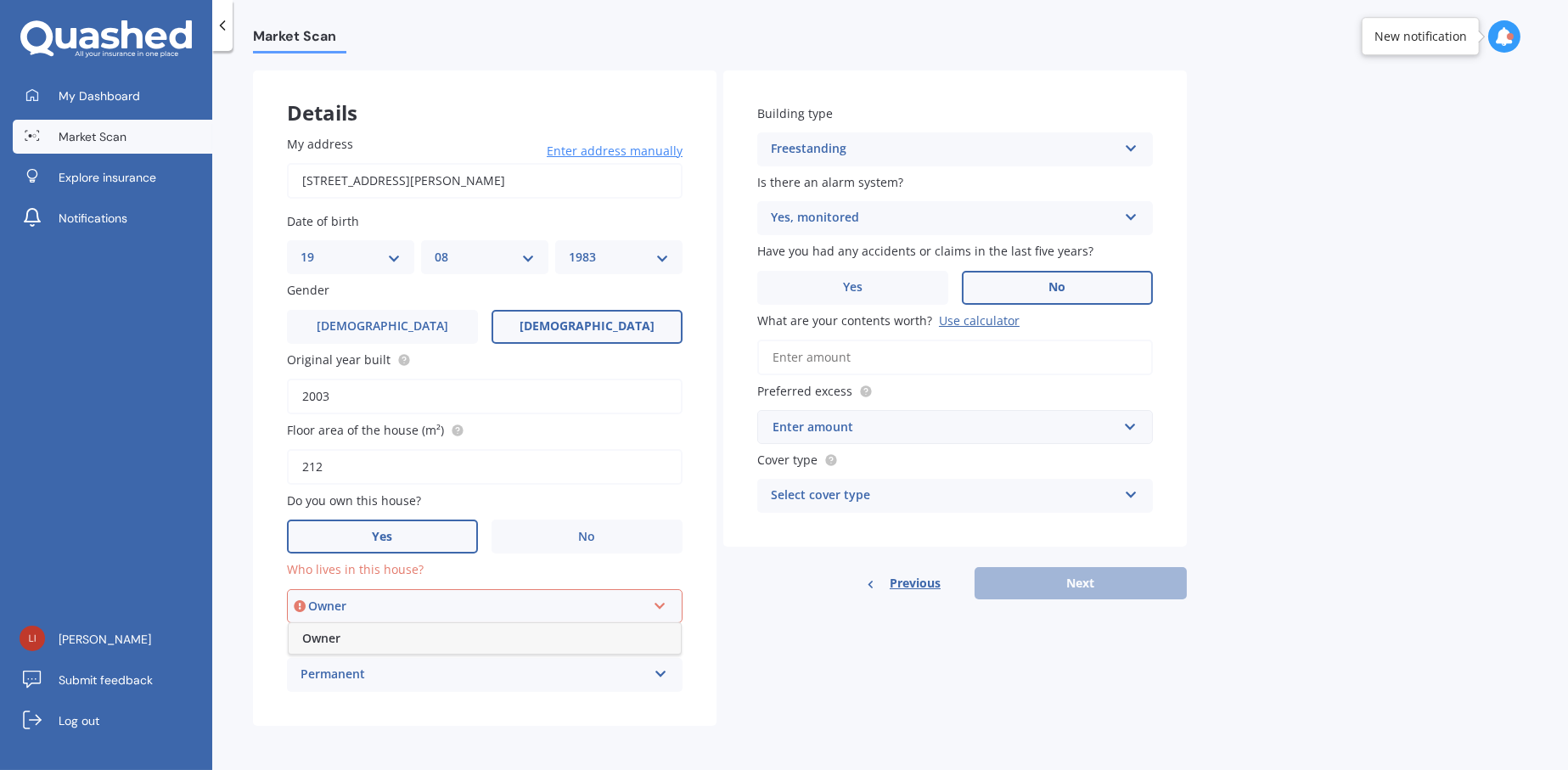
click at [421, 642] on div "Owner" at bounding box center [484, 638] width 392 height 30
click at [421, 642] on label "Usage of this house" at bounding box center [481, 639] width 388 height 18
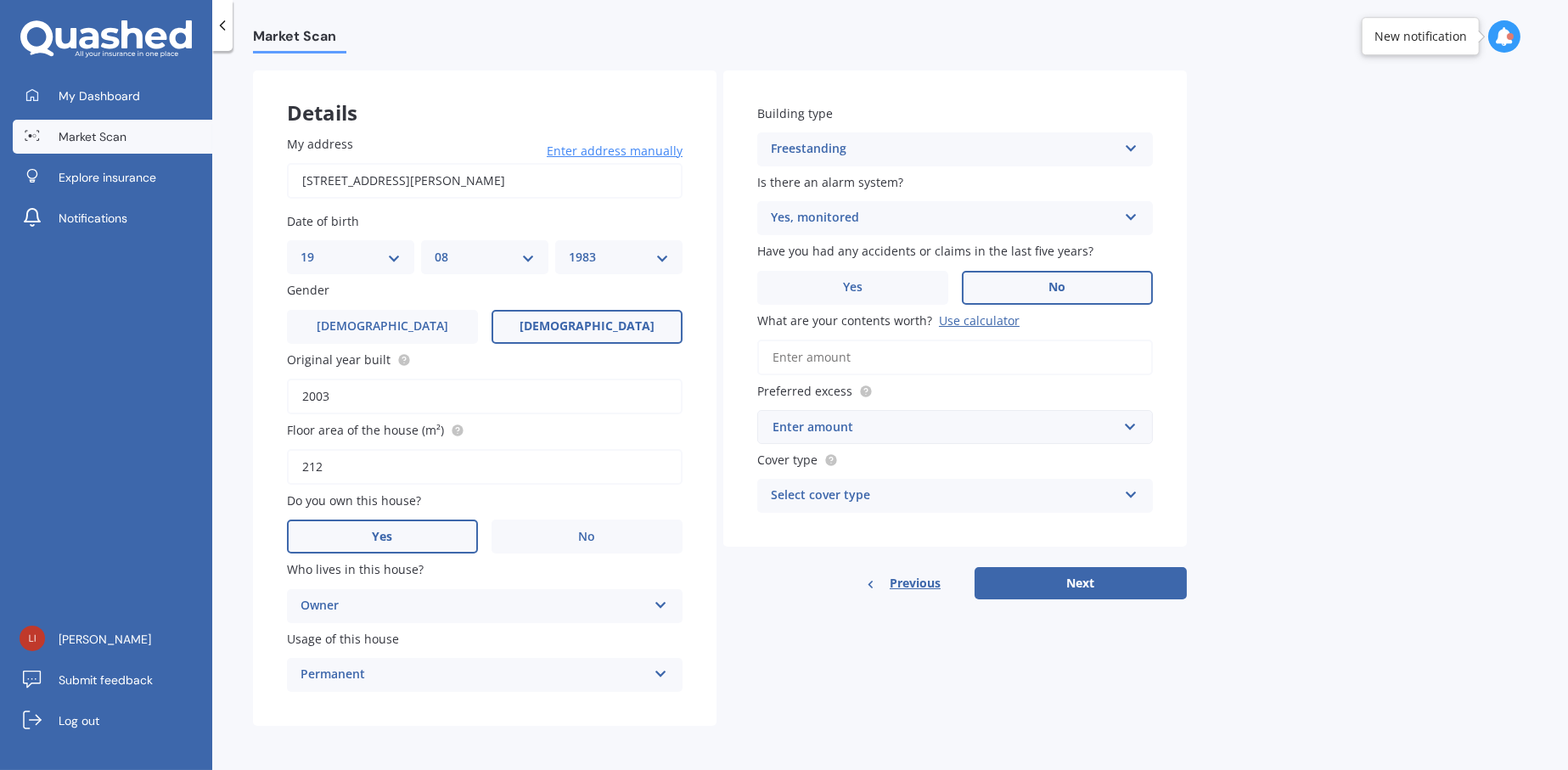
click at [870, 355] on input "What are your contents worth? Use calculator" at bounding box center [954, 357] width 395 height 35
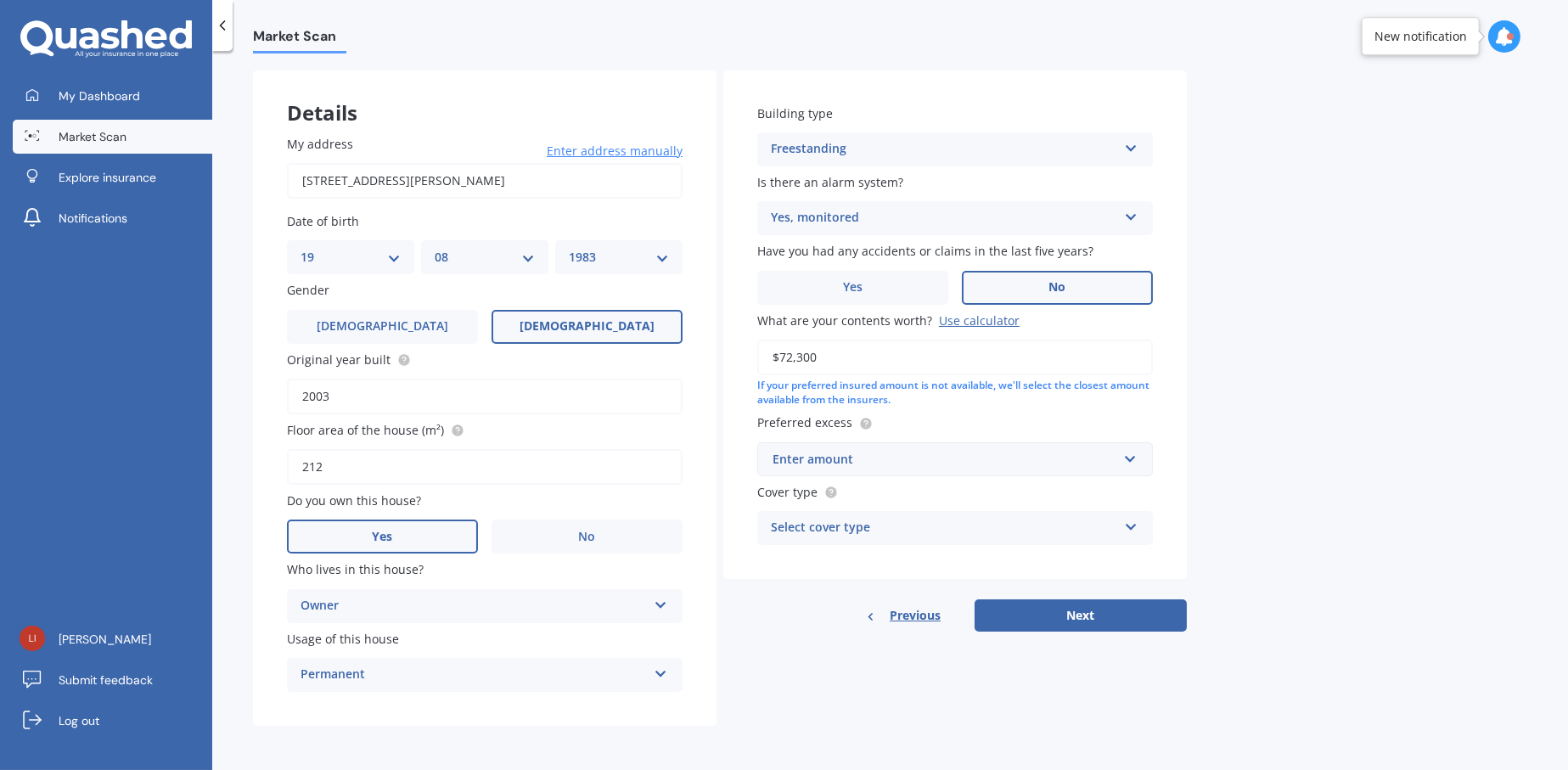
type input "$72,300"
click at [967, 455] on div "Enter amount" at bounding box center [944, 459] width 344 height 19
click at [967, 455] on input "text" at bounding box center [949, 459] width 380 height 32
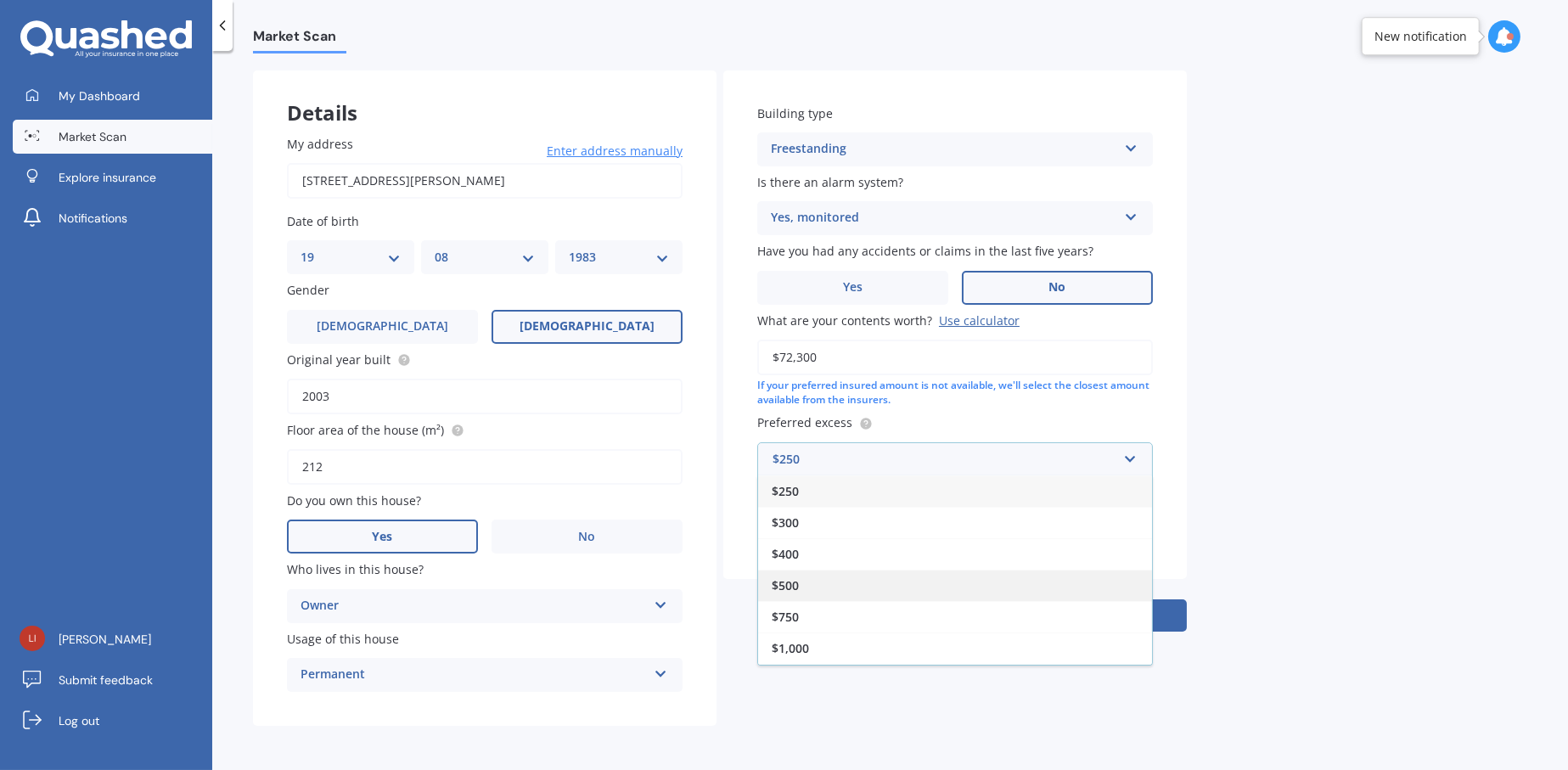
click at [803, 587] on div "$500" at bounding box center [955, 586] width 394 height 31
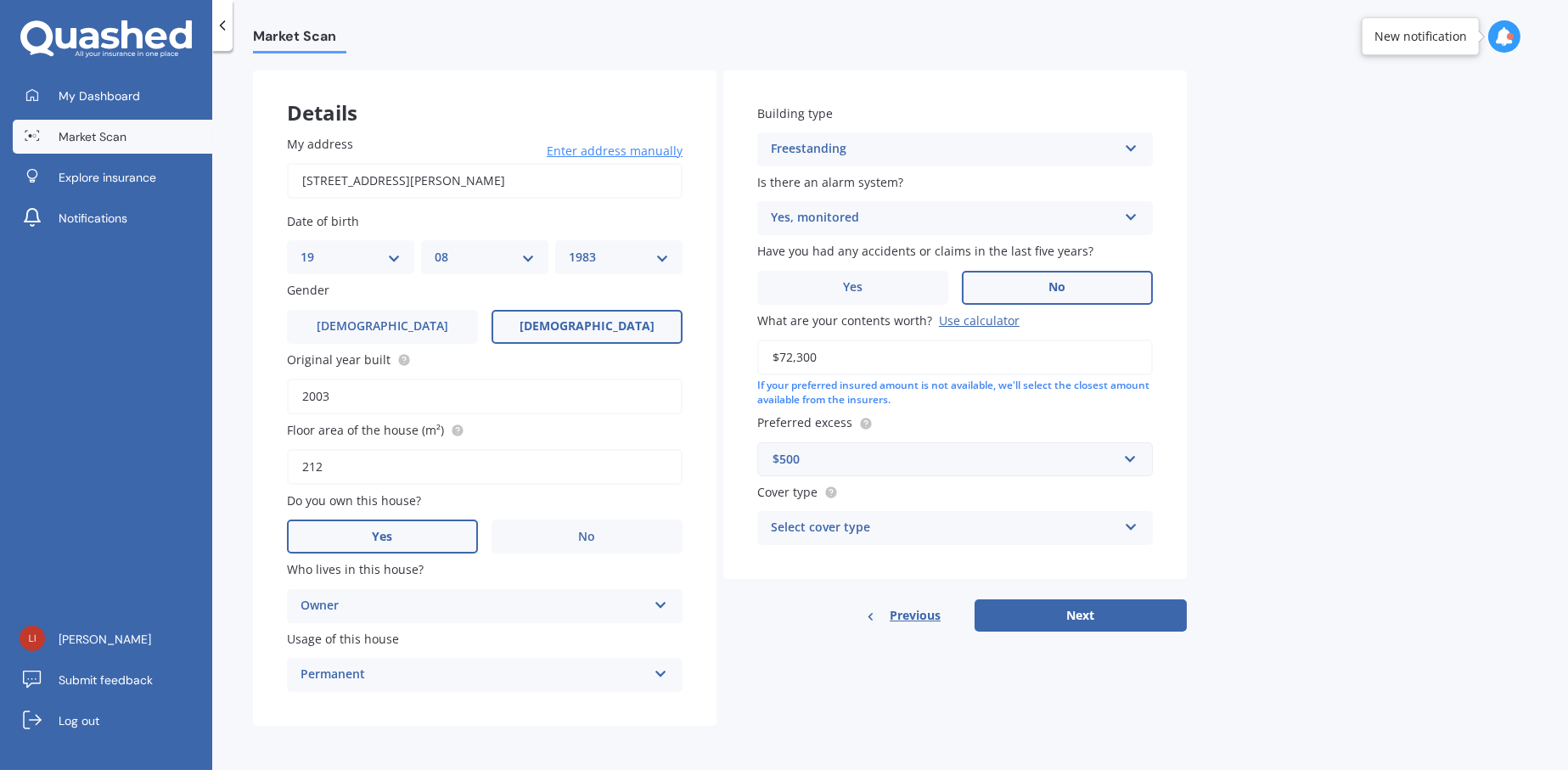
click at [828, 522] on div "Select cover type" at bounding box center [943, 528] width 346 height 21
click at [970, 527] on div "Select cover type" at bounding box center [947, 528] width 338 height 19
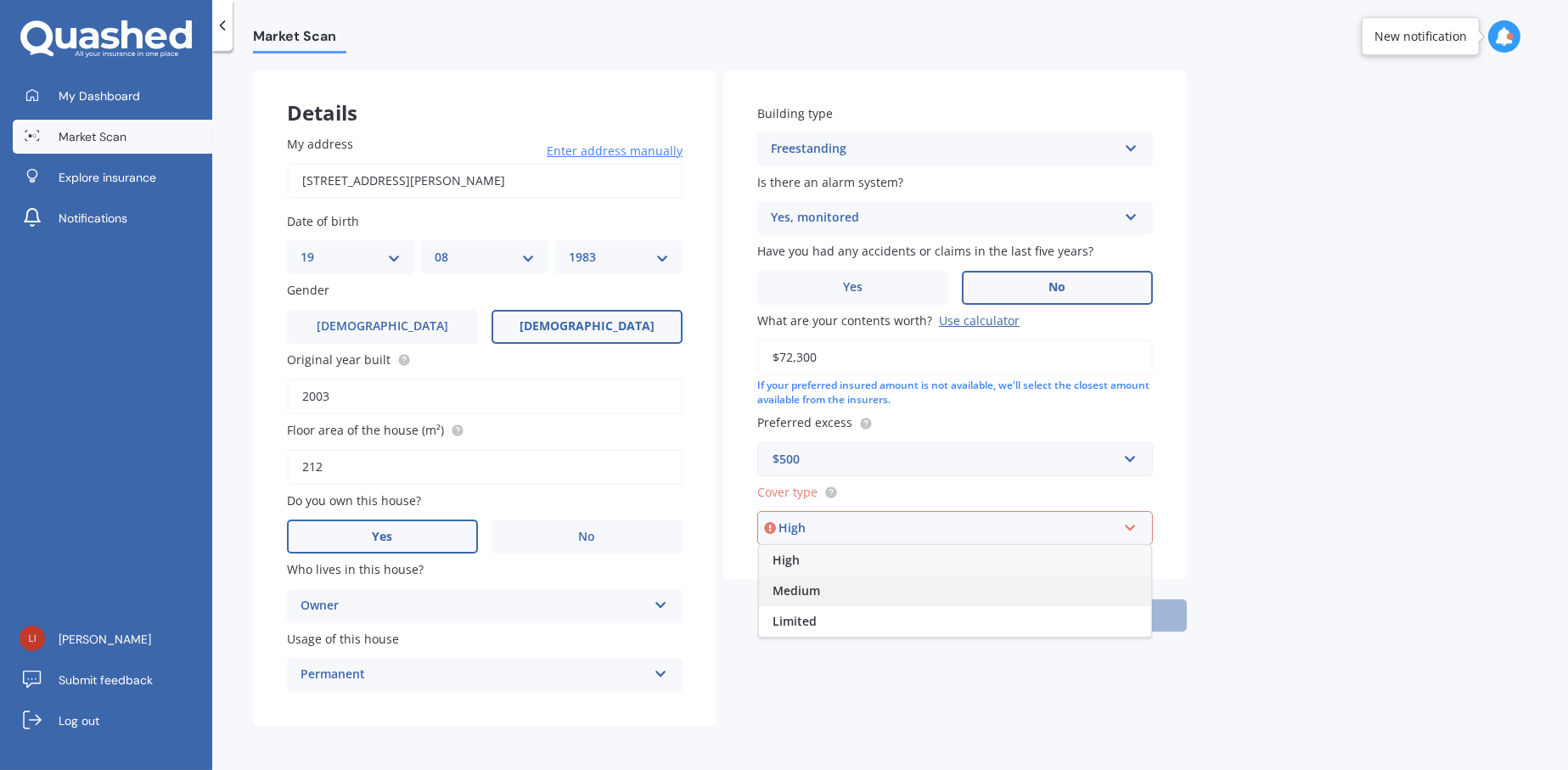
click at [804, 591] on span "Medium" at bounding box center [796, 590] width 47 height 16
click at [804, 591] on div "Building type Freestanding Freestanding Multi-unit (in a block of 6 or less) Mu…" at bounding box center [955, 351] width 464 height 561
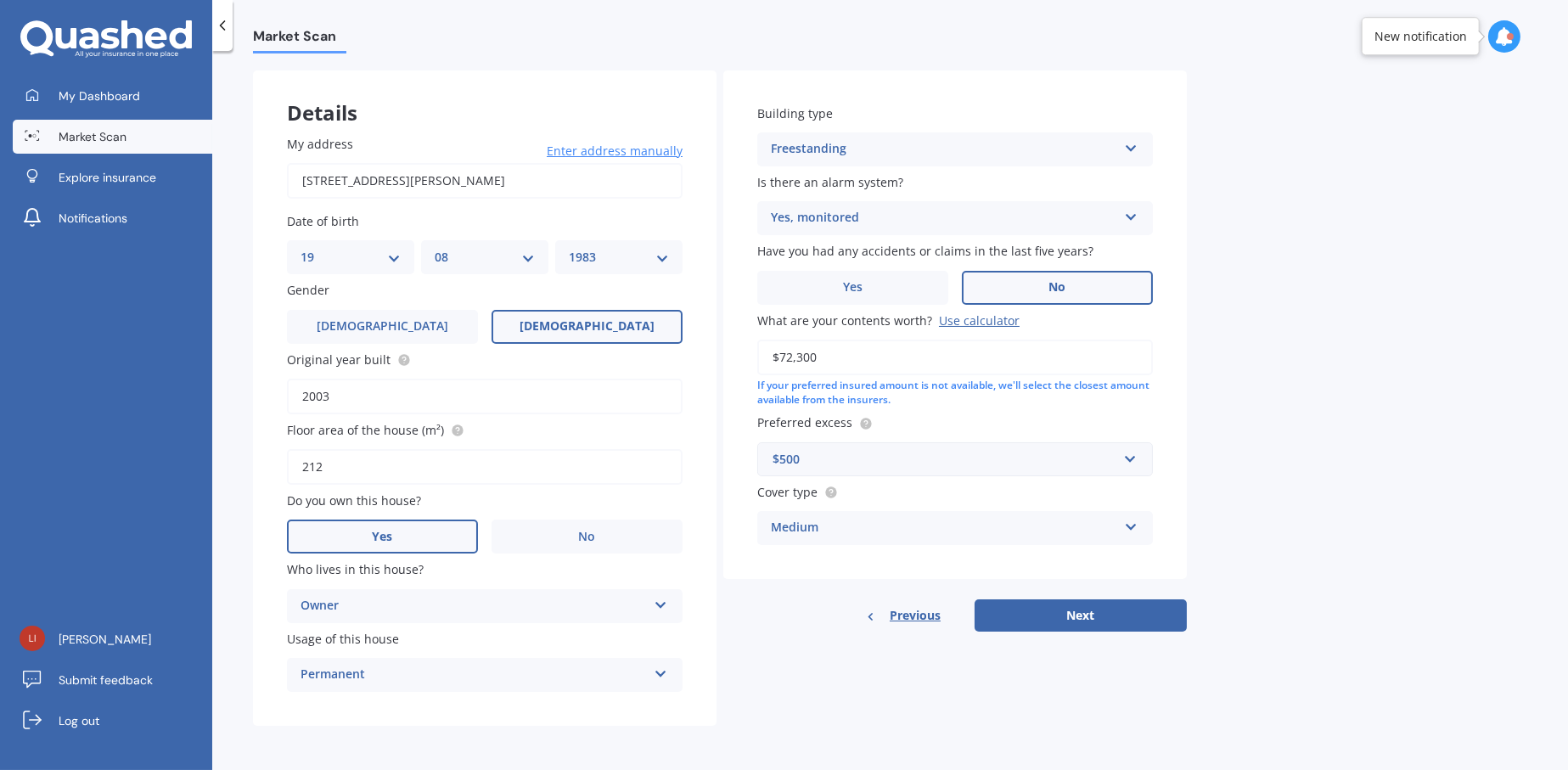
click at [1137, 527] on icon at bounding box center [1131, 524] width 15 height 12
click at [1109, 616] on button "Next" at bounding box center [1081, 615] width 212 height 32
select select "19"
select select "08"
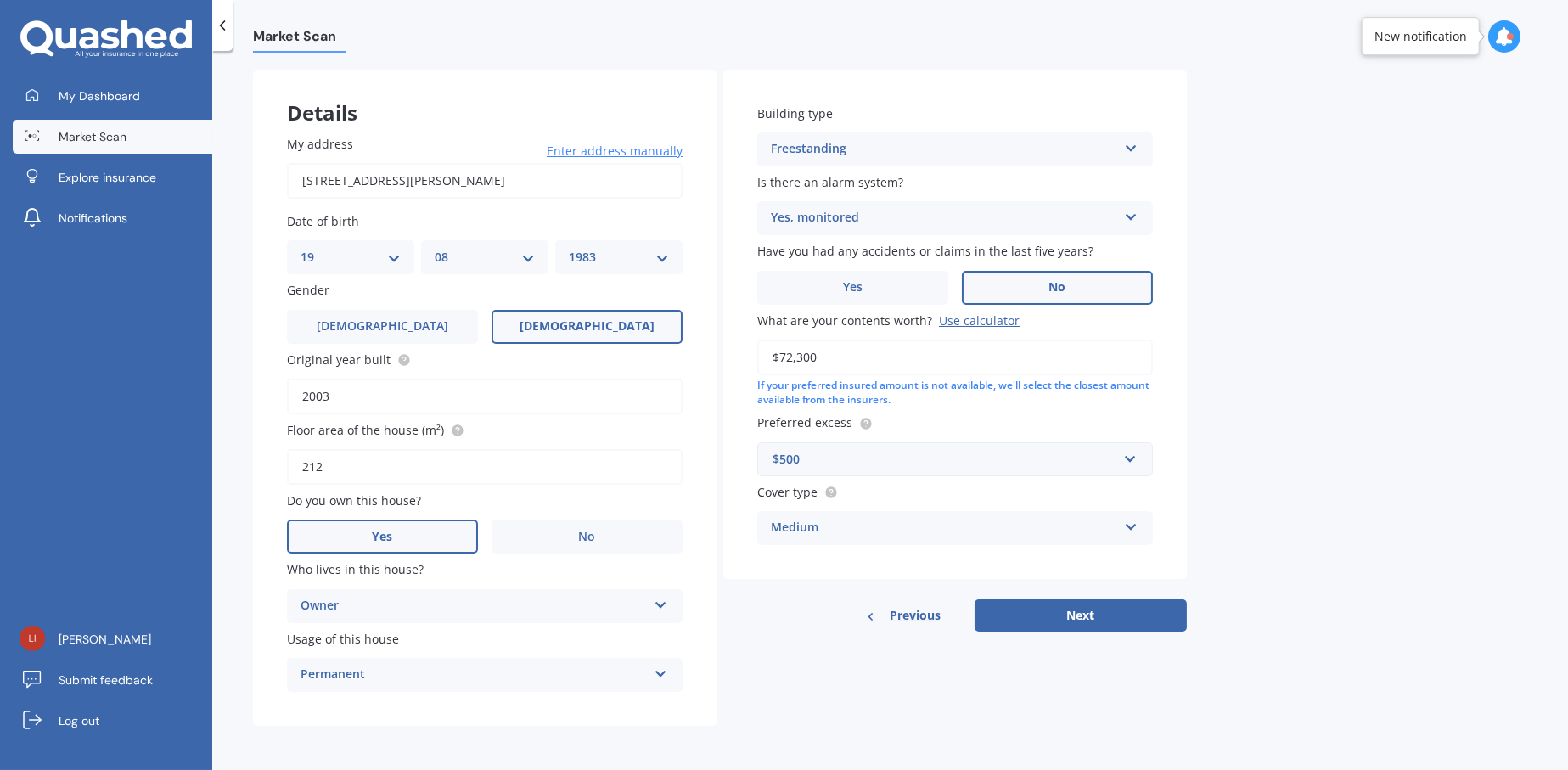
select select "1983"
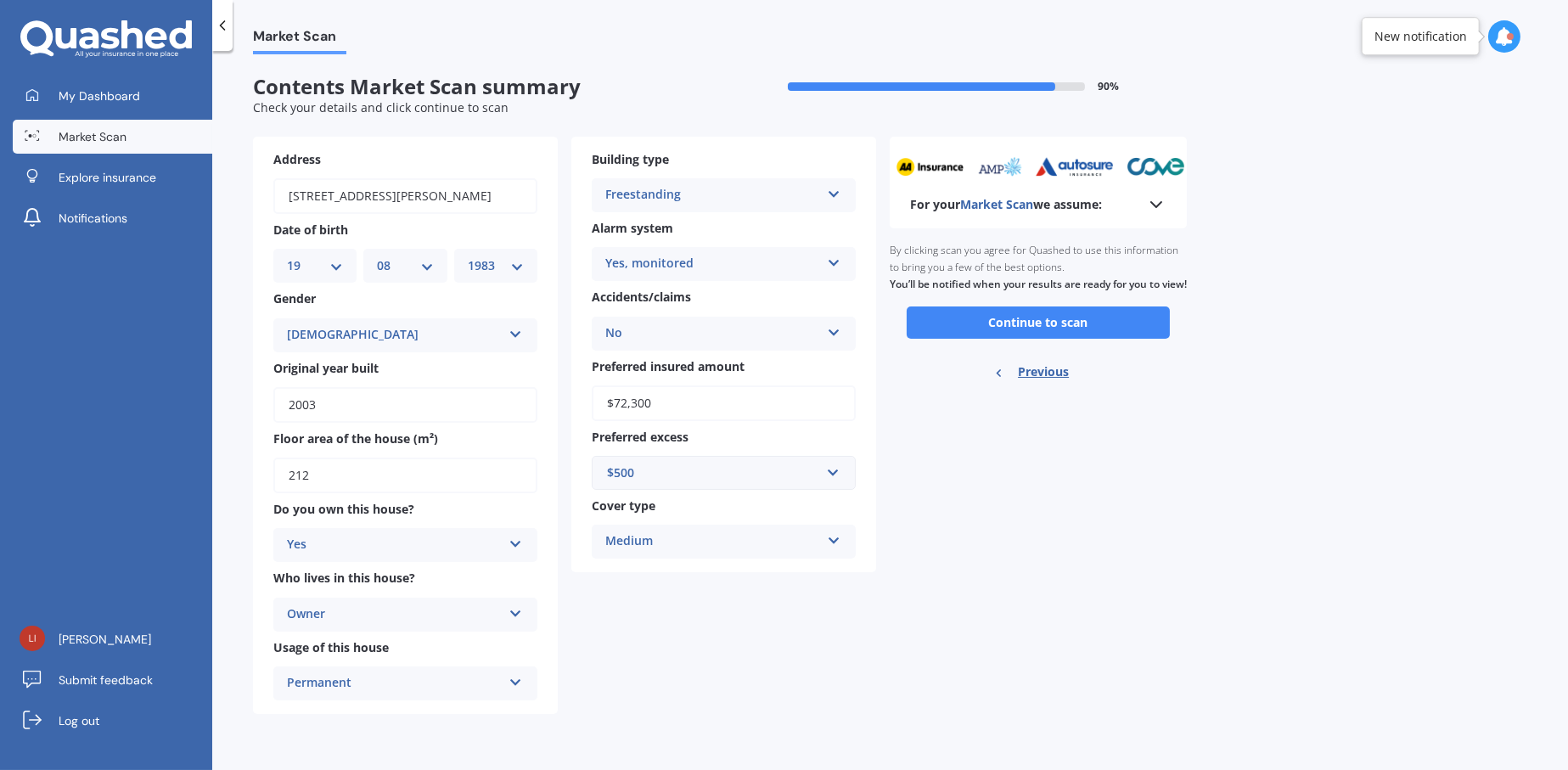
scroll to position [0, 0]
click at [1077, 338] on button "Continue to scan" at bounding box center [1038, 323] width 263 height 32
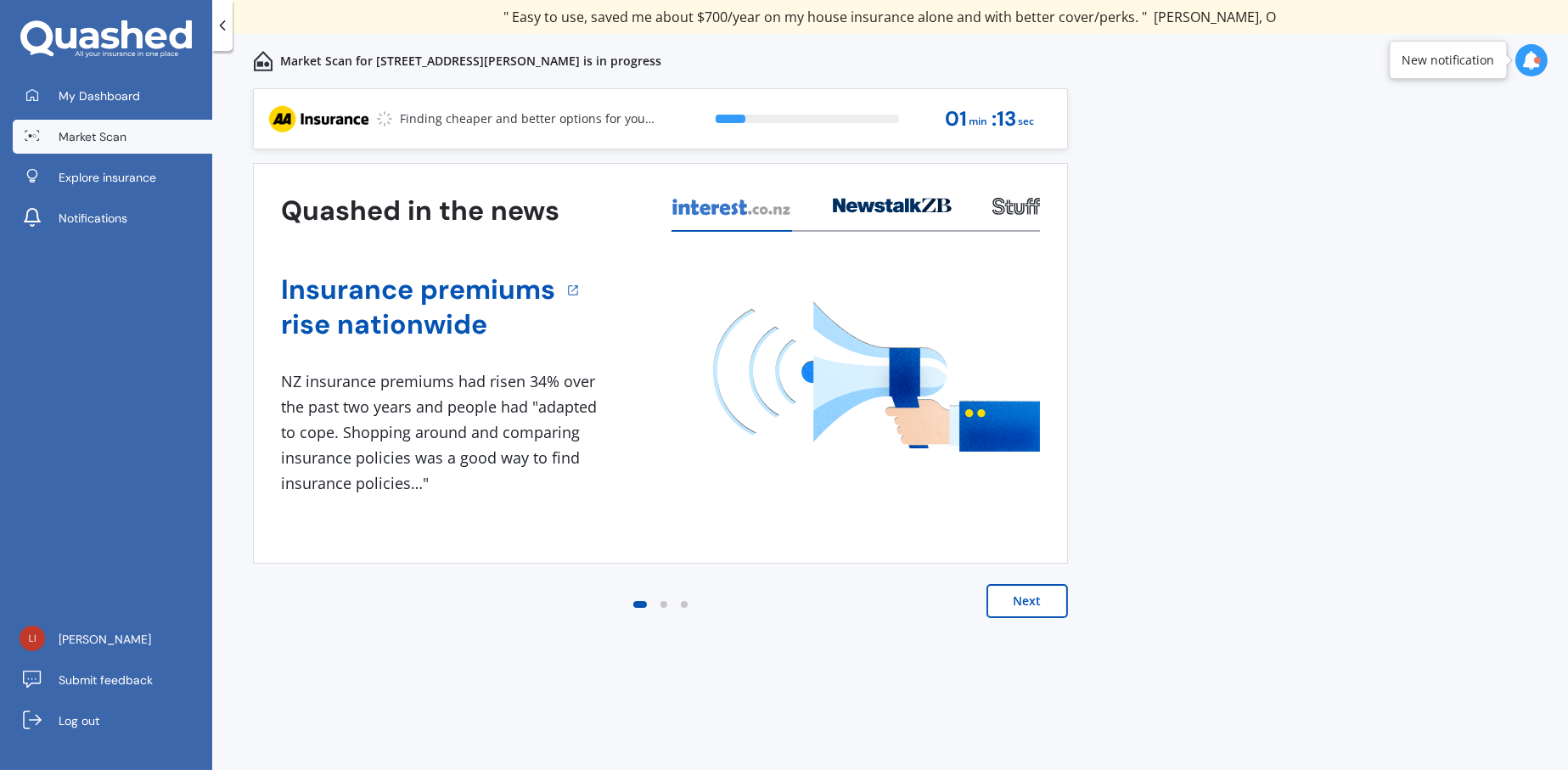
click at [229, 37] on div at bounding box center [222, 26] width 21 height 51
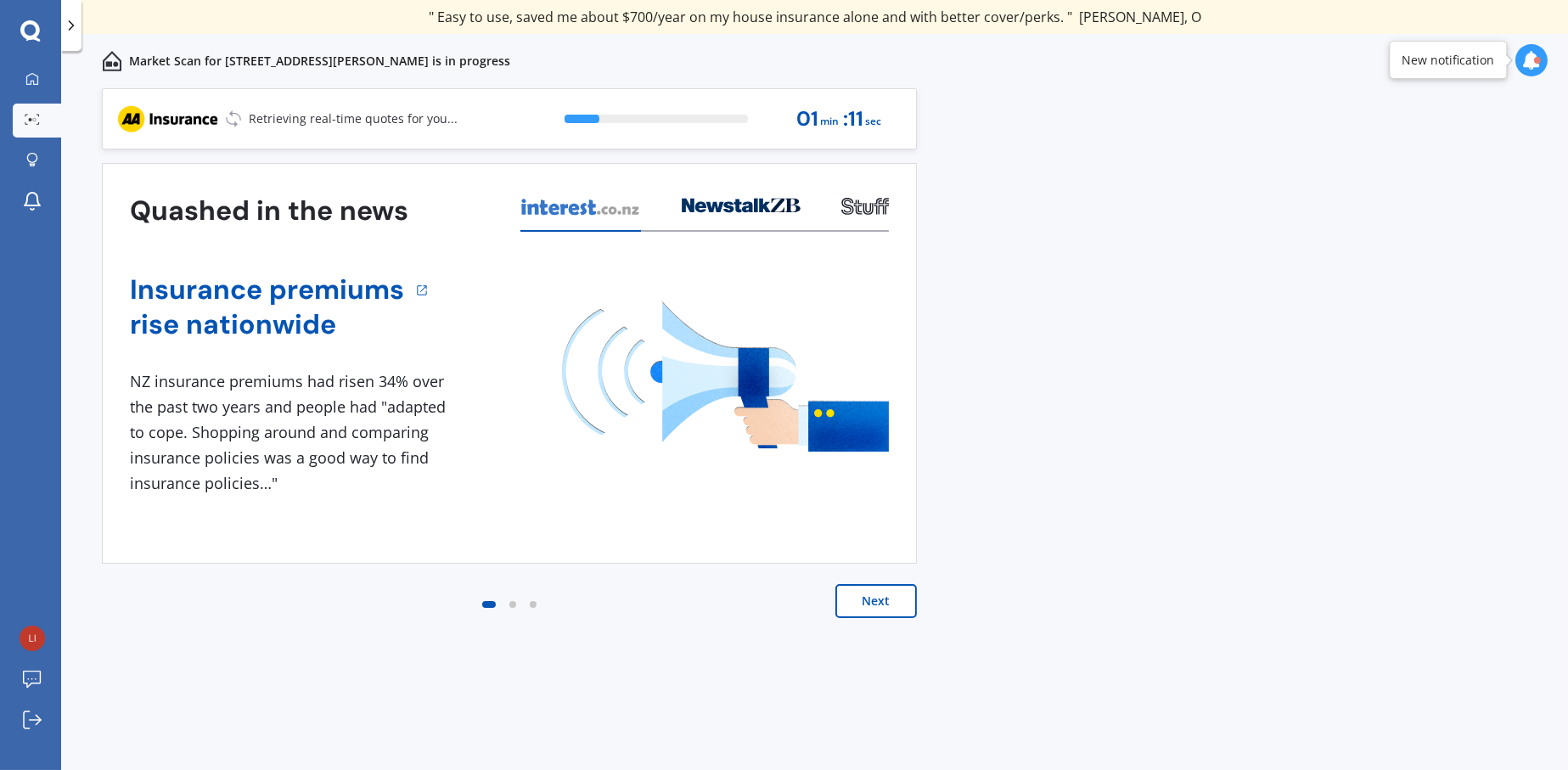
click at [76, 34] on div at bounding box center [71, 26] width 21 height 51
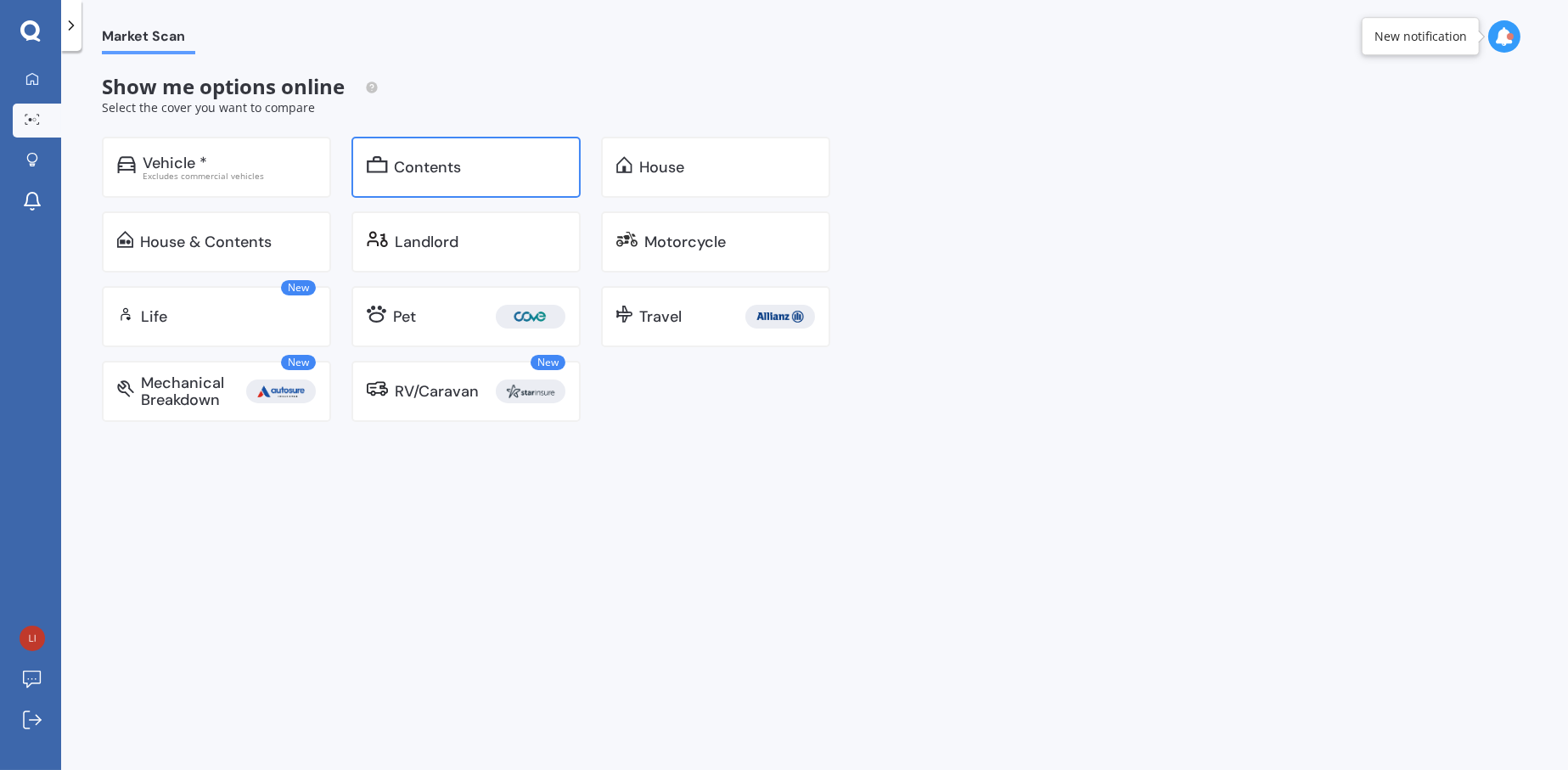
click at [450, 178] on div "Contents" at bounding box center [466, 167] width 229 height 61
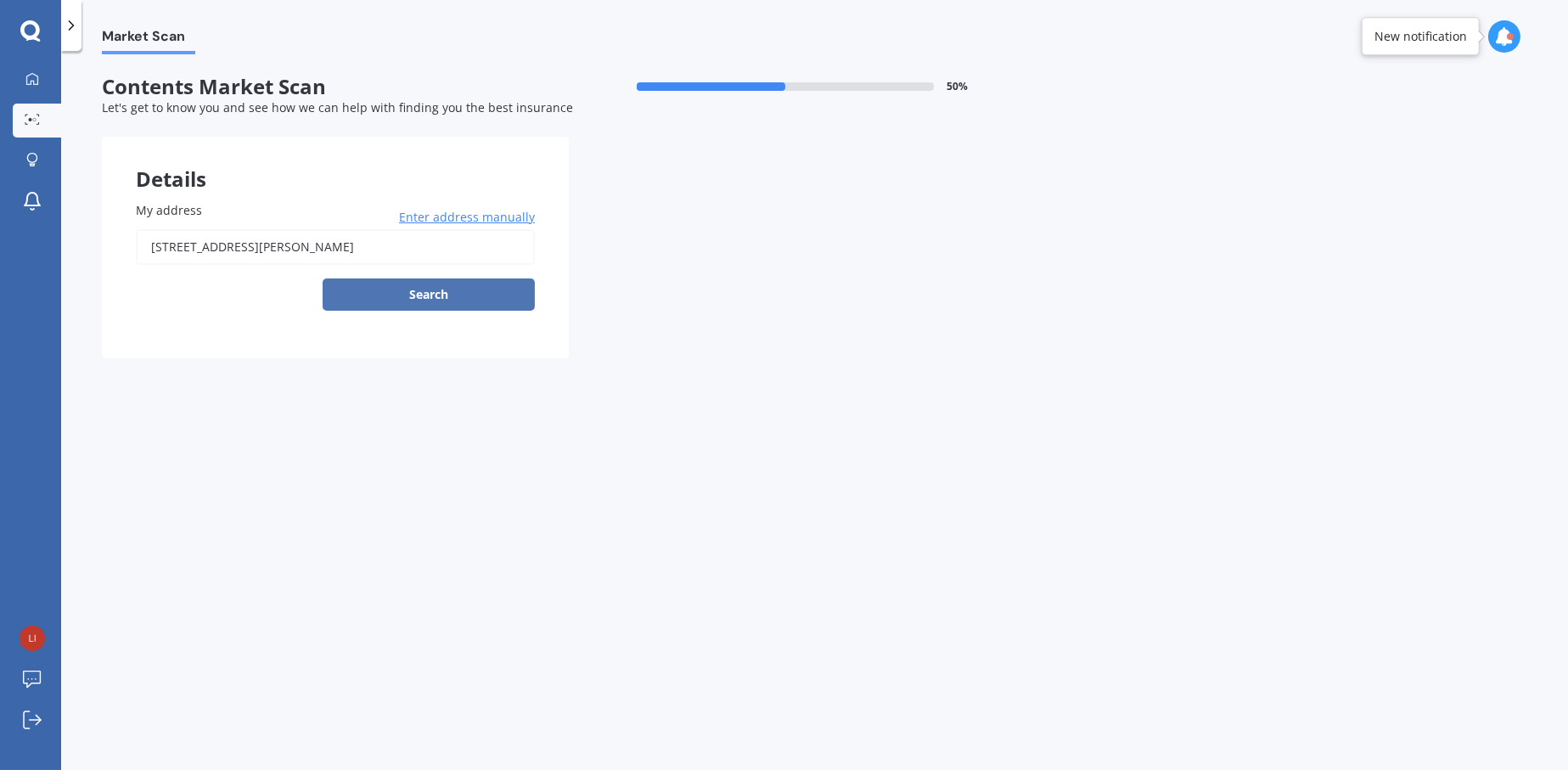
click at [412, 289] on button "Search" at bounding box center [429, 294] width 212 height 32
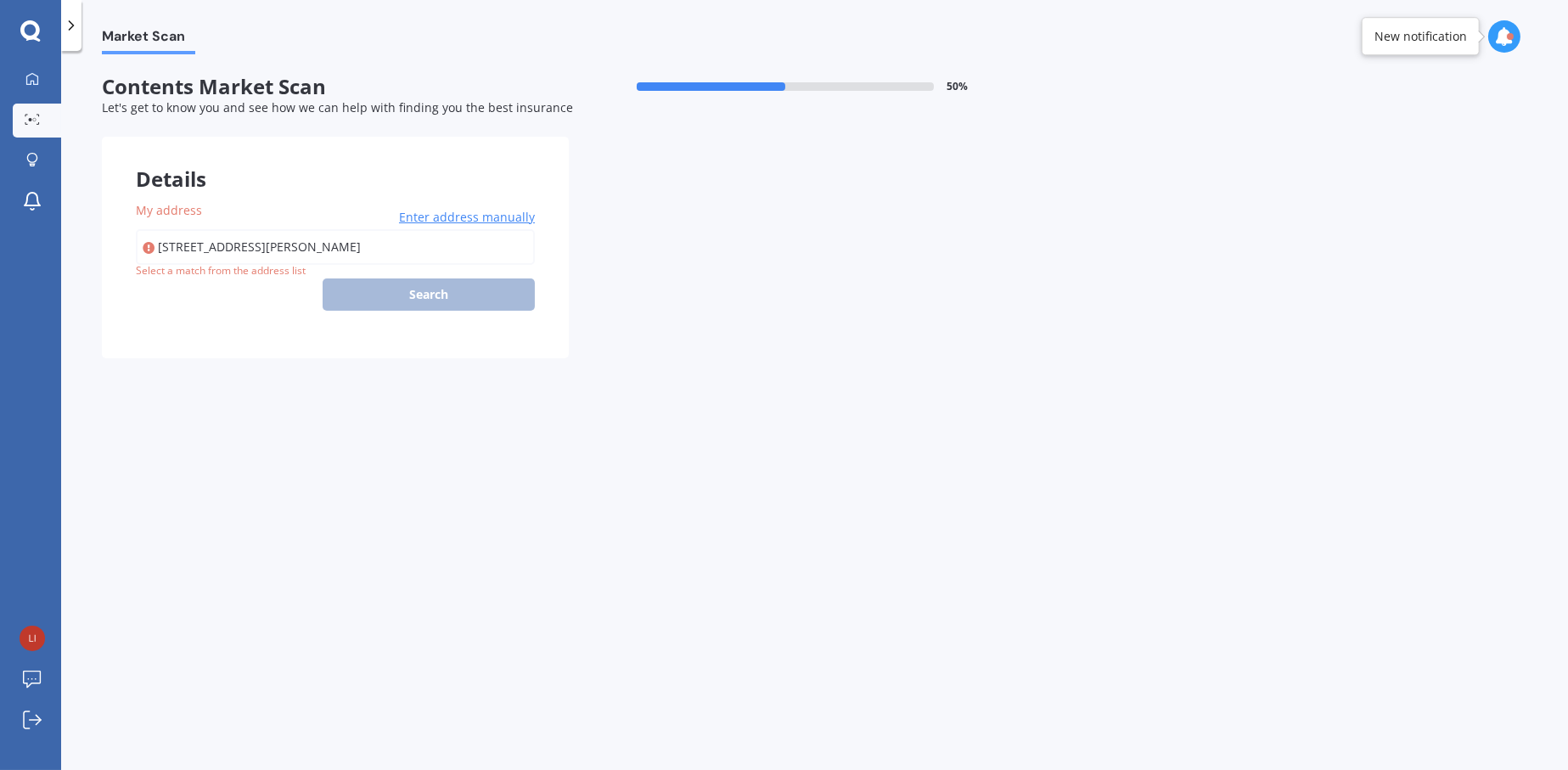
click at [349, 252] on input "[STREET_ADDRESS][PERSON_NAME]" at bounding box center [335, 247] width 399 height 35
type input "[STREET_ADDRESS][PERSON_NAME]"
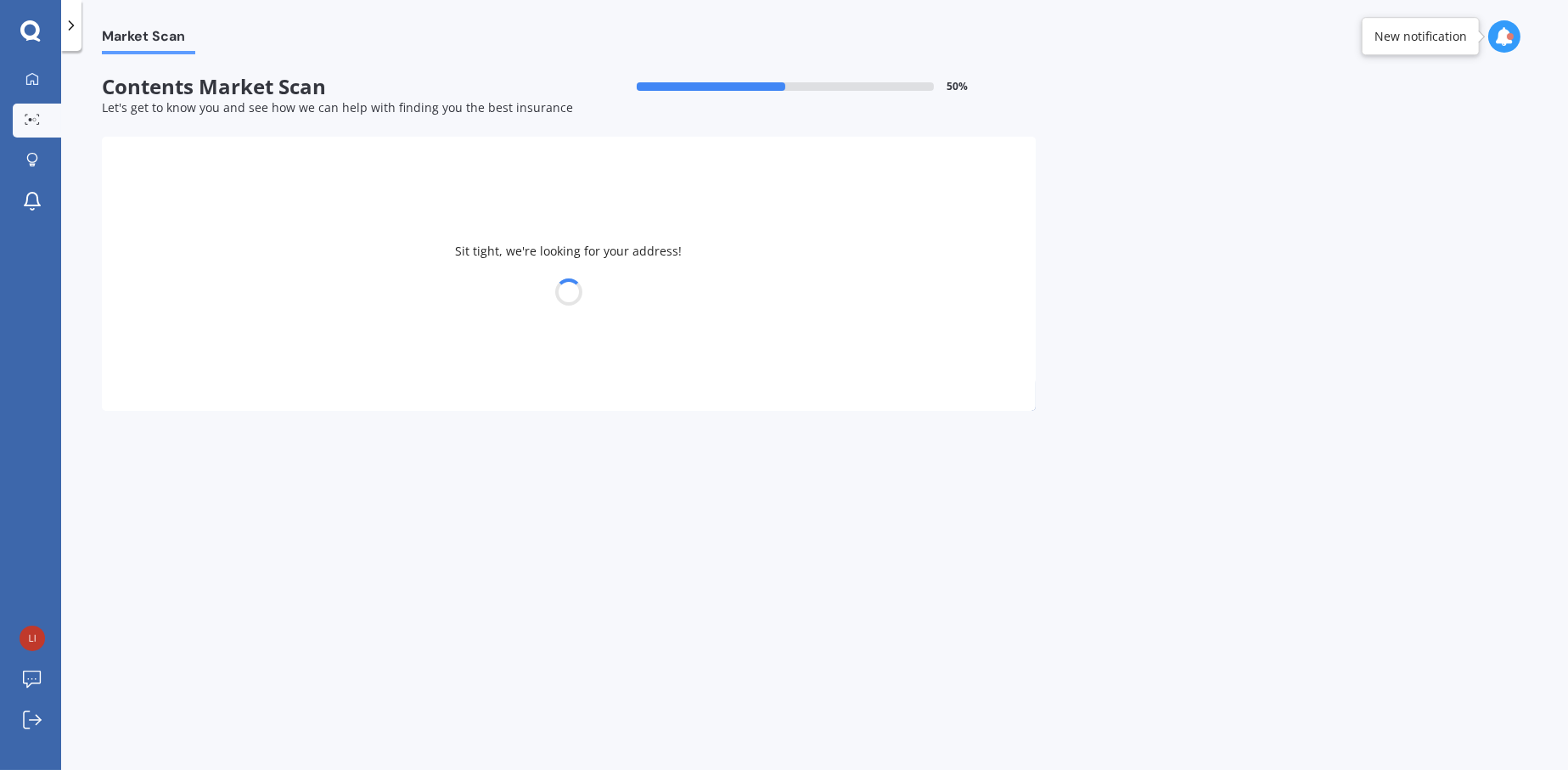
select select "19"
select select "08"
select select "1983"
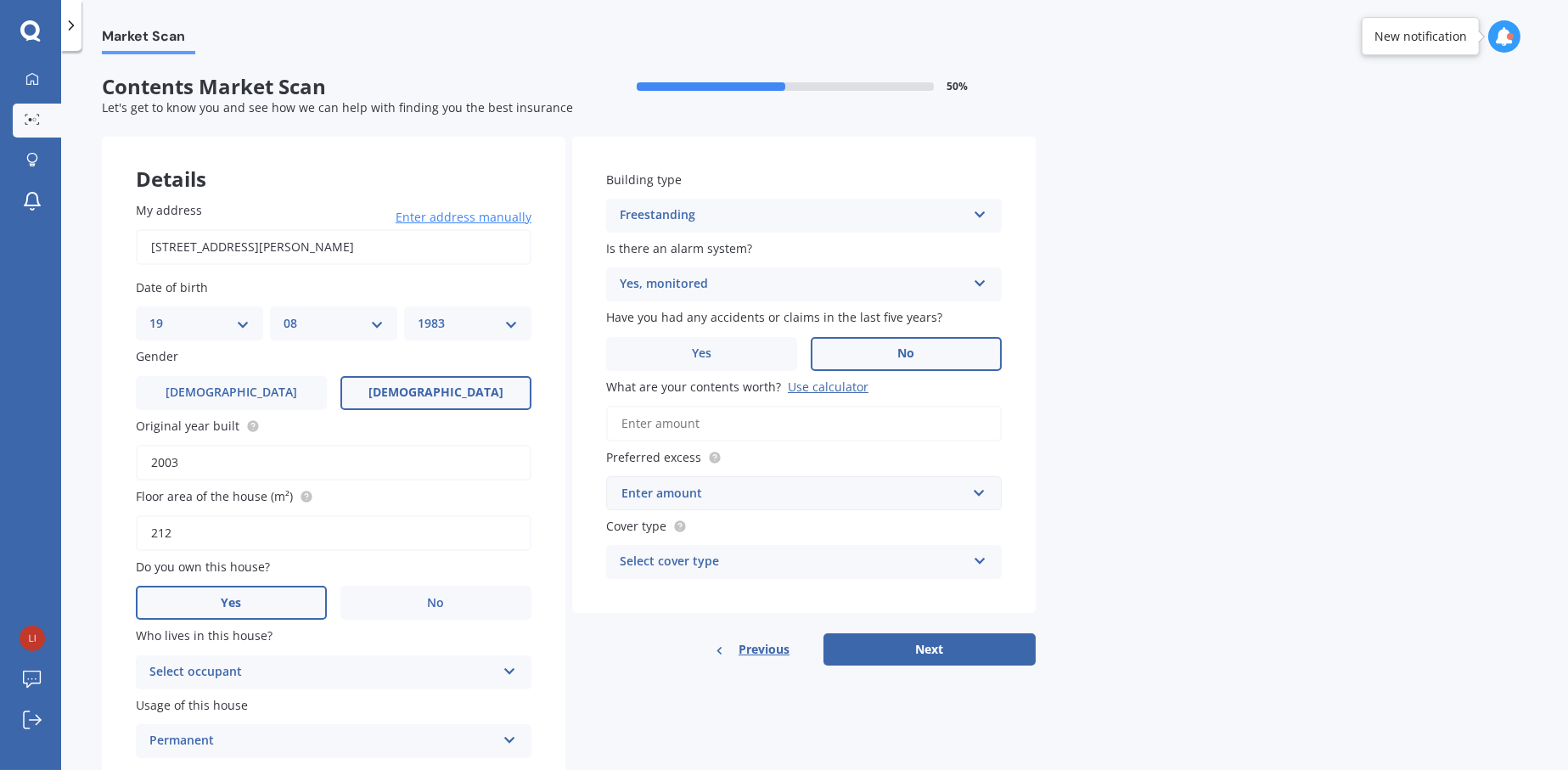
click at [705, 288] on div "Yes, monitored" at bounding box center [792, 284] width 346 height 21
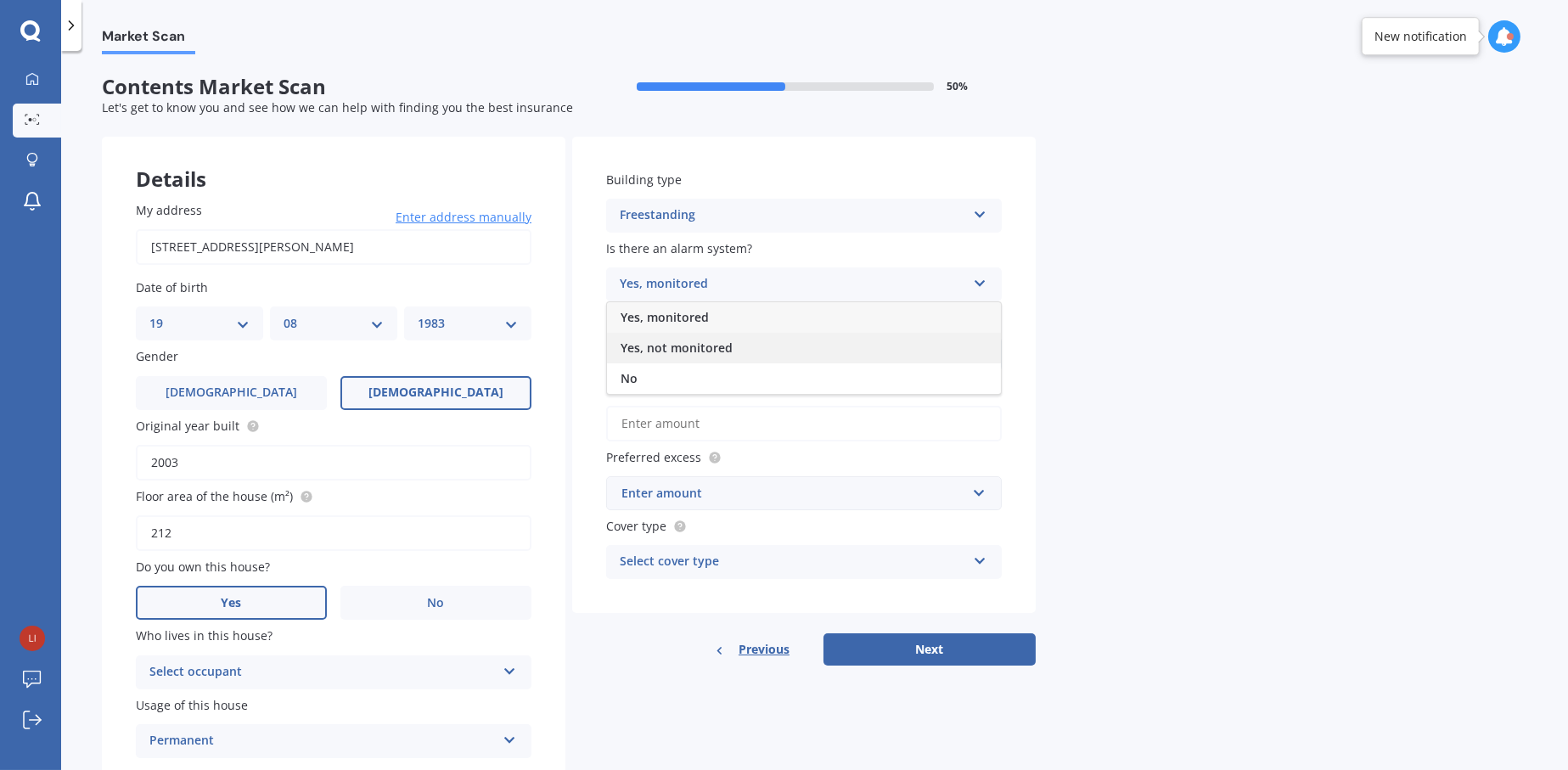
click at [651, 343] on span "Yes, not monitored" at bounding box center [677, 347] width 112 height 16
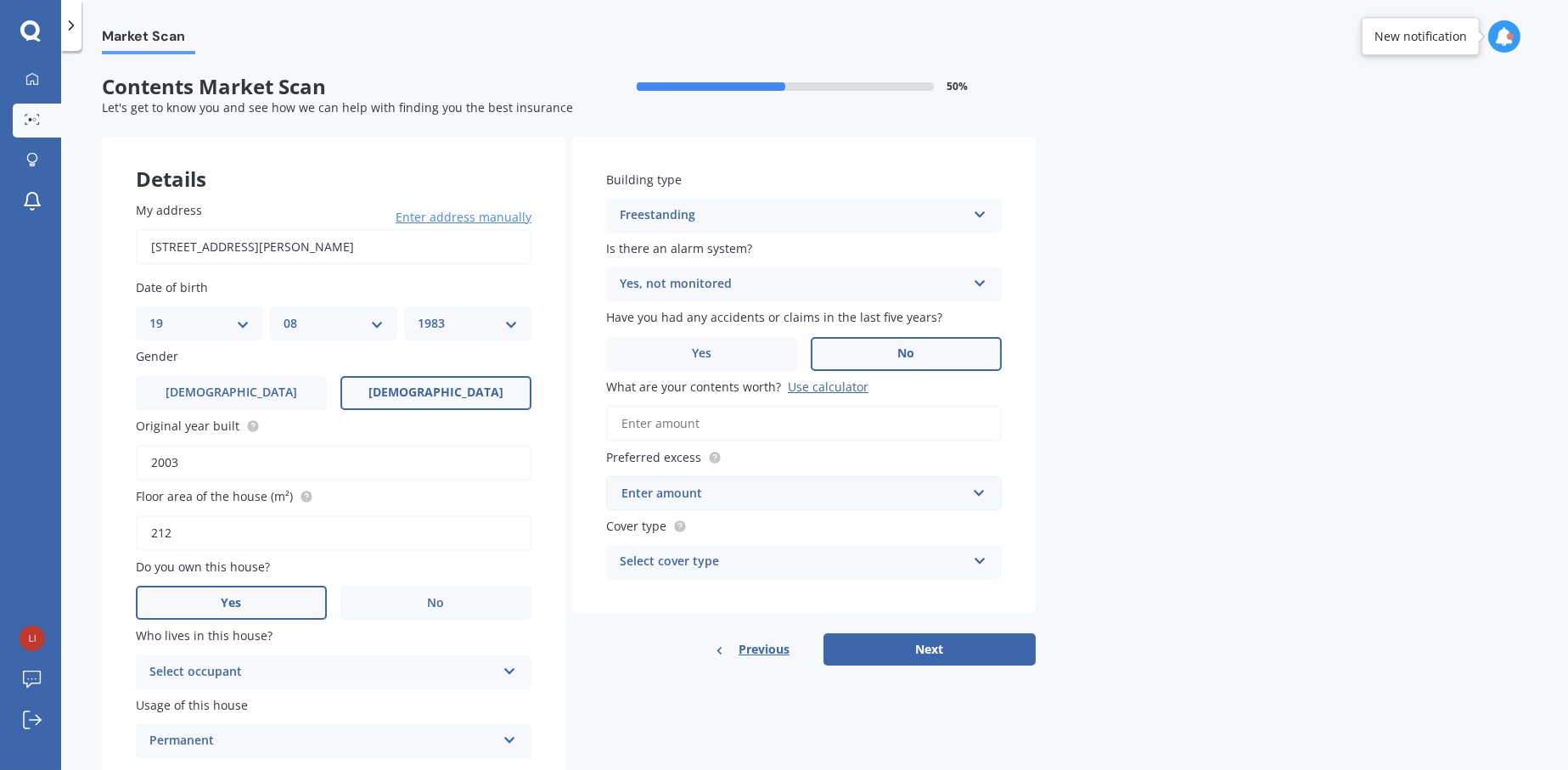
click at [698, 415] on input "What are your contents worth? Use calculator" at bounding box center [803, 424] width 395 height 35
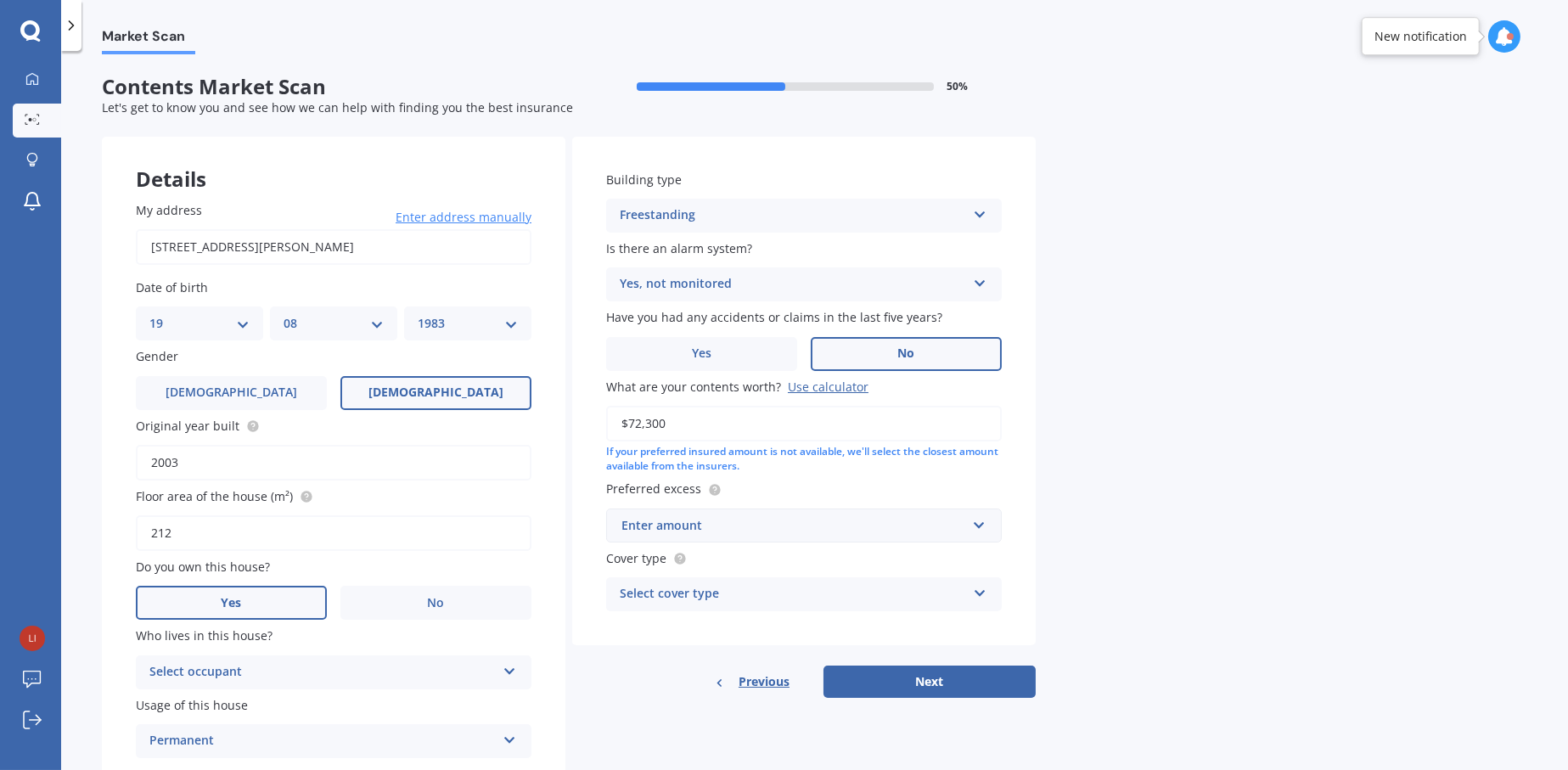
type input "$72,300"
click at [715, 526] on div "Enter amount" at bounding box center [793, 525] width 344 height 19
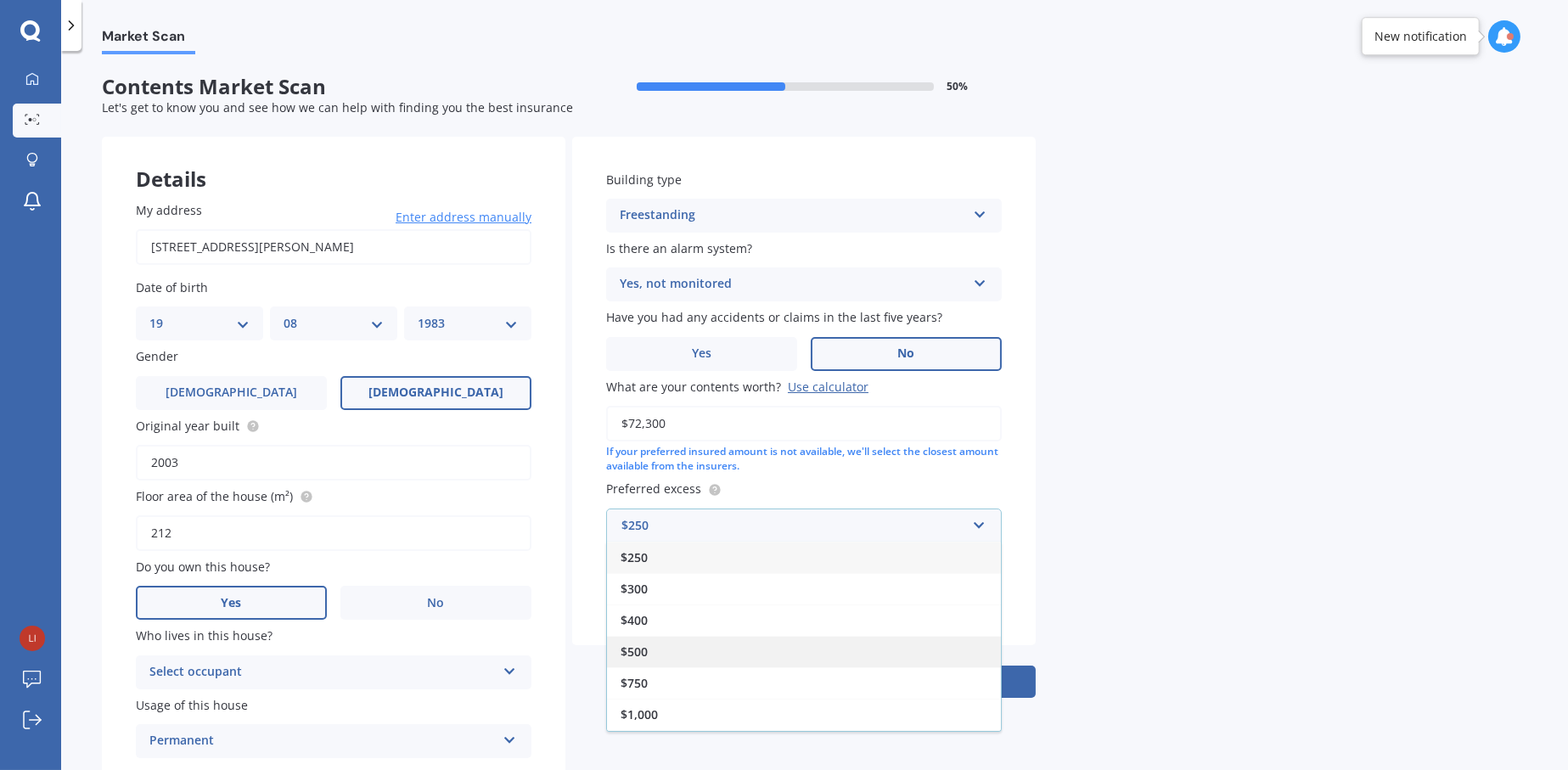
click at [654, 648] on div "$500" at bounding box center [804, 651] width 394 height 31
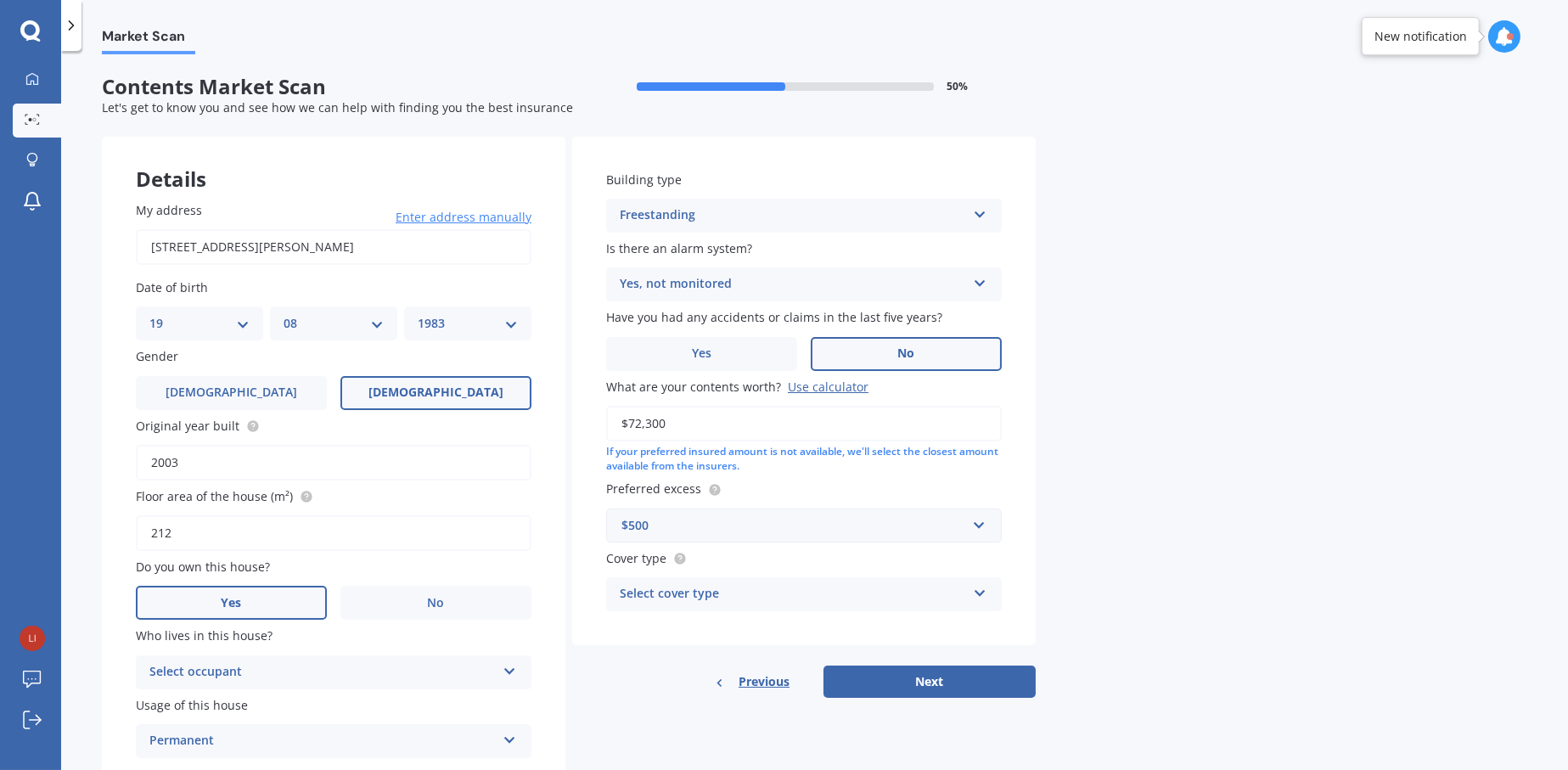
click at [739, 587] on div "Select cover type" at bounding box center [792, 594] width 346 height 21
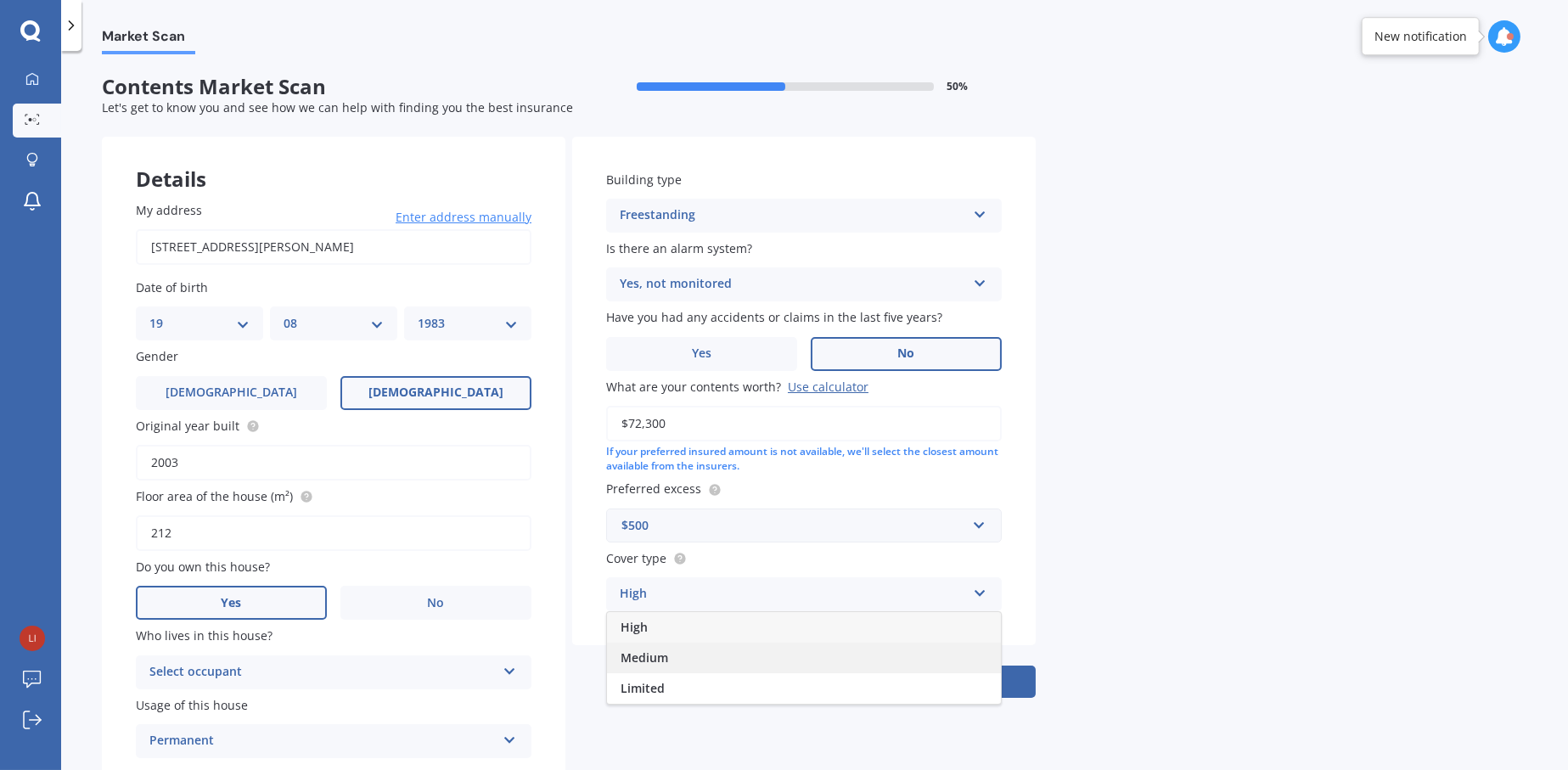
click at [701, 656] on div "Medium" at bounding box center [804, 657] width 394 height 30
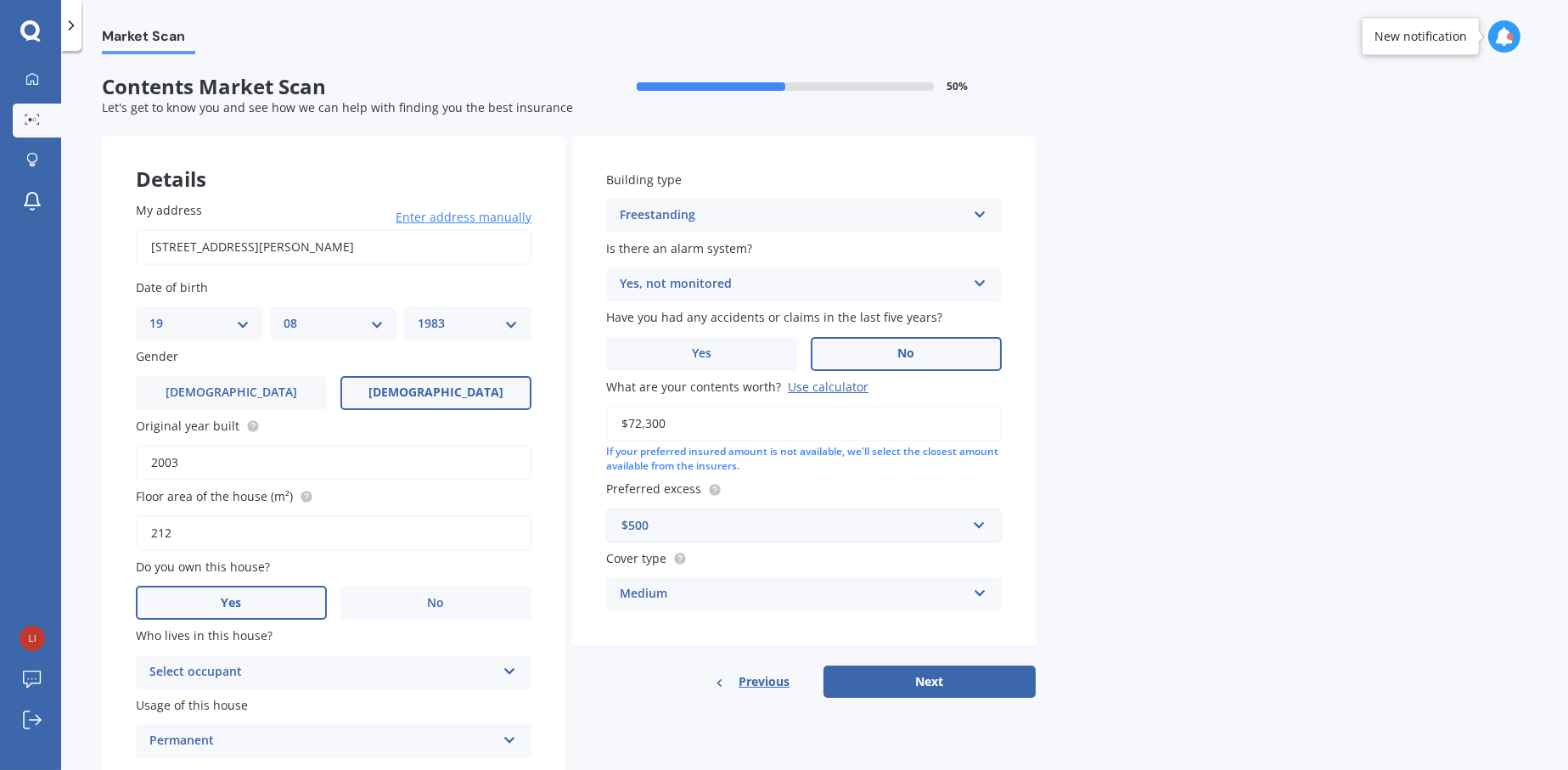
click at [398, 659] on div "Select occupant Owner" at bounding box center [333, 672] width 395 height 34
click at [380, 703] on div "Owner" at bounding box center [333, 705] width 394 height 30
click at [920, 682] on button "Next" at bounding box center [930, 682] width 212 height 32
select select "19"
select select "08"
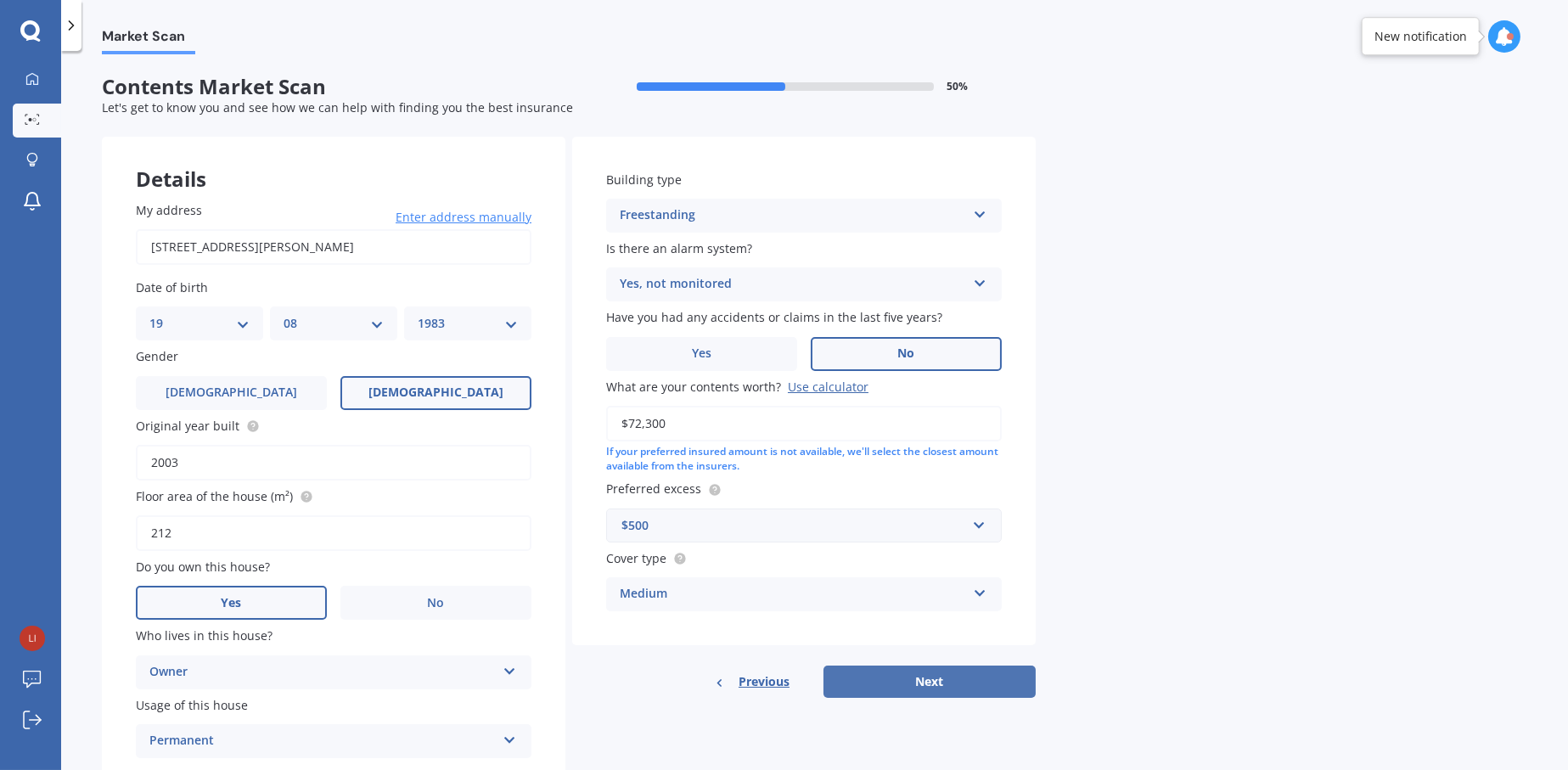
select select "1983"
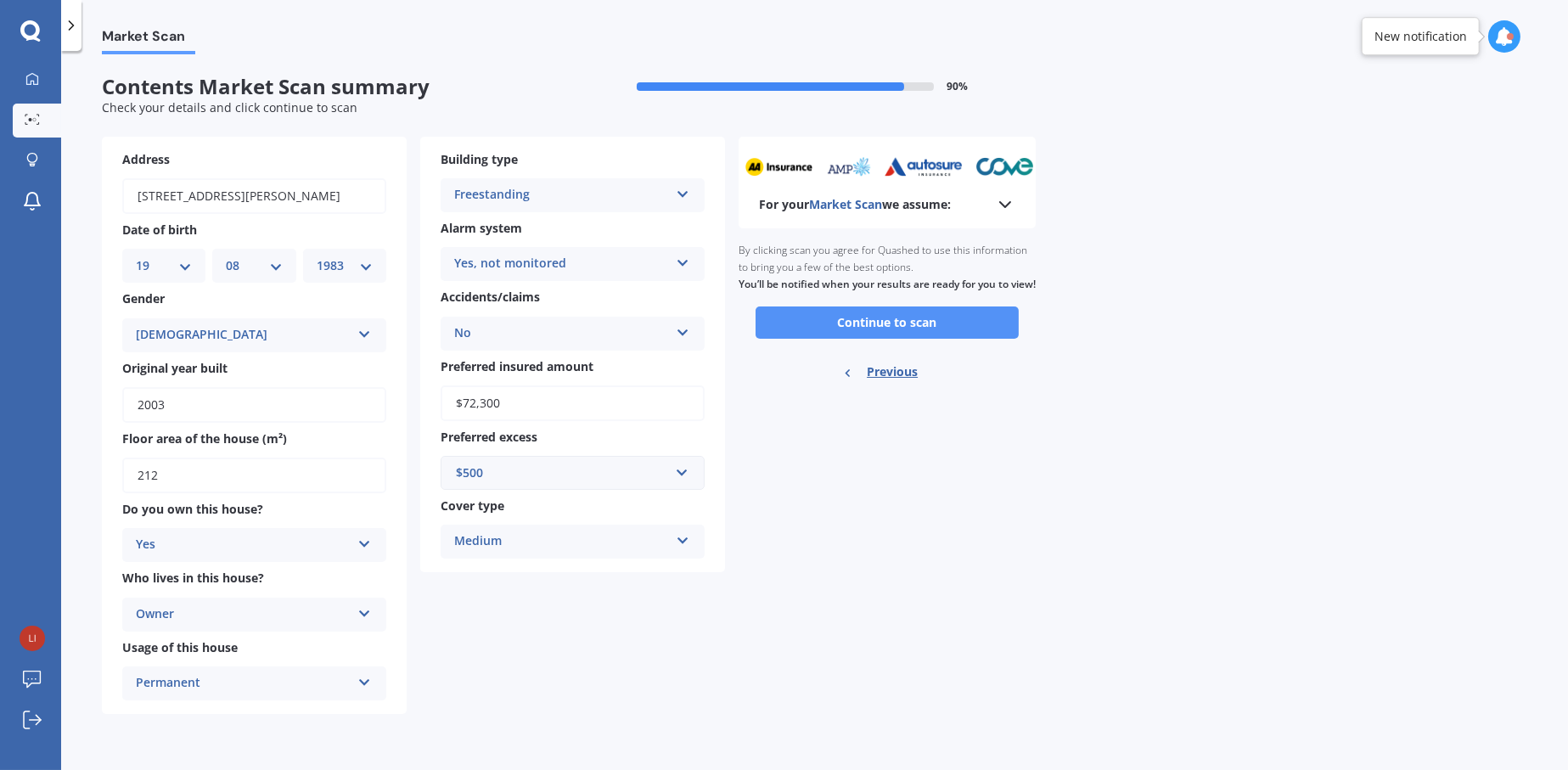
click at [978, 338] on button "Continue to scan" at bounding box center [886, 323] width 263 height 32
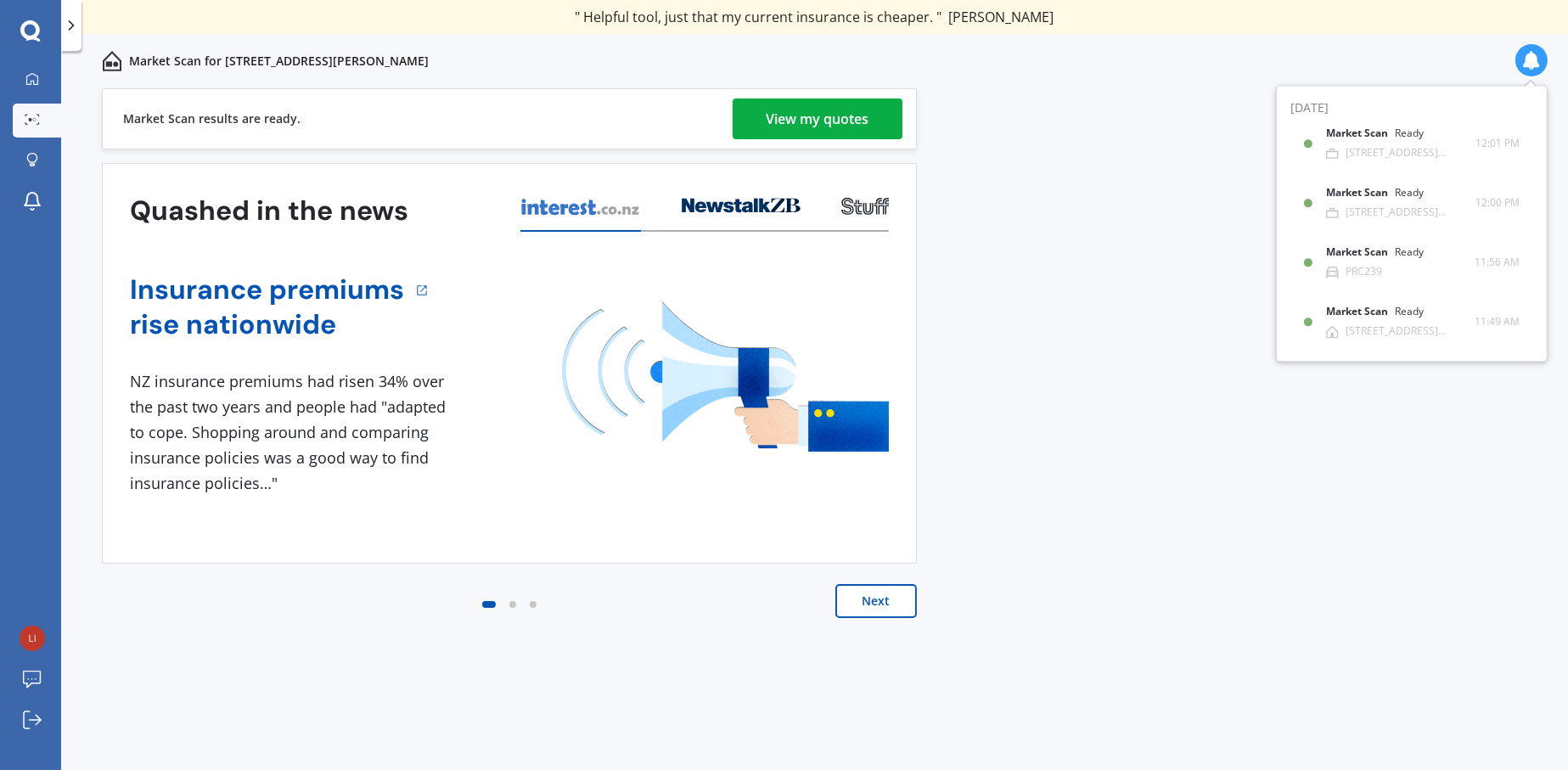
click at [802, 116] on div "View my quotes" at bounding box center [818, 119] width 103 height 41
